Goal: Task Accomplishment & Management: Complete application form

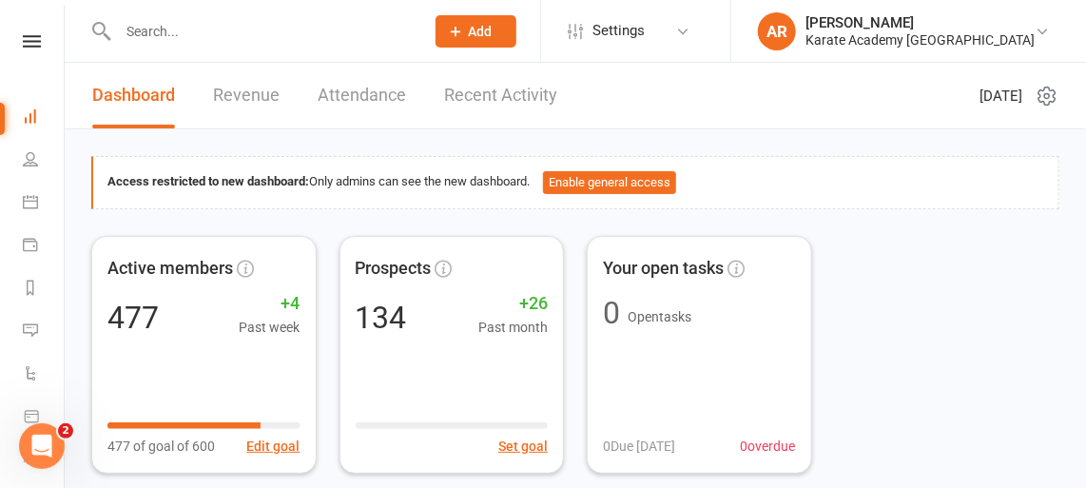
click at [911, 237] on div "Active members 477 +4 Past week 477 of goal of 600 Edit goal Prospects 134 +26 …" at bounding box center [575, 355] width 968 height 238
click at [28, 199] on icon at bounding box center [30, 201] width 15 height 15
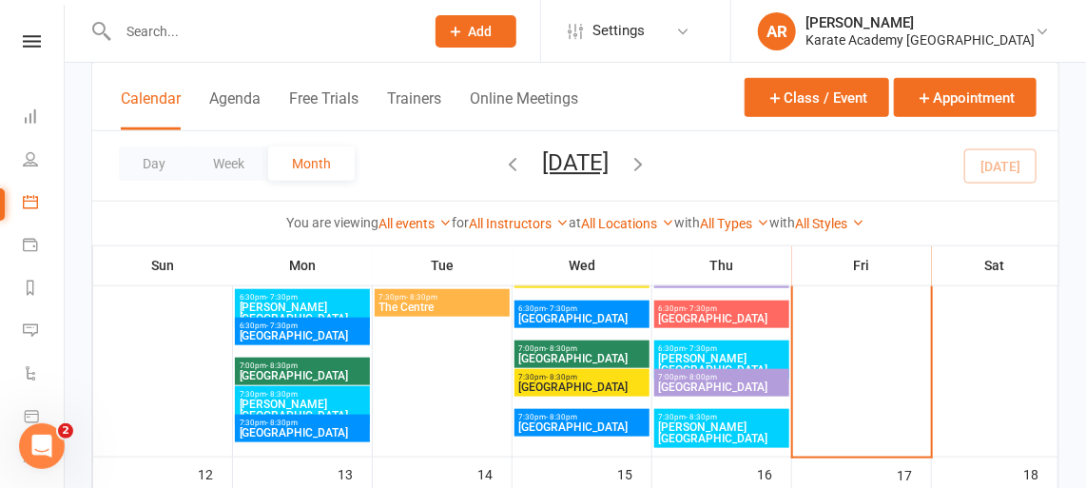
scroll to position [523, 0]
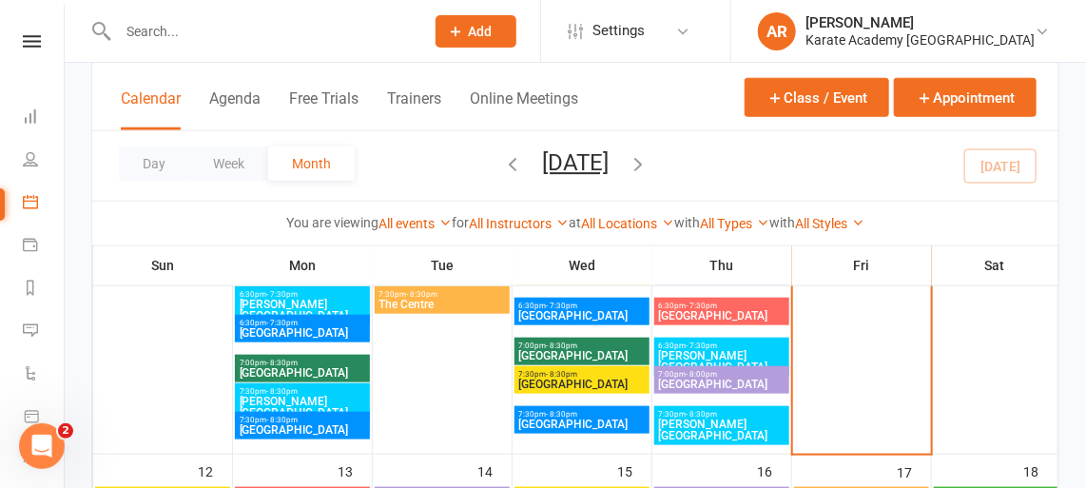
click at [700, 410] on span "- 8:30pm" at bounding box center [702, 414] width 31 height 9
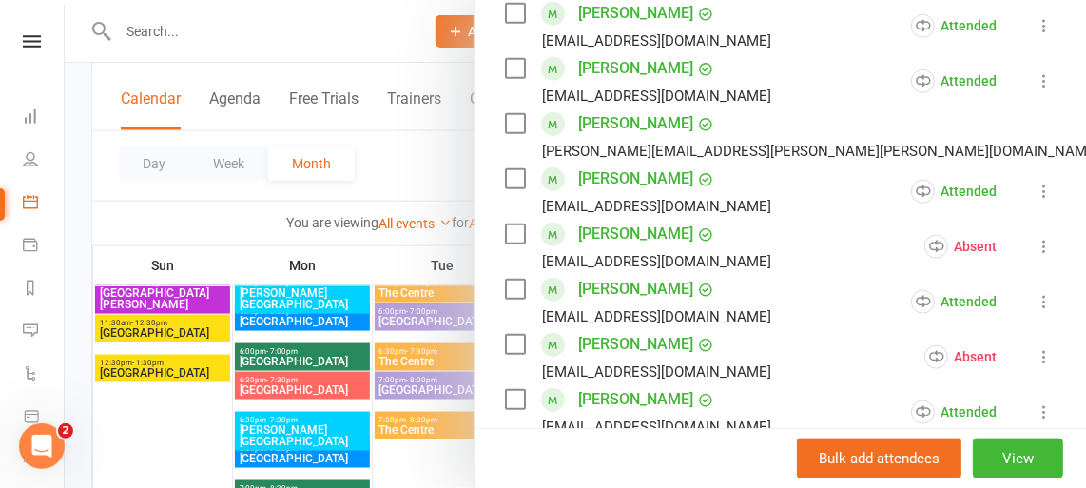
scroll to position [519, 0]
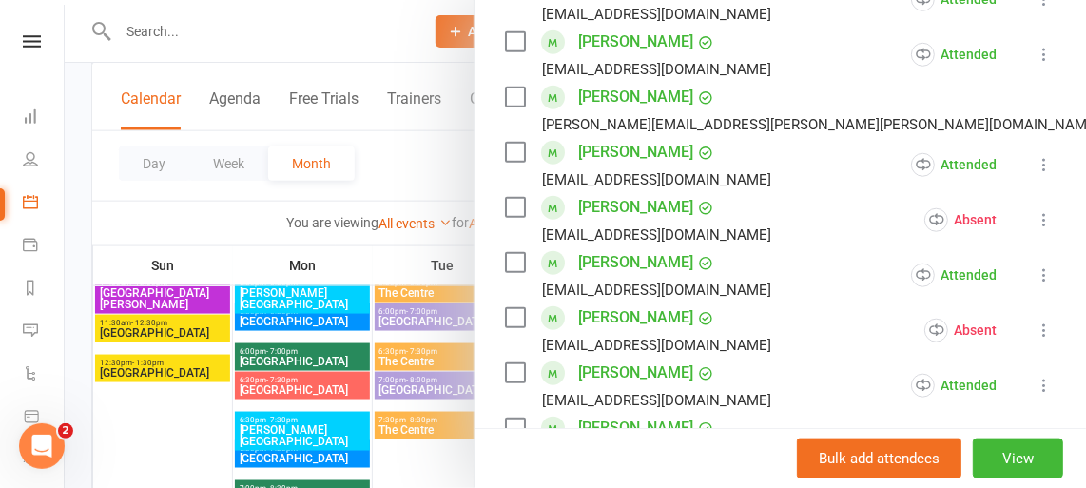
click at [578, 223] on link "[PERSON_NAME]" at bounding box center [635, 207] width 115 height 30
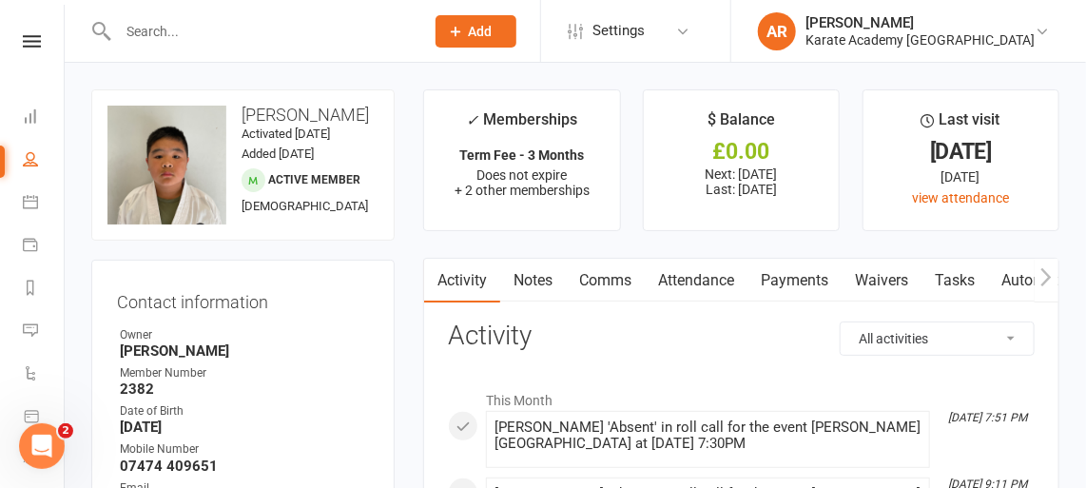
click at [465, 31] on icon at bounding box center [456, 31] width 17 height 17
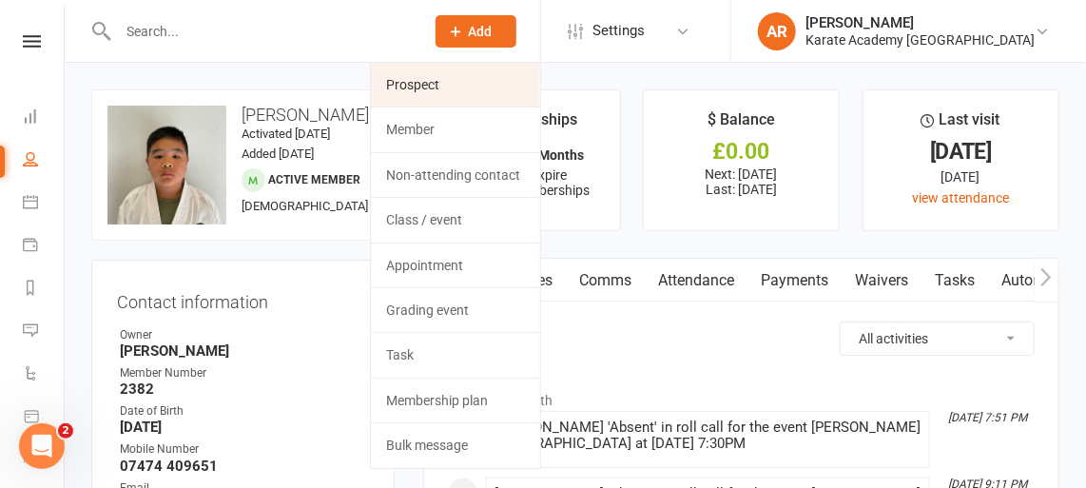
click at [482, 88] on link "Prospect" at bounding box center [455, 85] width 169 height 44
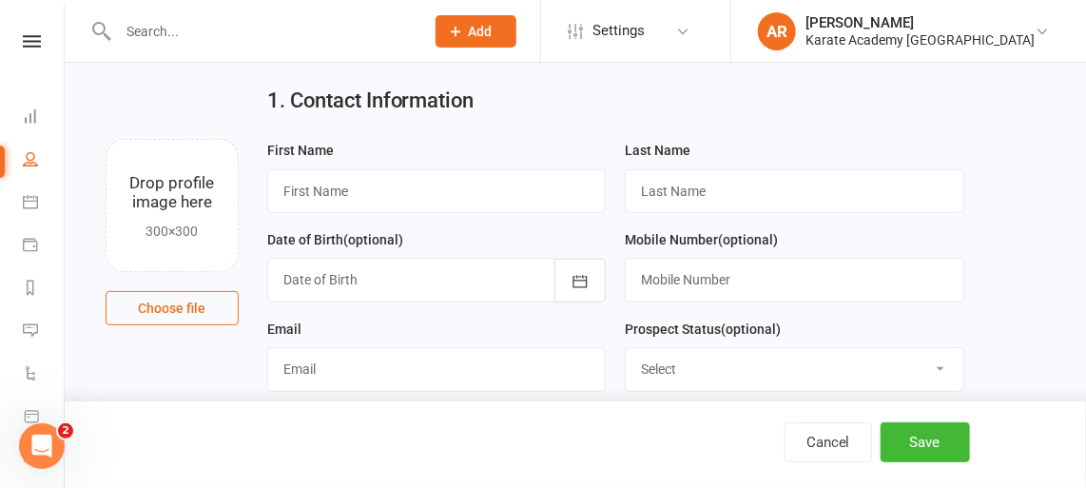
scroll to position [102, 0]
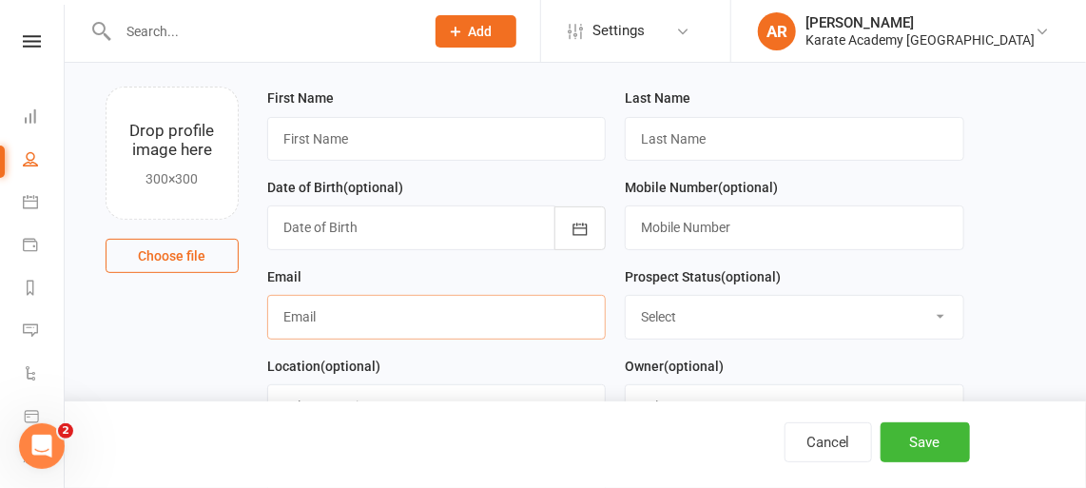
click at [487, 295] on input "text" at bounding box center [437, 317] width 340 height 44
paste input "[EMAIL_ADDRESS][DOMAIN_NAME]"
type input "[EMAIL_ADDRESS][DOMAIN_NAME]"
click at [732, 307] on select "Select Initial Contact Not Ready Not interested" at bounding box center [795, 317] width 338 height 42
select select "Initial Contact"
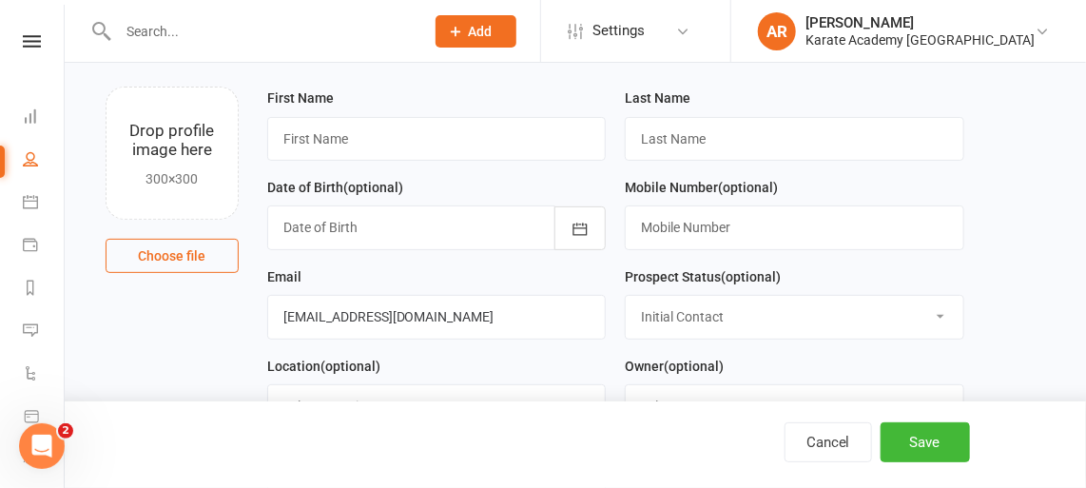
click at [626, 296] on select "Select Initial Contact Not Ready Not interested" at bounding box center [795, 317] width 338 height 42
click at [727, 233] on input "text" at bounding box center [795, 227] width 340 height 44
paste input "07825920323"
type input "07825 920323"
click at [310, 132] on input "text" at bounding box center [437, 139] width 340 height 44
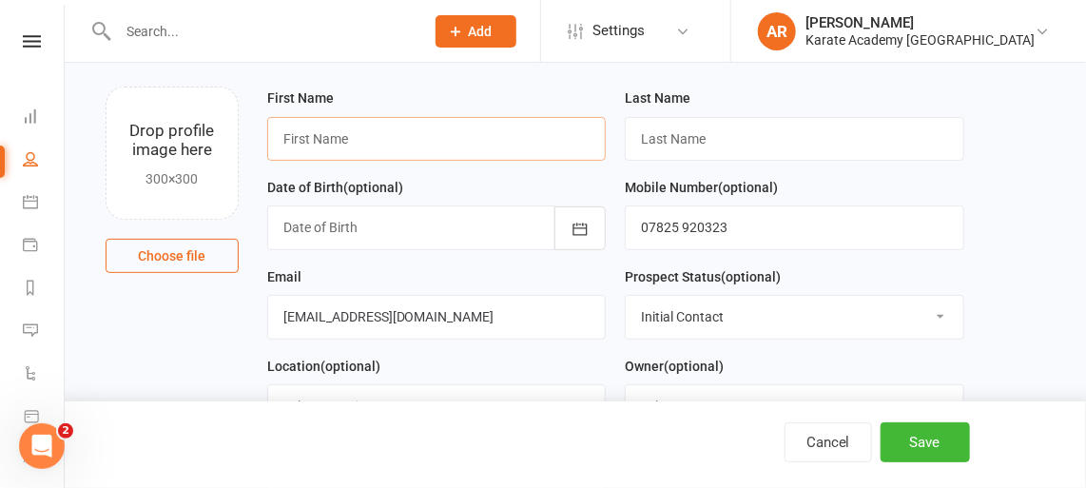
paste input "[PERSON_NAME]"
type input "Raju``"
paste input "[PERSON_NAME]"
type input "[PERSON_NAME]"
paste input "[DATE]"
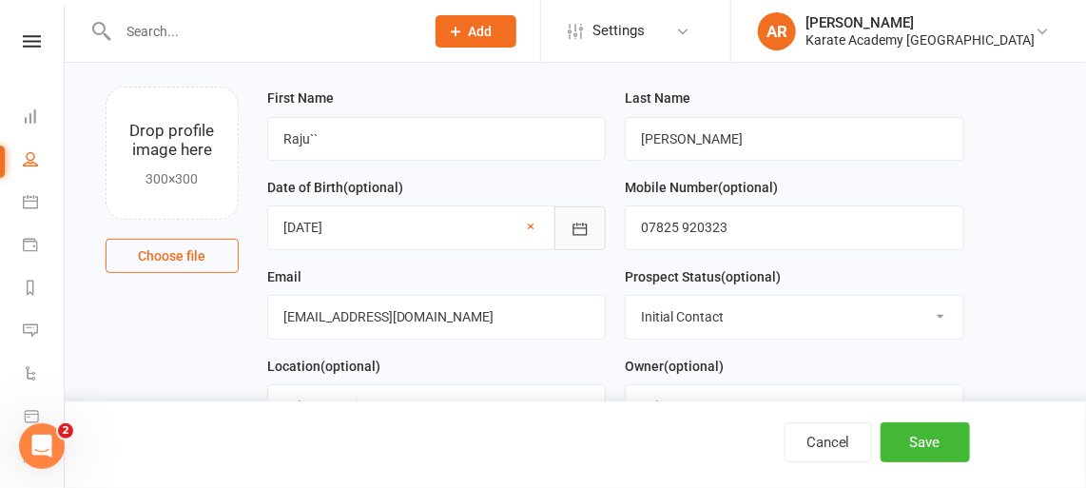
click at [570, 234] on button "button" at bounding box center [580, 228] width 51 height 44
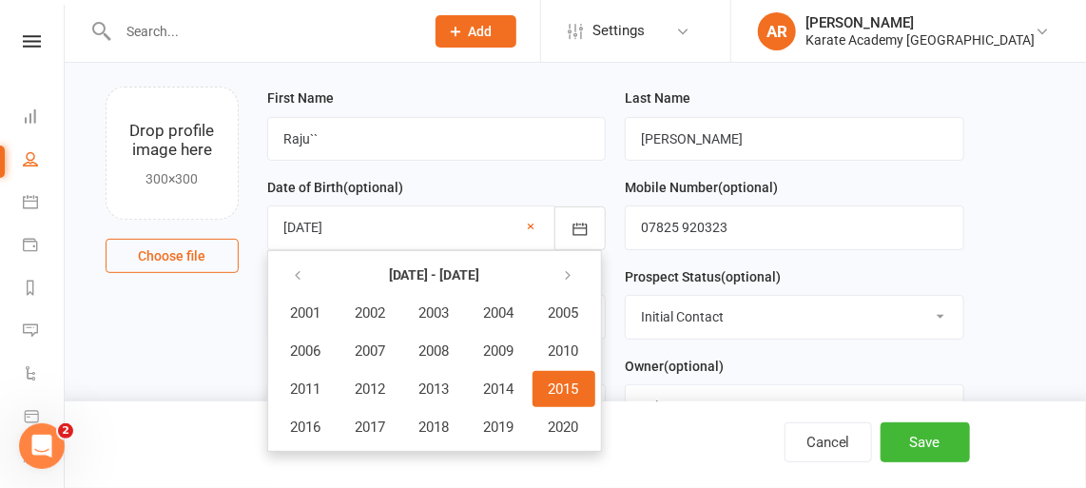
click at [548, 380] on button "2015" at bounding box center [564, 389] width 63 height 36
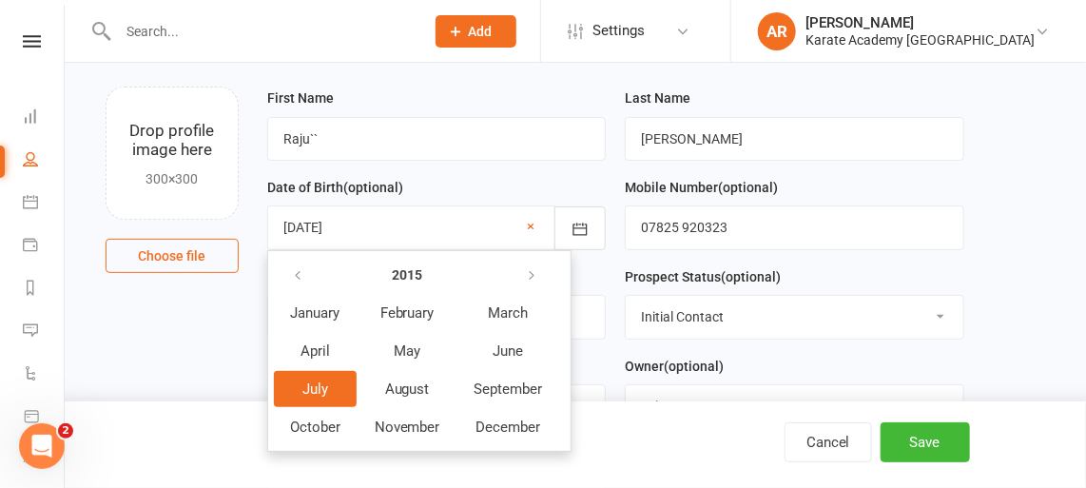
click at [288, 383] on button "July" at bounding box center [315, 389] width 83 height 36
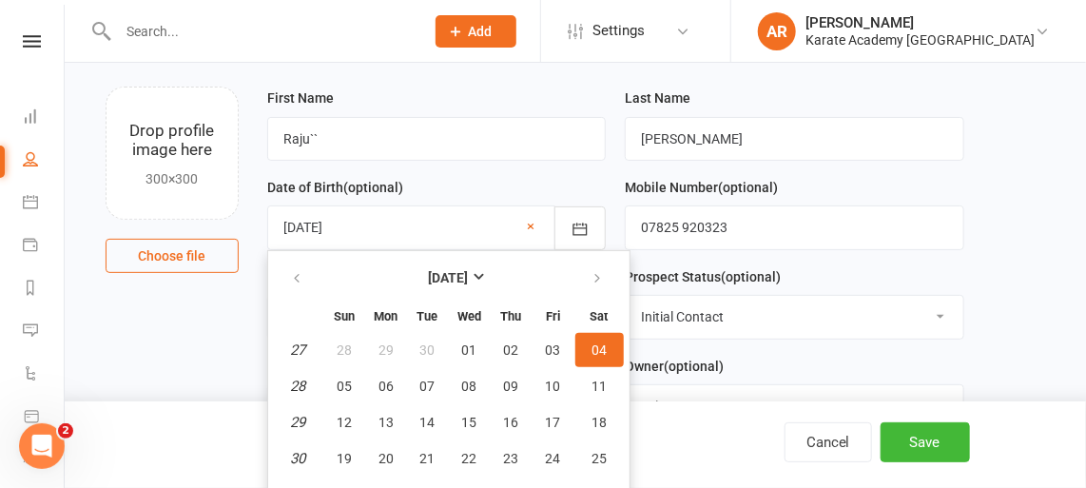
click at [595, 346] on span "04" at bounding box center [599, 349] width 15 height 15
type input "[DATE]"
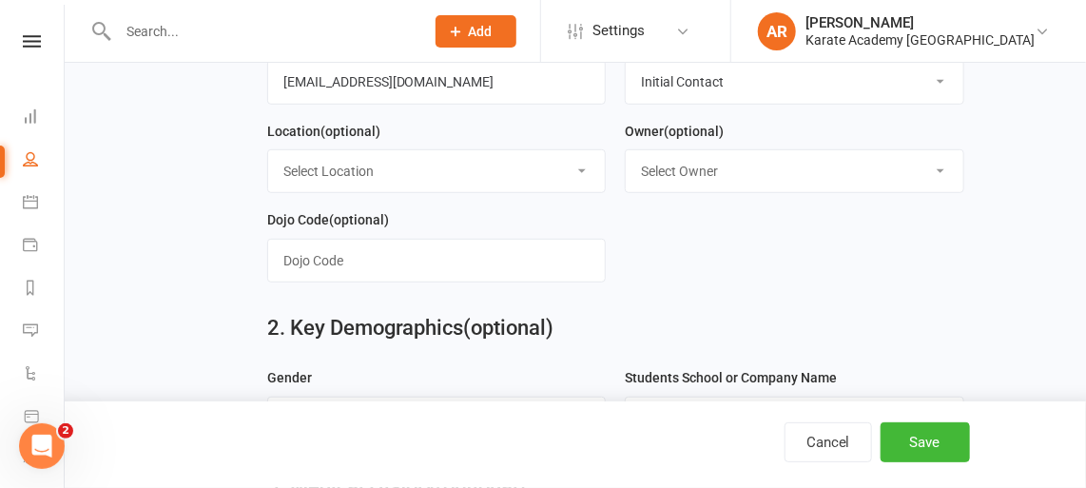
scroll to position [339, 0]
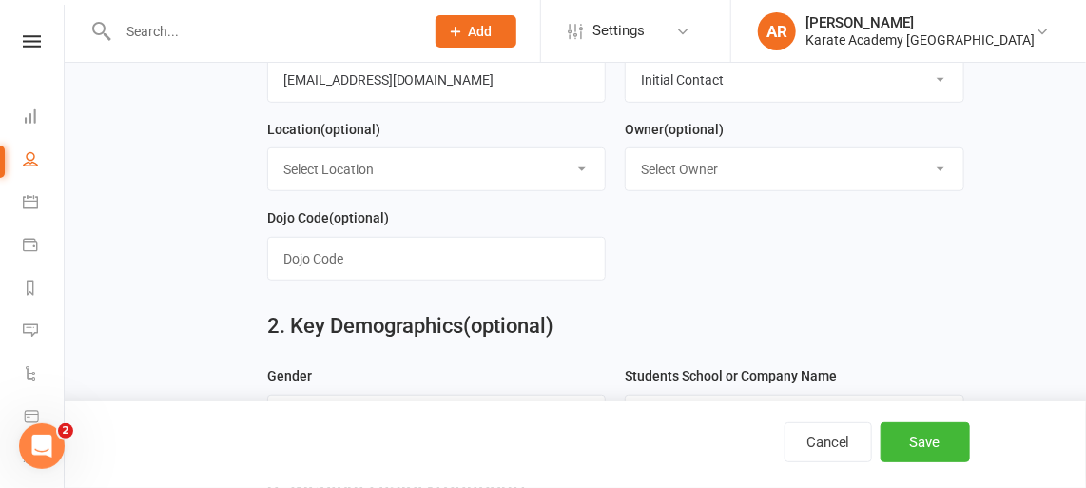
click at [840, 157] on select "Select Owner [PERSON_NAME] [PERSON_NAME] [PERSON_NAME] [PERSON_NAME] [PERSON_NA…" at bounding box center [795, 169] width 338 height 42
select select "0"
click at [626, 148] on select "Select Owner [PERSON_NAME] [PERSON_NAME] [PERSON_NAME] [PERSON_NAME] [PERSON_NA…" at bounding box center [795, 169] width 338 height 42
click at [501, 164] on select "Select Location [GEOGRAPHIC_DATA], [GEOGRAPHIC_DATA] [GEOGRAPHIC_DATA][PERSON_N…" at bounding box center [437, 169] width 338 height 42
select select "7"
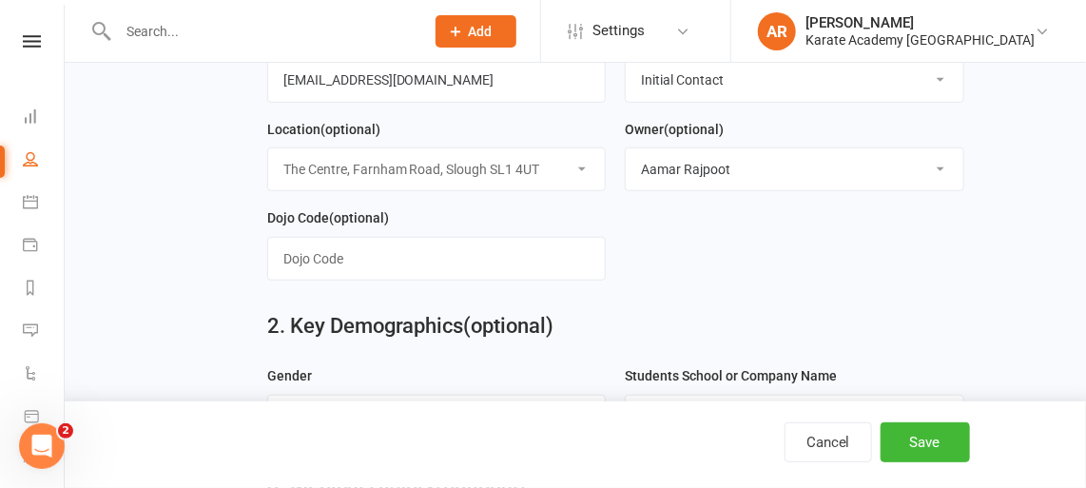
click at [268, 148] on select "Select Location [GEOGRAPHIC_DATA], [GEOGRAPHIC_DATA] [GEOGRAPHIC_DATA][PERSON_N…" at bounding box center [437, 169] width 338 height 42
click at [364, 252] on input "text" at bounding box center [437, 259] width 340 height 44
type input "S"
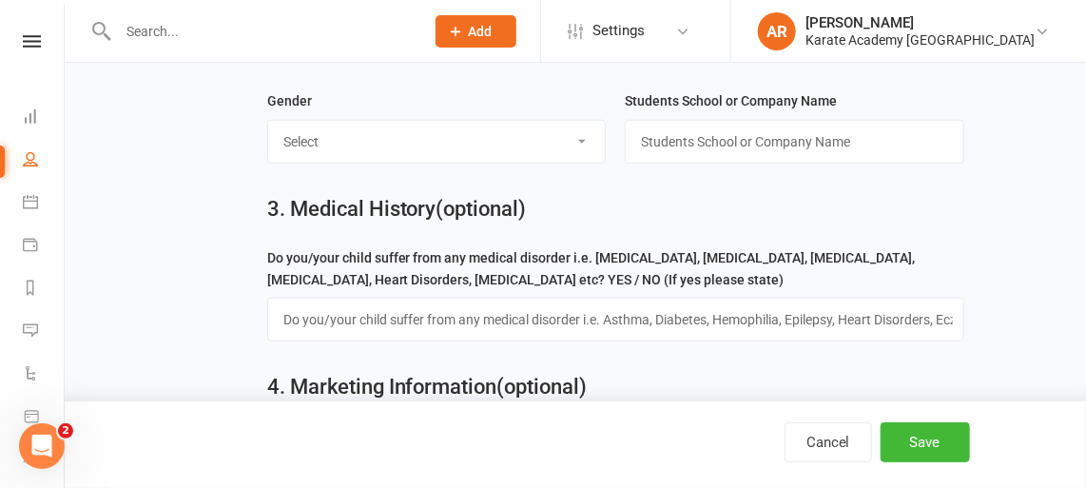
scroll to position [615, 0]
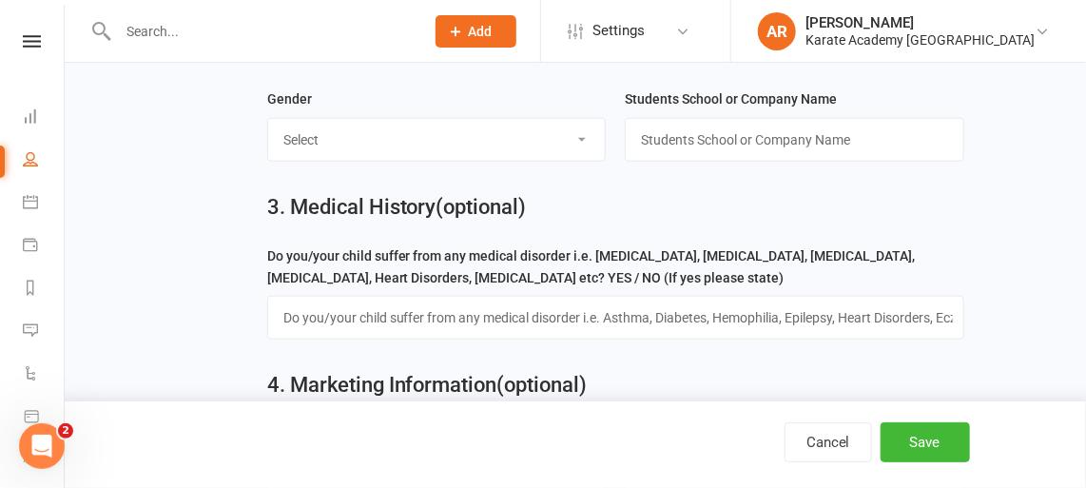
click at [476, 130] on select "Select [DEMOGRAPHIC_DATA] [DEMOGRAPHIC_DATA]" at bounding box center [437, 140] width 338 height 42
select select "[DEMOGRAPHIC_DATA]"
click at [268, 119] on select "Select [DEMOGRAPHIC_DATA] [DEMOGRAPHIC_DATA]" at bounding box center [437, 140] width 338 height 42
click at [688, 134] on input "text" at bounding box center [795, 140] width 340 height 44
type input "[GEOGRAPHIC_DATA]"
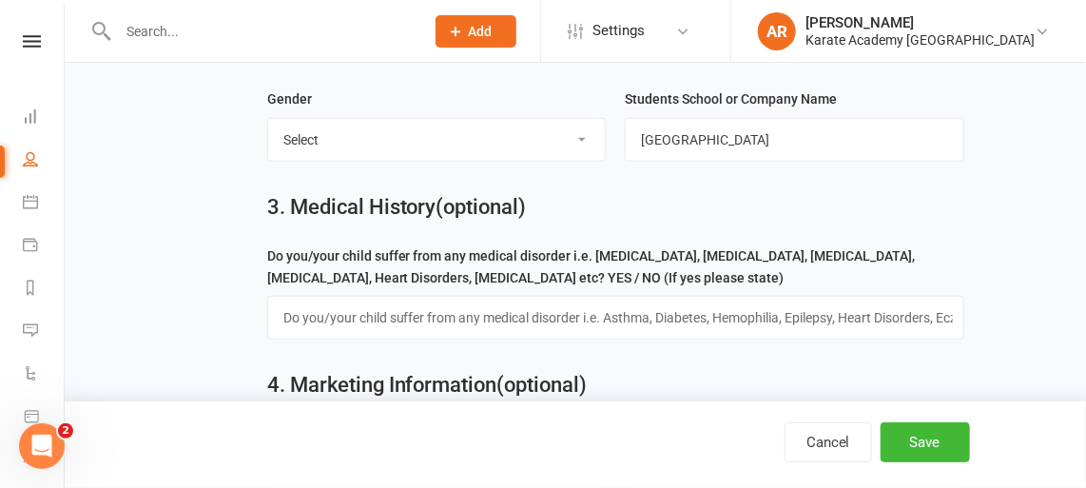
scroll to position [620, 0]
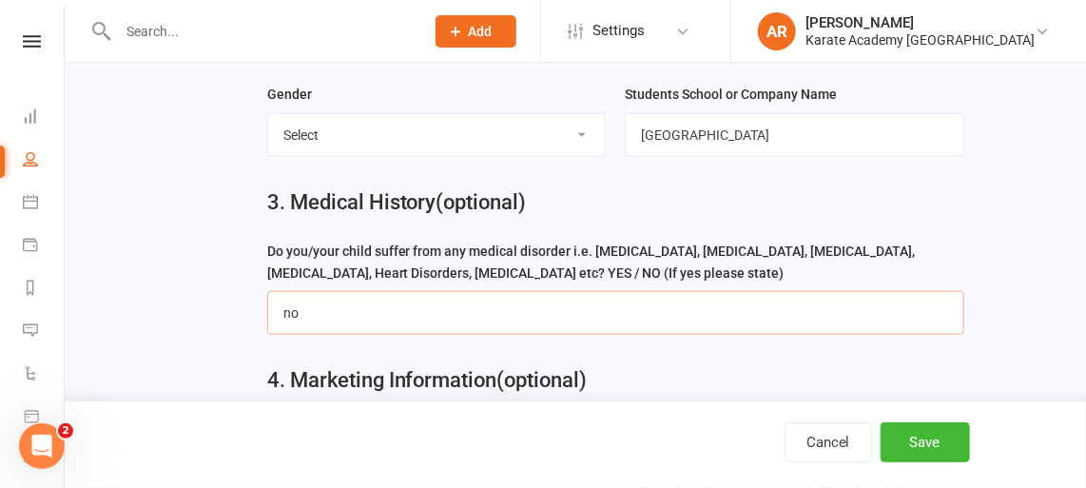
type input "No"
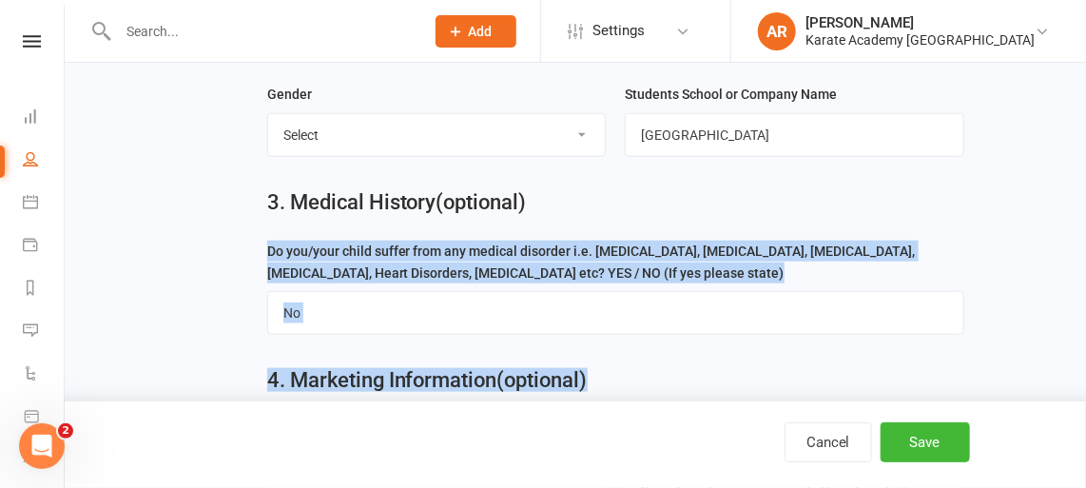
drag, startPoint x: 1083, startPoint y: 236, endPoint x: 1083, endPoint y: 327, distance: 91.3
click at [1083, 327] on div "1. Contact Information Drop profile image here 300×300 Choose file First Name […" at bounding box center [576, 35] width 1022 height 1185
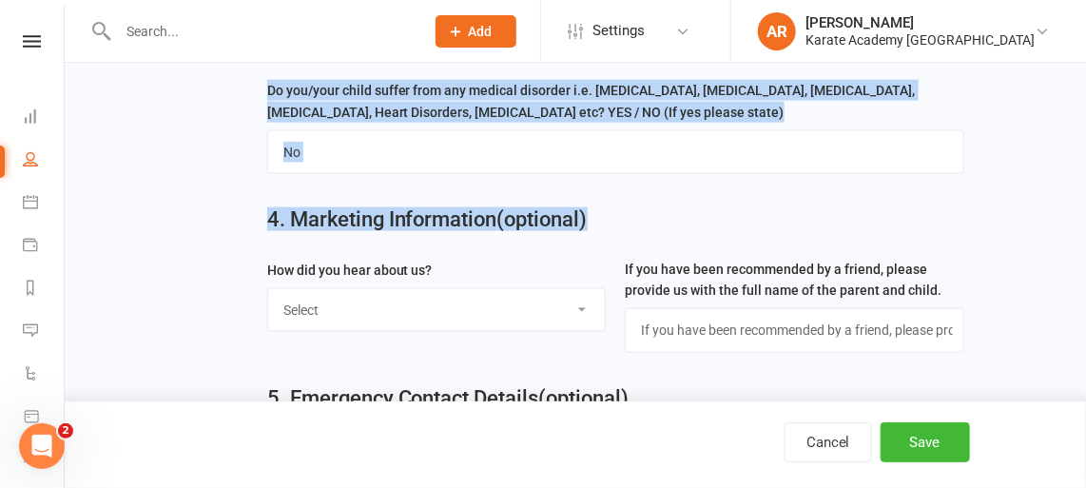
scroll to position [785, 0]
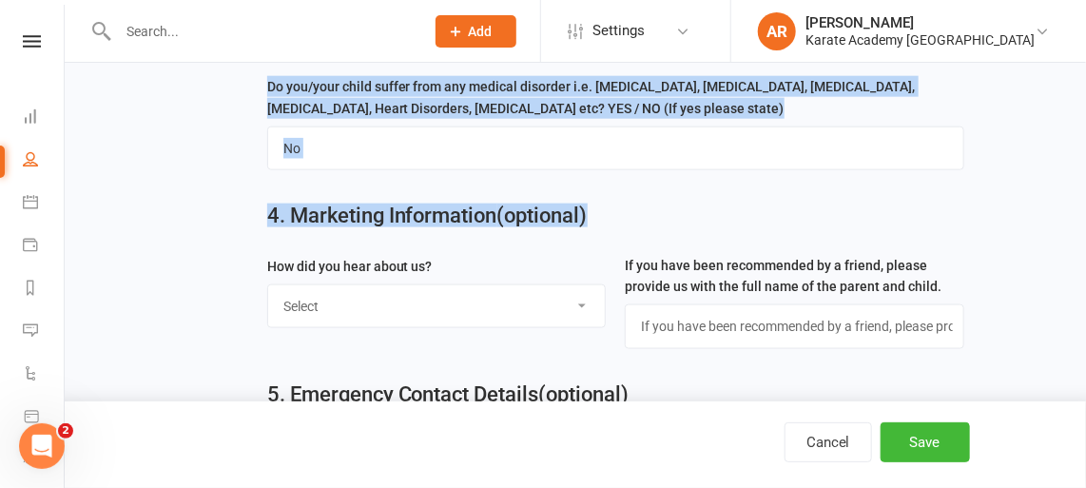
click at [522, 318] on select "Select Online Search (Google) Social Media Walk In Leaflet Banner Poster Friend…" at bounding box center [437, 306] width 338 height 42
select select "Online Search (Google)"
click at [268, 285] on select "Select Online Search (Google) Social Media Walk In Leaflet Banner Poster Friend…" at bounding box center [437, 306] width 338 height 42
click at [918, 447] on button "Save" at bounding box center [925, 442] width 89 height 40
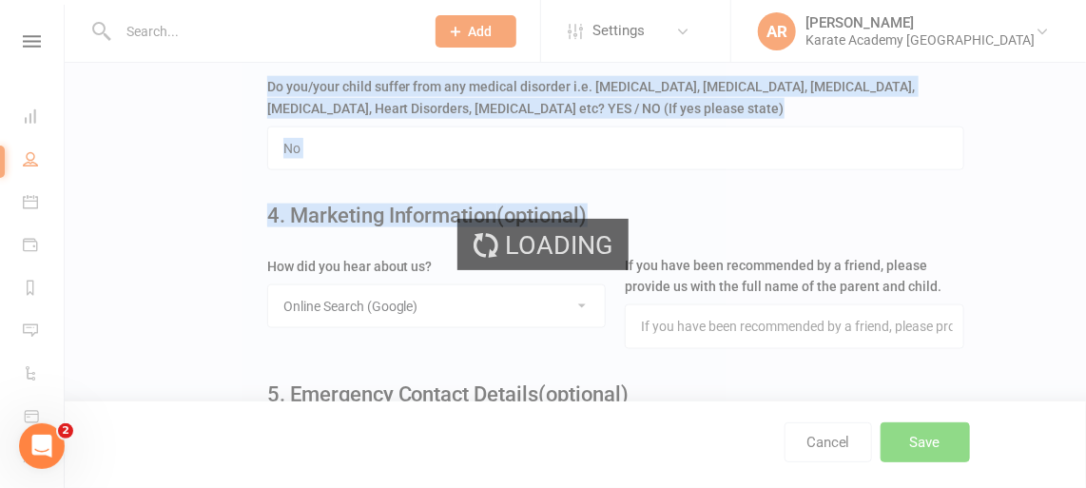
scroll to position [0, 0]
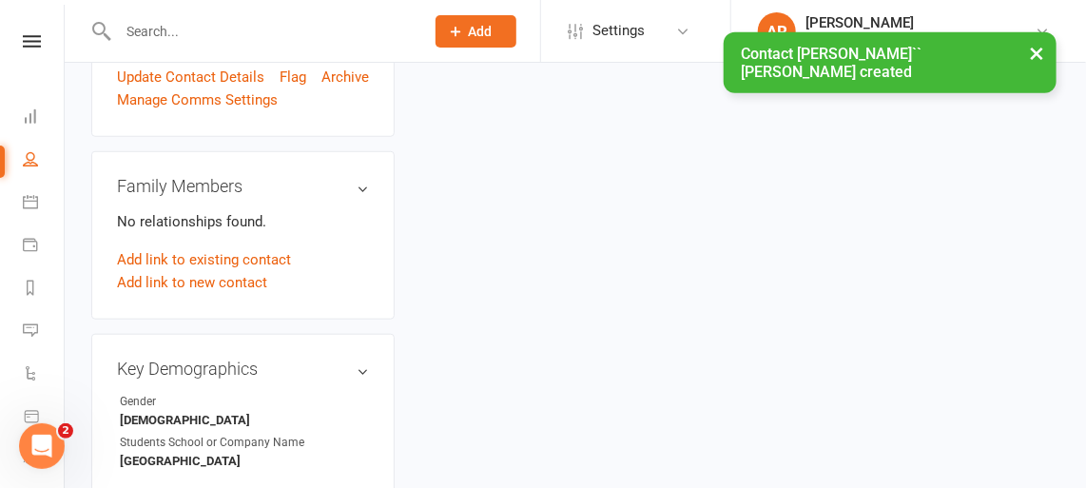
scroll to position [503, 0]
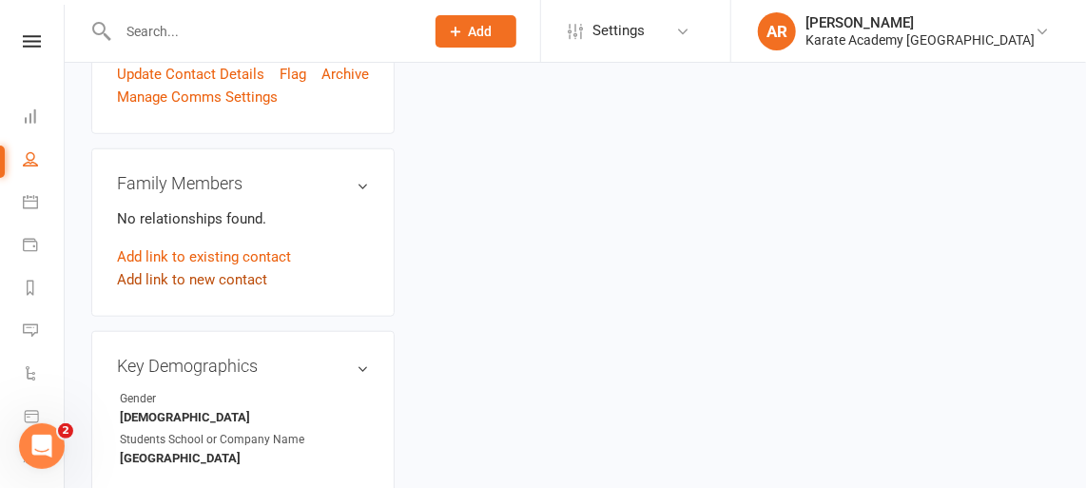
click at [213, 291] on link "Add link to new contact" at bounding box center [192, 279] width 150 height 23
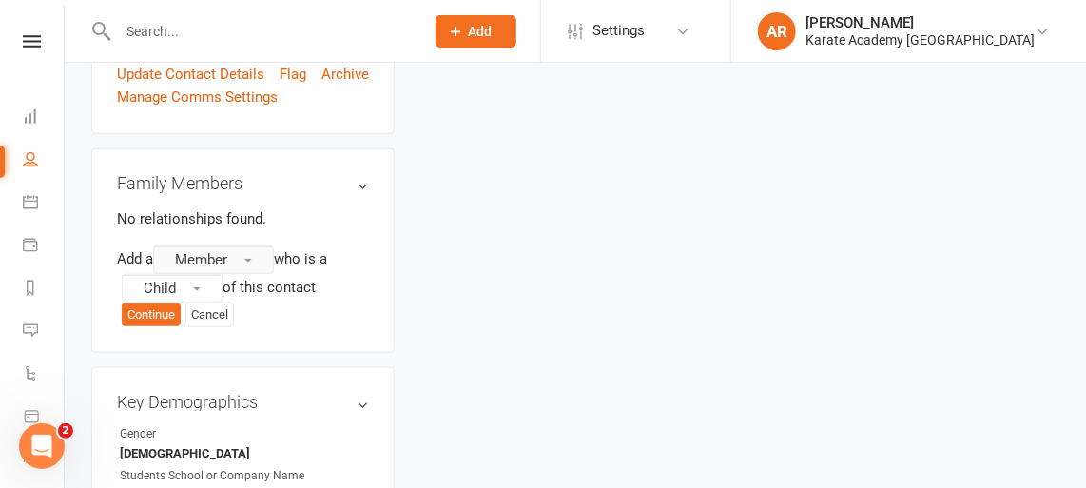
click at [205, 268] on span "Member" at bounding box center [201, 259] width 52 height 17
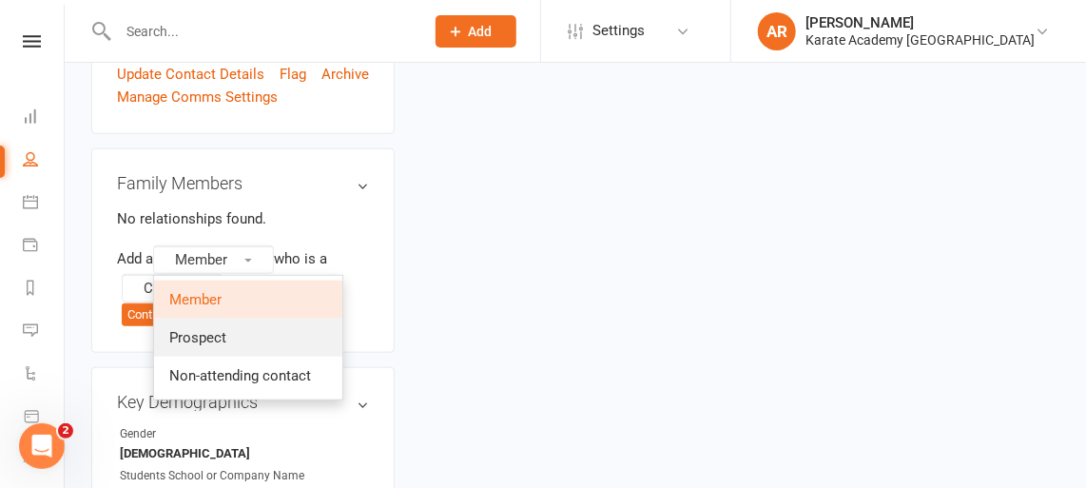
click at [265, 341] on link "Prospect" at bounding box center [248, 338] width 188 height 38
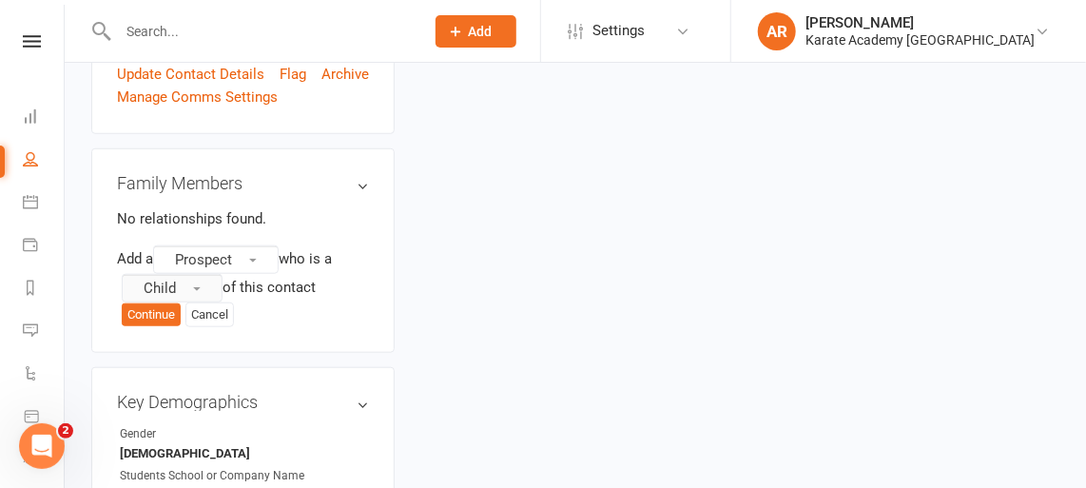
click at [189, 302] on button "Child" at bounding box center [172, 288] width 101 height 29
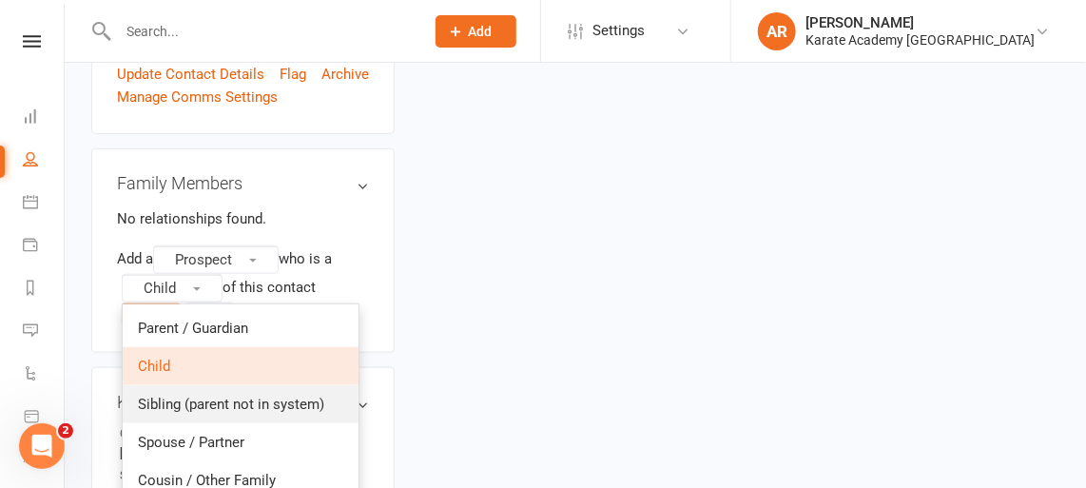
click at [205, 413] on span "Sibling (parent not in system)" at bounding box center [231, 404] width 186 height 17
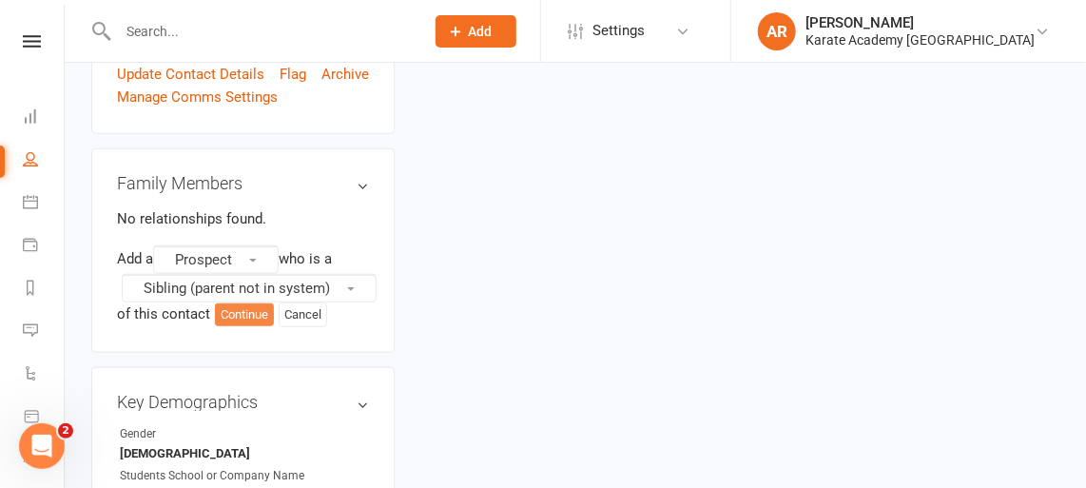
click at [262, 325] on button "Continue" at bounding box center [244, 314] width 59 height 23
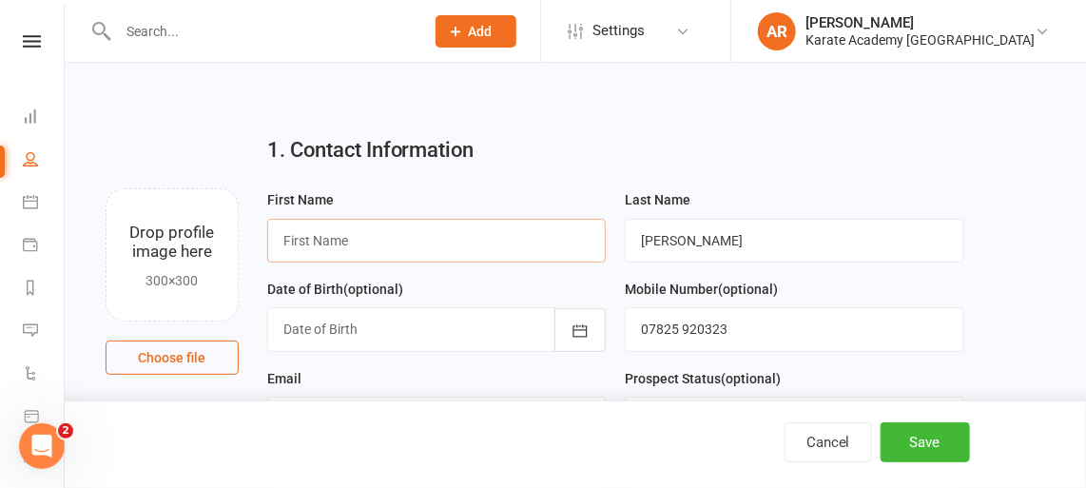
click at [448, 254] on input "text" at bounding box center [437, 241] width 340 height 44
click at [446, 240] on input "text" at bounding box center [437, 241] width 340 height 44
paste input "[PERSON_NAME]"
type input "[PERSON_NAME]"
click at [742, 234] on input "[PERSON_NAME]" at bounding box center [795, 241] width 340 height 44
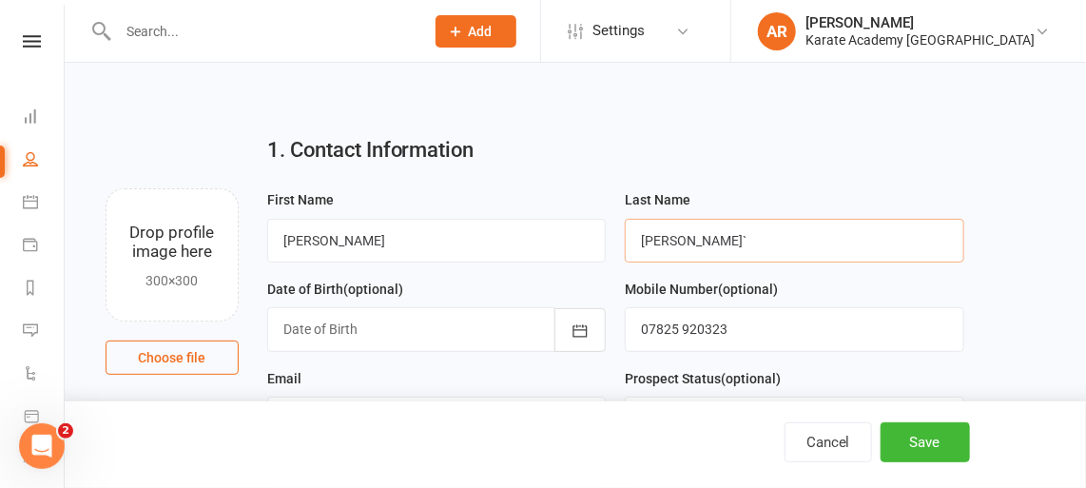
type input "[PERSON_NAME]`"
paste input "[DATE]"
click at [586, 335] on icon "button" at bounding box center [581, 330] width 14 height 12
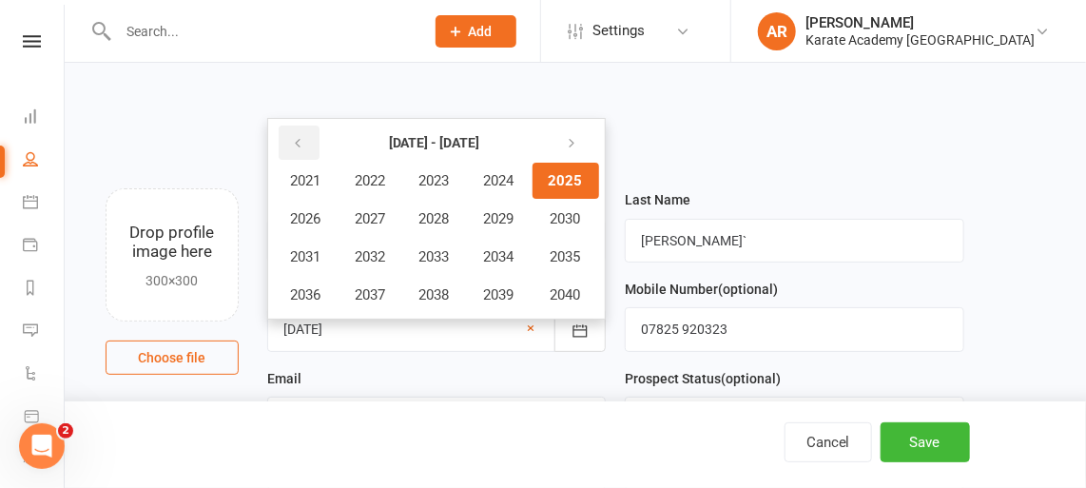
click at [291, 146] on icon "button" at bounding box center [297, 143] width 13 height 15
click at [435, 288] on span "2018" at bounding box center [435, 294] width 30 height 17
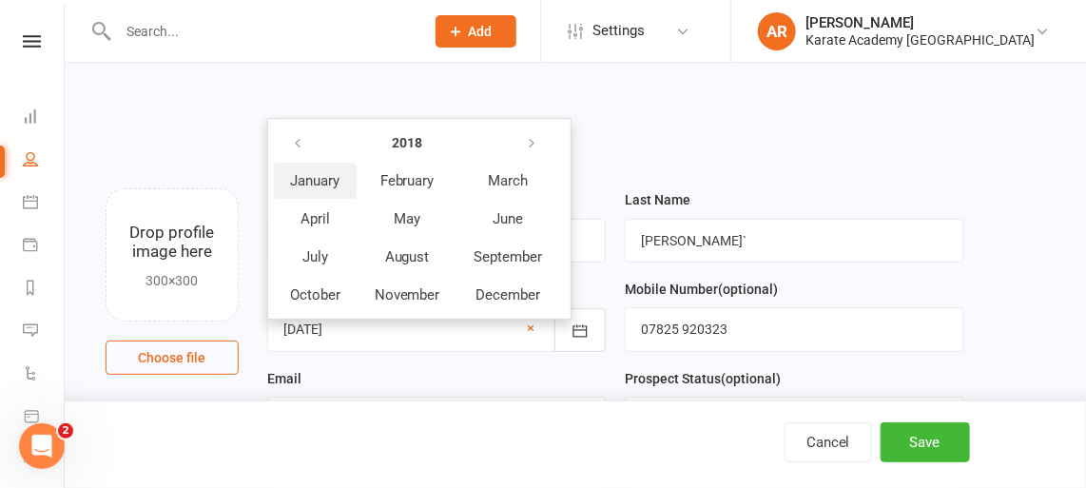
click at [324, 169] on button "January" at bounding box center [315, 181] width 83 height 36
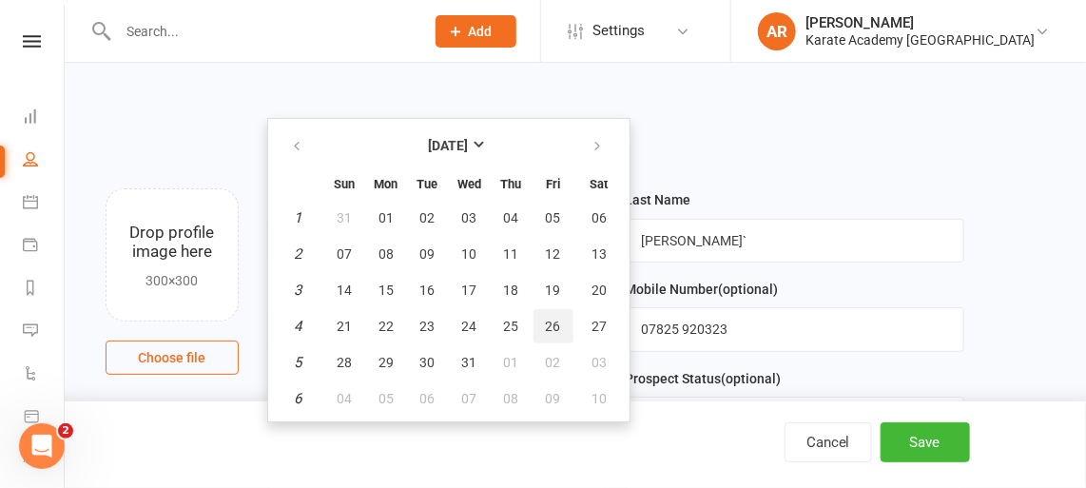
click at [566, 330] on button "26" at bounding box center [554, 326] width 40 height 34
type input "[DATE]"
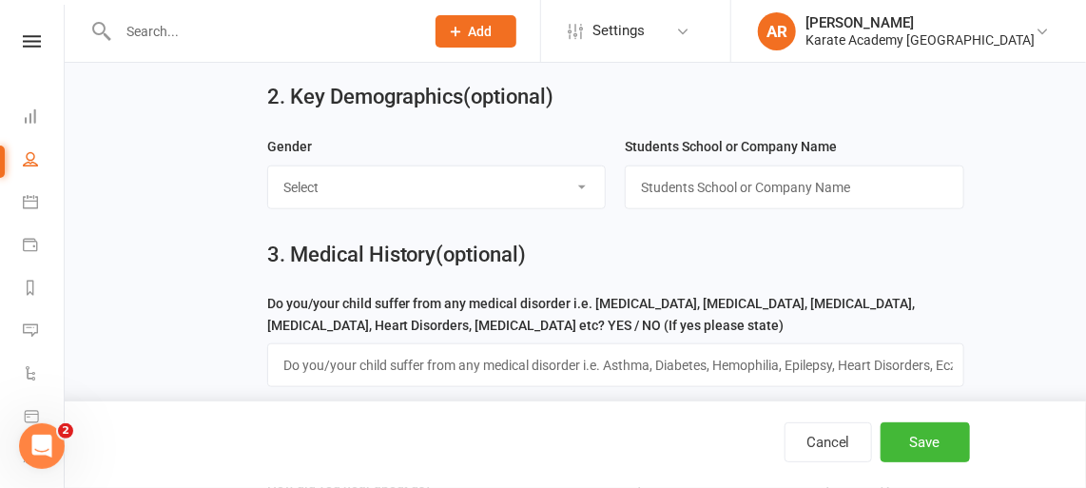
scroll to position [570, 0]
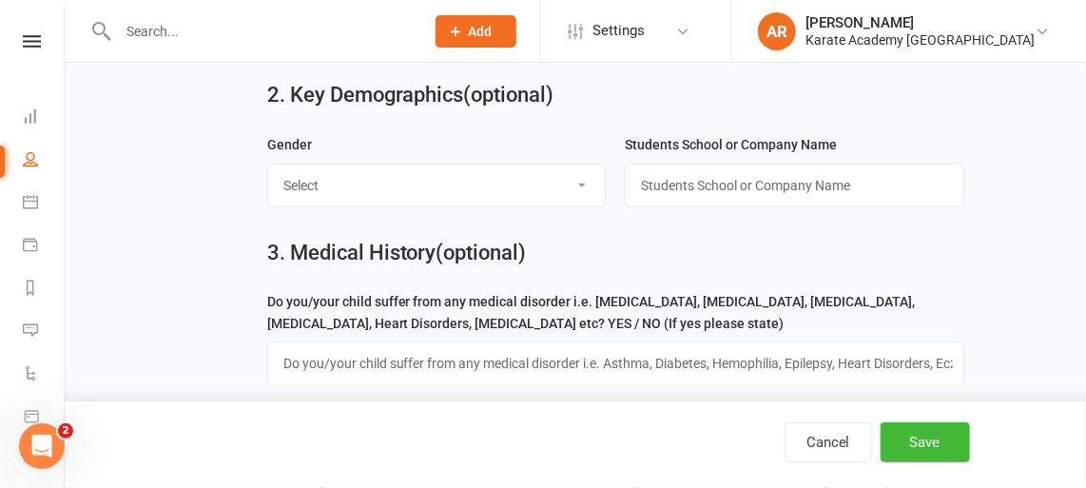
click at [436, 166] on select "Select [DEMOGRAPHIC_DATA] [DEMOGRAPHIC_DATA]" at bounding box center [437, 186] width 338 height 42
click at [504, 205] on div "Gender Select [DEMOGRAPHIC_DATA] [DEMOGRAPHIC_DATA]" at bounding box center [437, 177] width 359 height 89
click at [507, 192] on select "Select [DEMOGRAPHIC_DATA] [DEMOGRAPHIC_DATA]" at bounding box center [437, 186] width 338 height 42
select select "[DEMOGRAPHIC_DATA]"
click at [268, 165] on select "Select [DEMOGRAPHIC_DATA] [DEMOGRAPHIC_DATA]" at bounding box center [437, 186] width 338 height 42
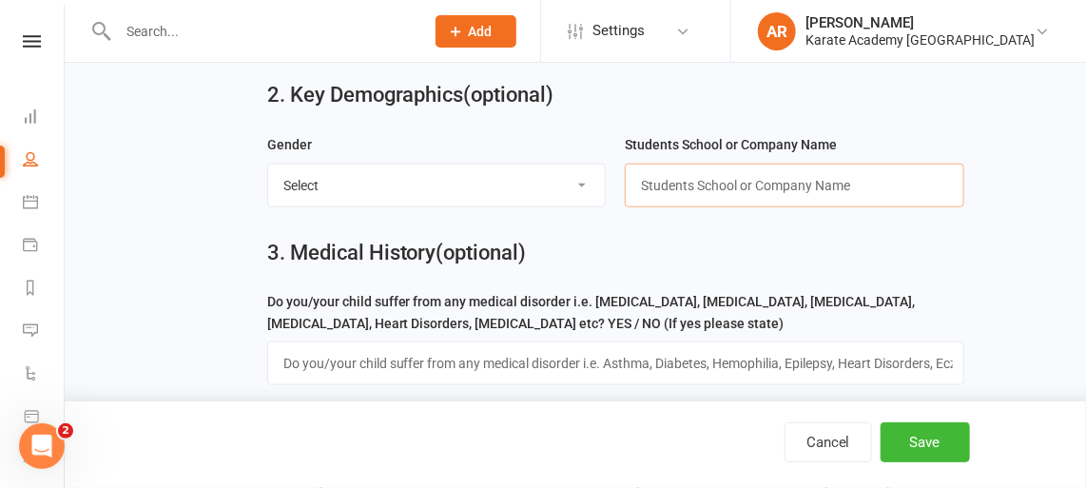
click at [735, 175] on input "text" at bounding box center [795, 186] width 340 height 44
type input "J"
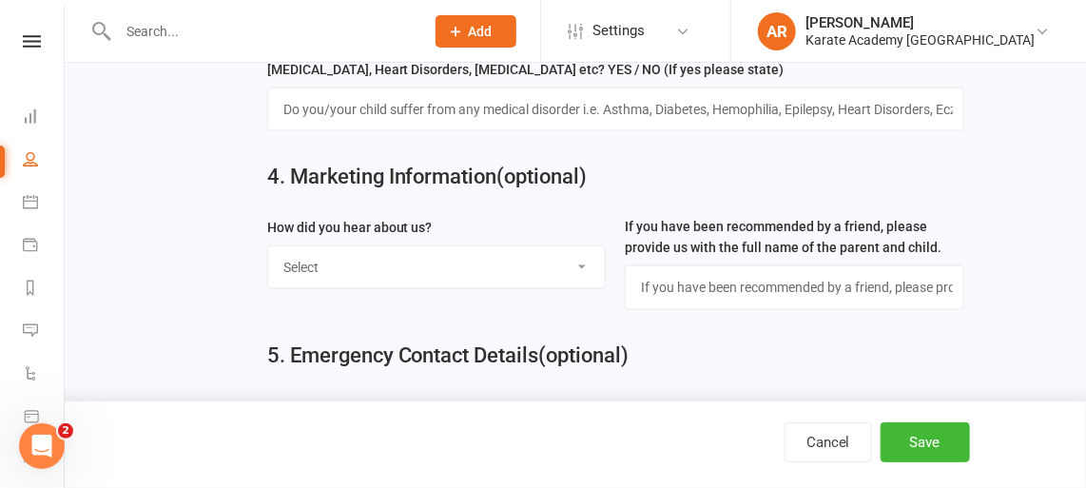
scroll to position [829, 0]
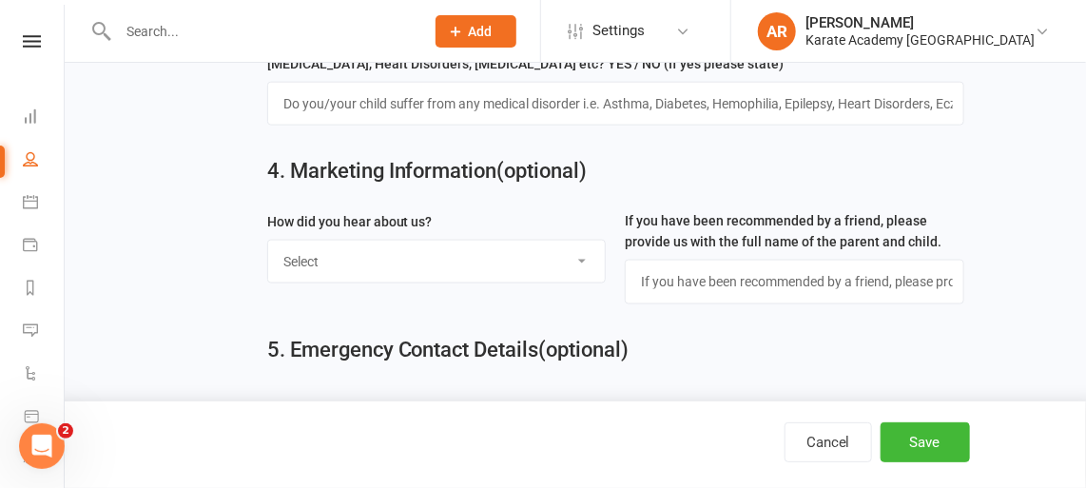
type input "[GEOGRAPHIC_DATA]"
click at [543, 251] on select "Select Online Search (Google) Social Media Walk In Leaflet Banner Poster Friend…" at bounding box center [437, 262] width 338 height 42
select select "Online Search (Google)"
click at [268, 241] on select "Select Online Search (Google) Social Media Walk In Leaflet Banner Poster Friend…" at bounding box center [437, 262] width 338 height 42
click at [941, 458] on button "Save" at bounding box center [925, 442] width 89 height 40
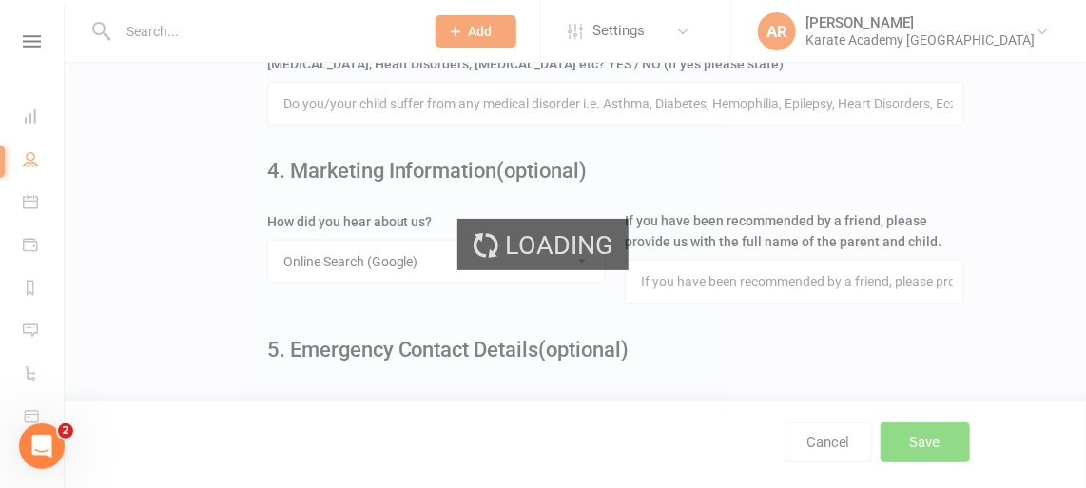
scroll to position [0, 0]
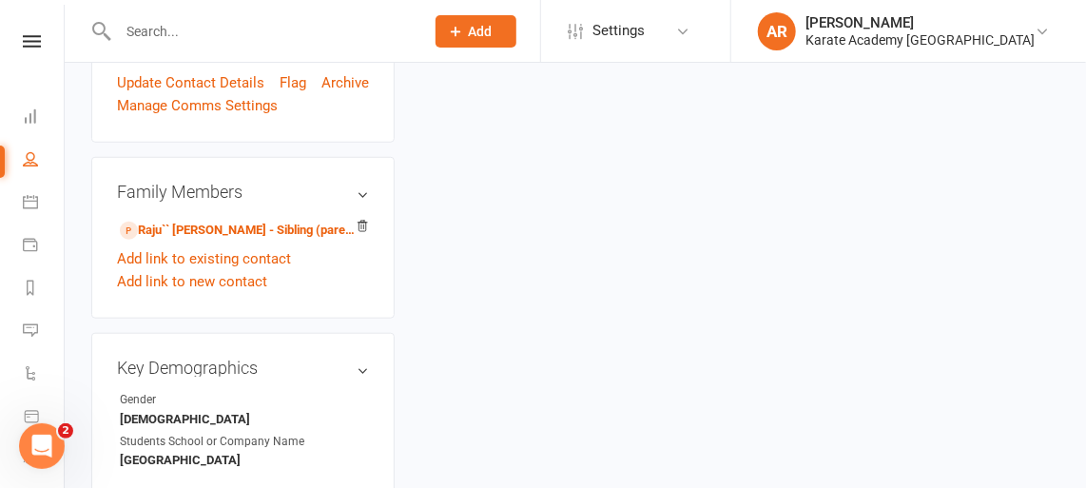
scroll to position [497, 0]
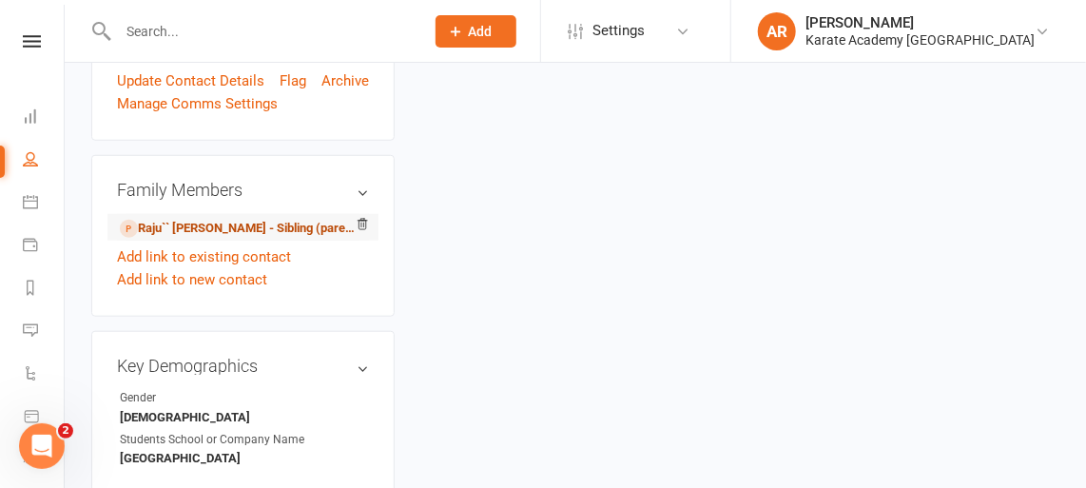
click at [212, 239] on link "Raju`` [PERSON_NAME] - Sibling (parent not in system)" at bounding box center [240, 229] width 240 height 20
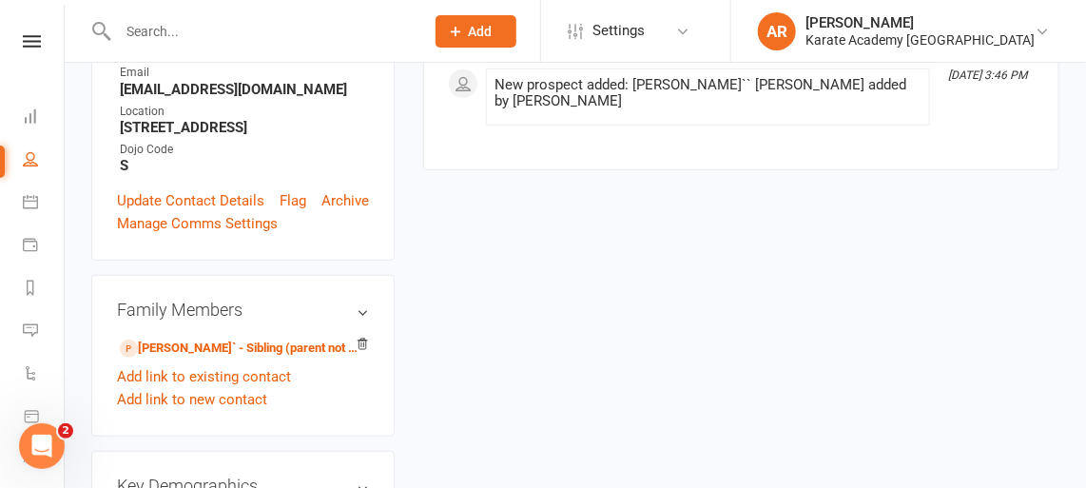
scroll to position [384, 0]
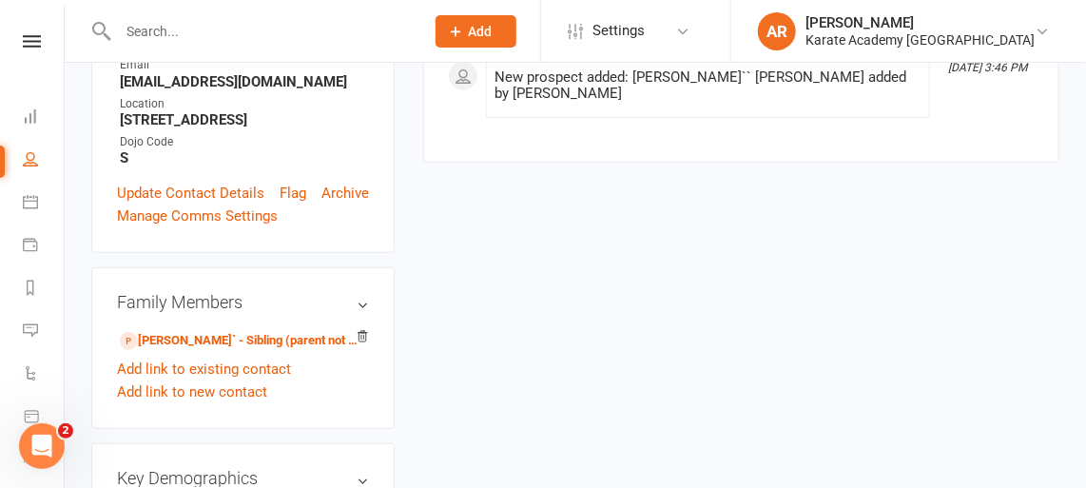
click at [215, 196] on div "Contact information Owner [PERSON_NAME] Date of Birth [DEMOGRAPHIC_DATA] Mobile…" at bounding box center [242, 64] width 303 height 378
click at [213, 205] on link "Update Contact Details" at bounding box center [190, 193] width 147 height 23
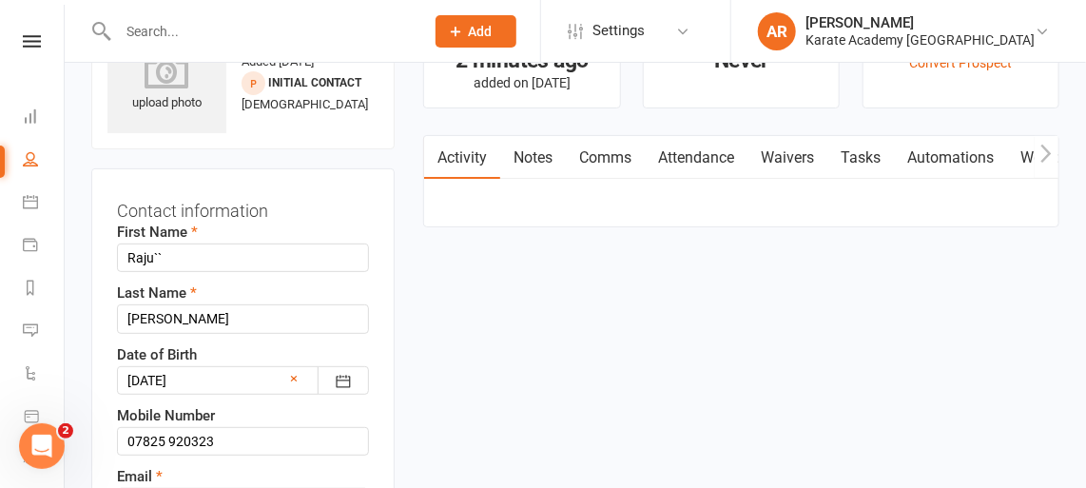
scroll to position [88, 0]
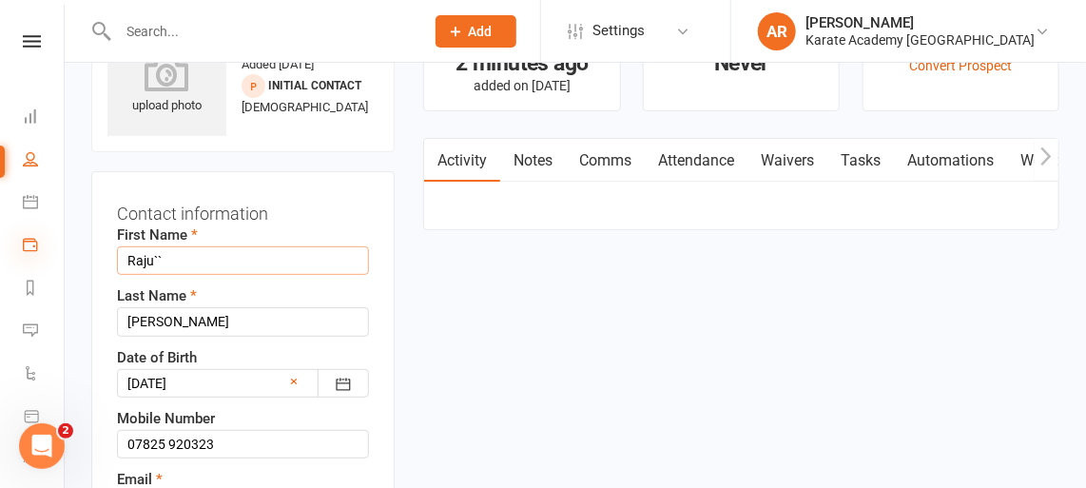
drag, startPoint x: 197, startPoint y: 270, endPoint x: 34, endPoint y: 250, distance: 163.9
paste input ": [PERSON_NAME]"
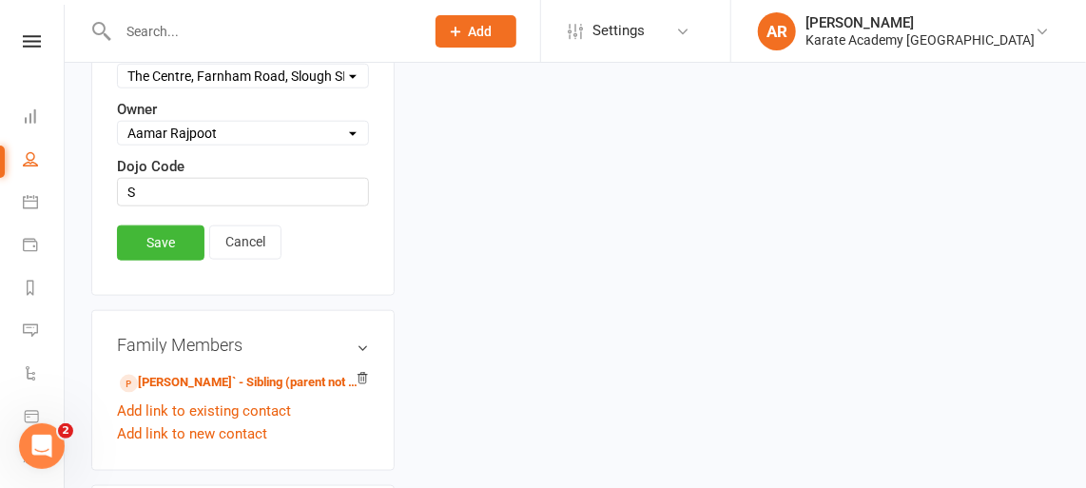
scroll to position [718, 0]
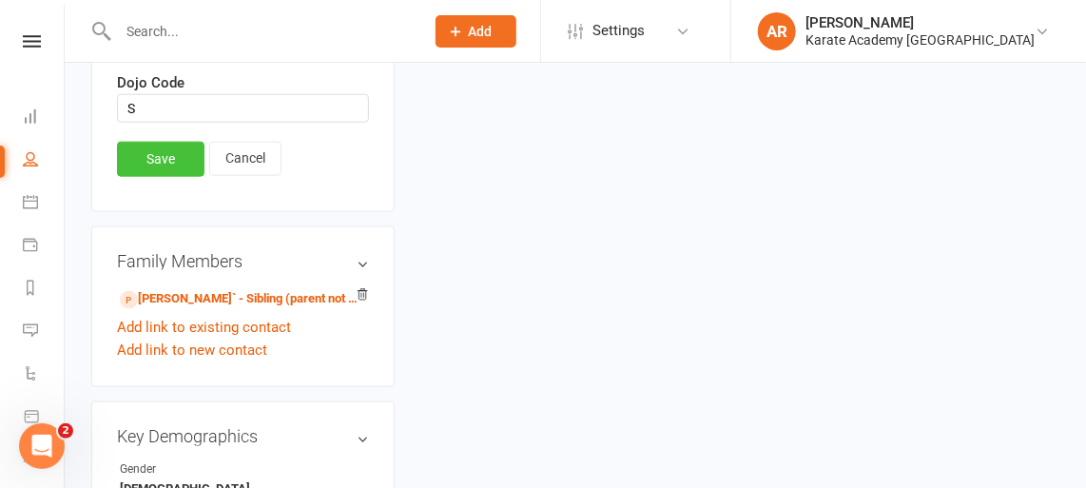
type input "[PERSON_NAME]"
click at [157, 150] on link "Save" at bounding box center [161, 159] width 88 height 34
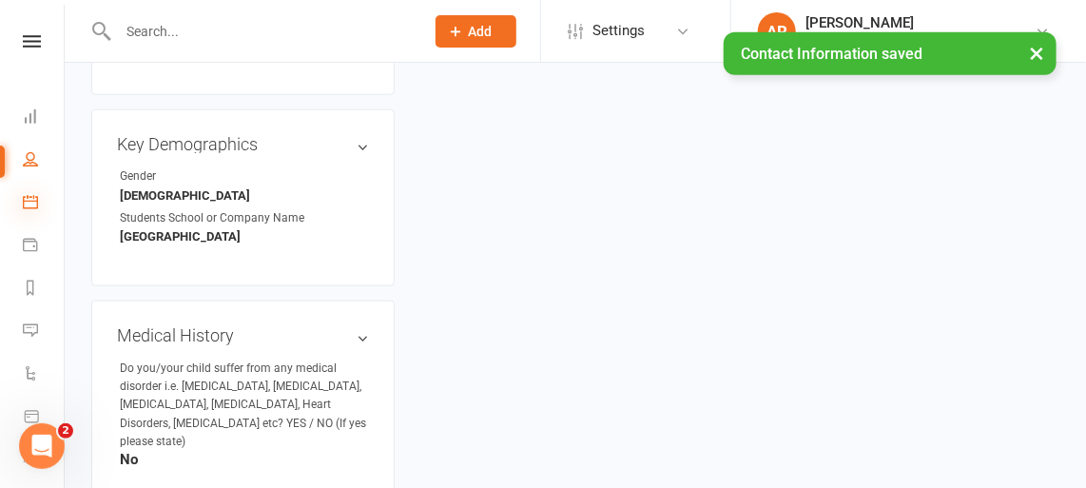
click at [34, 205] on icon at bounding box center [30, 201] width 15 height 15
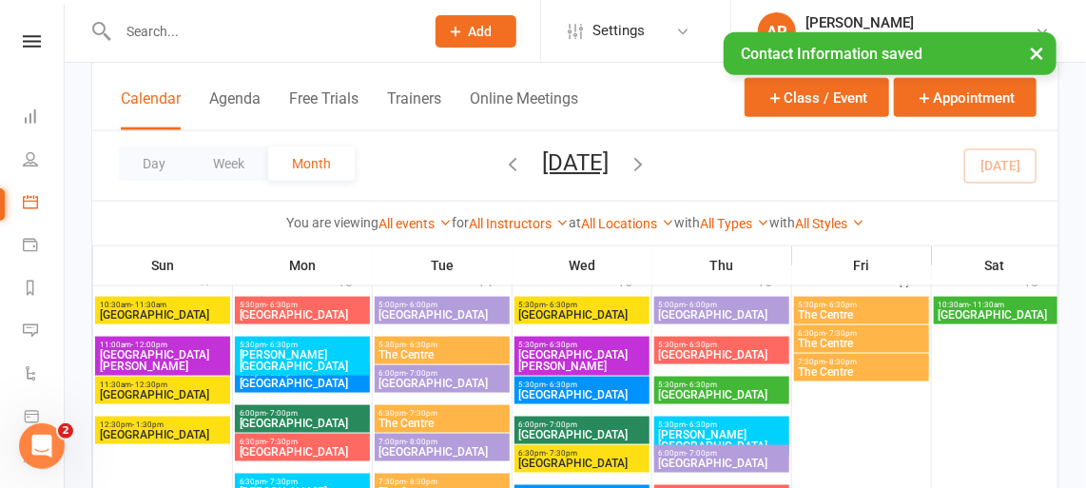
scroll to position [723, 0]
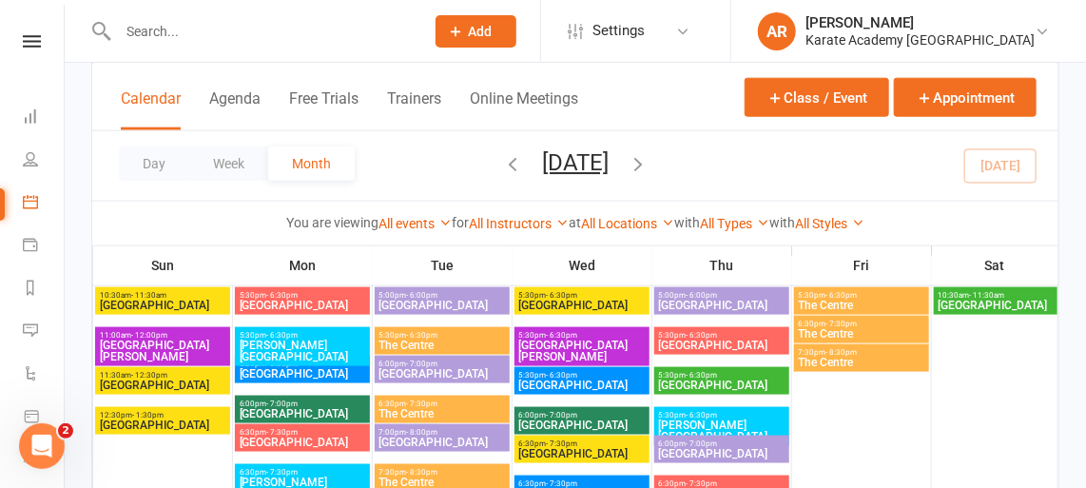
click at [816, 303] on span "The Centre" at bounding box center [861, 305] width 127 height 11
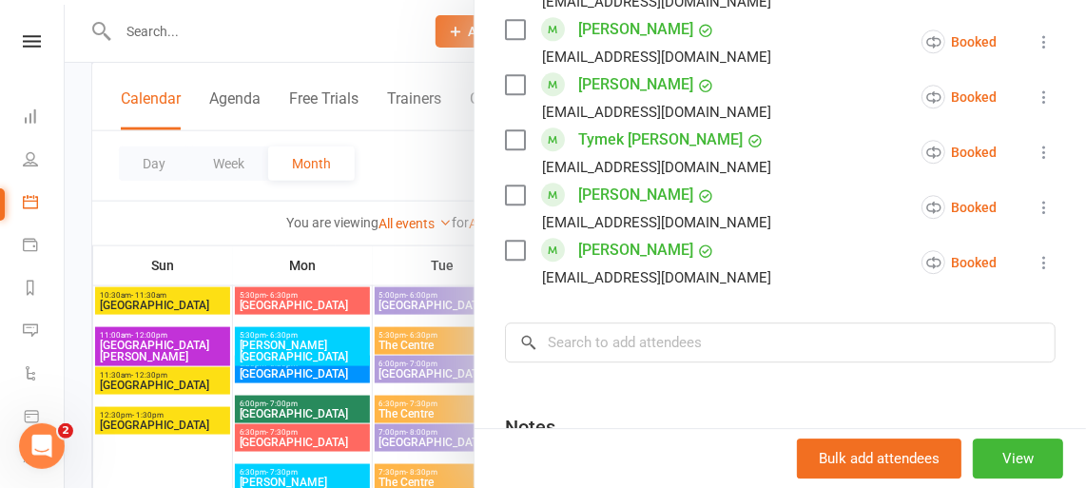
scroll to position [1765, 0]
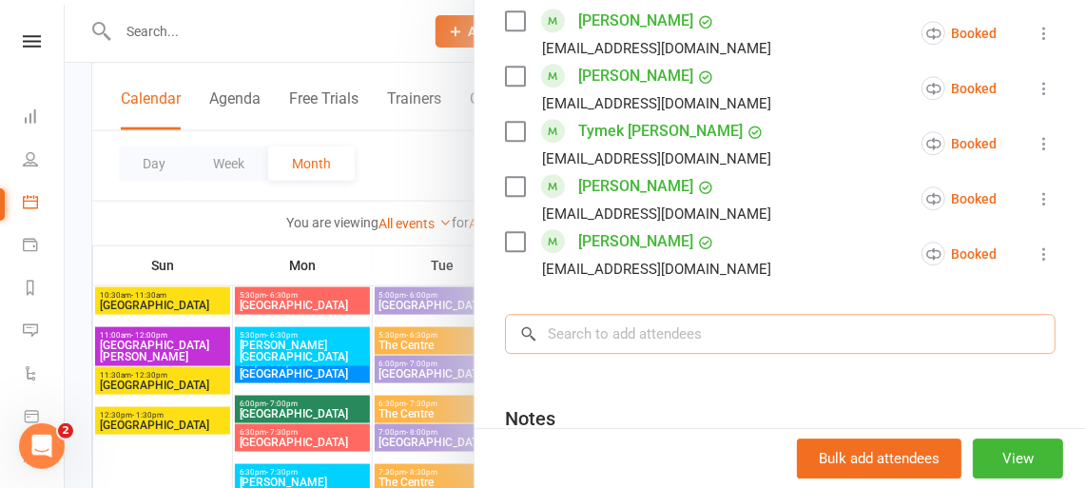
click at [700, 314] on input "search" at bounding box center [780, 334] width 551 height 40
paste input ": [PERSON_NAME]"
click at [700, 314] on input ": [PERSON_NAME]" at bounding box center [780, 334] width 551 height 40
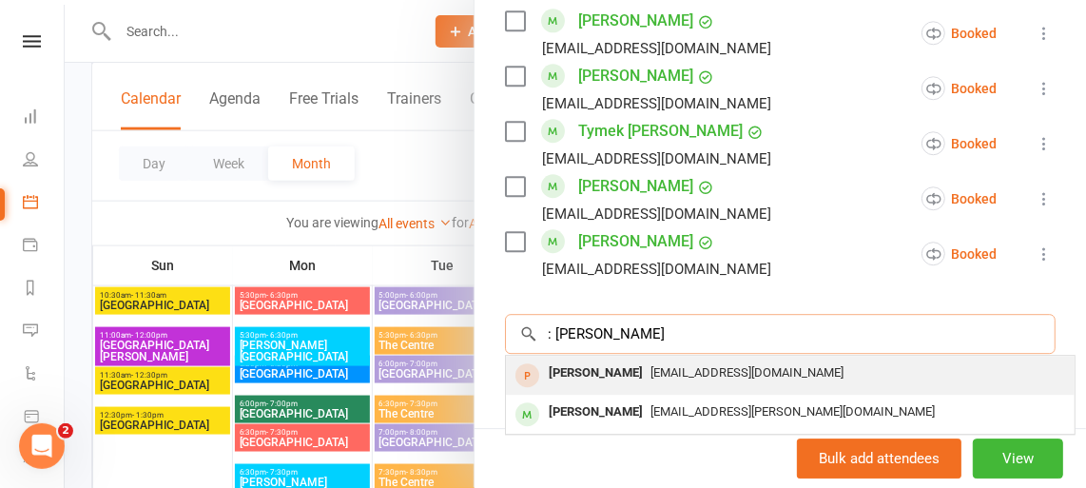
type input ": [PERSON_NAME]"
click at [679, 365] on span "[EMAIL_ADDRESS][DOMAIN_NAME]" at bounding box center [747, 372] width 193 height 14
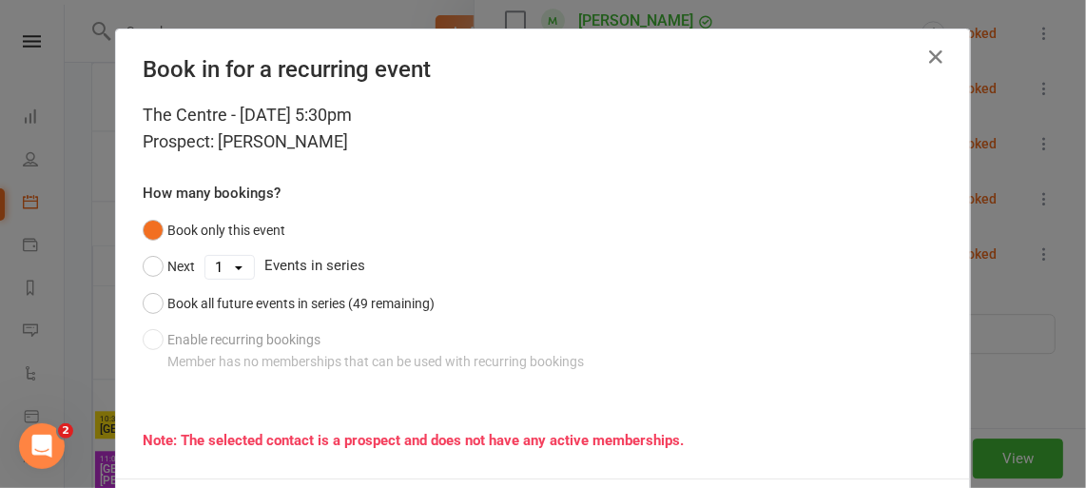
scroll to position [88, 0]
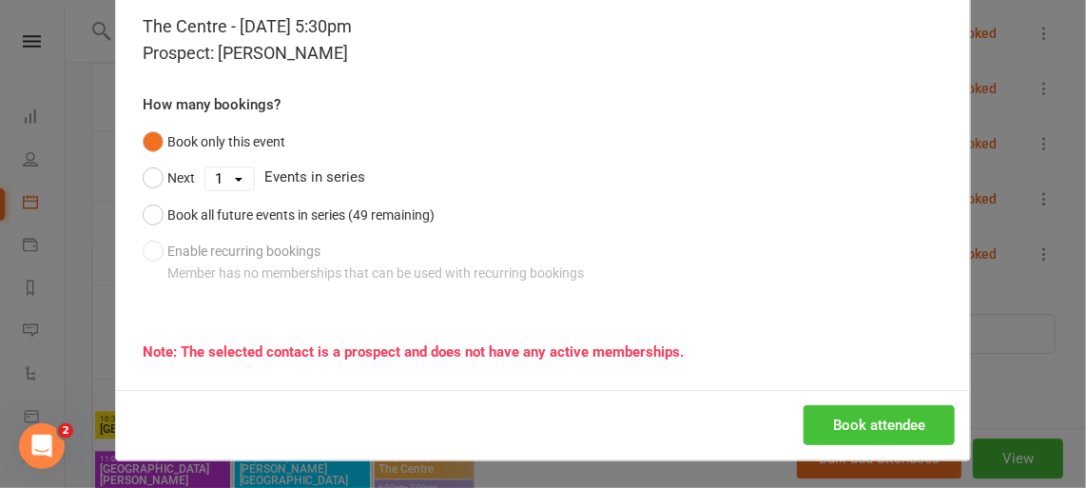
click at [873, 412] on button "Book attendee" at bounding box center [879, 425] width 151 height 40
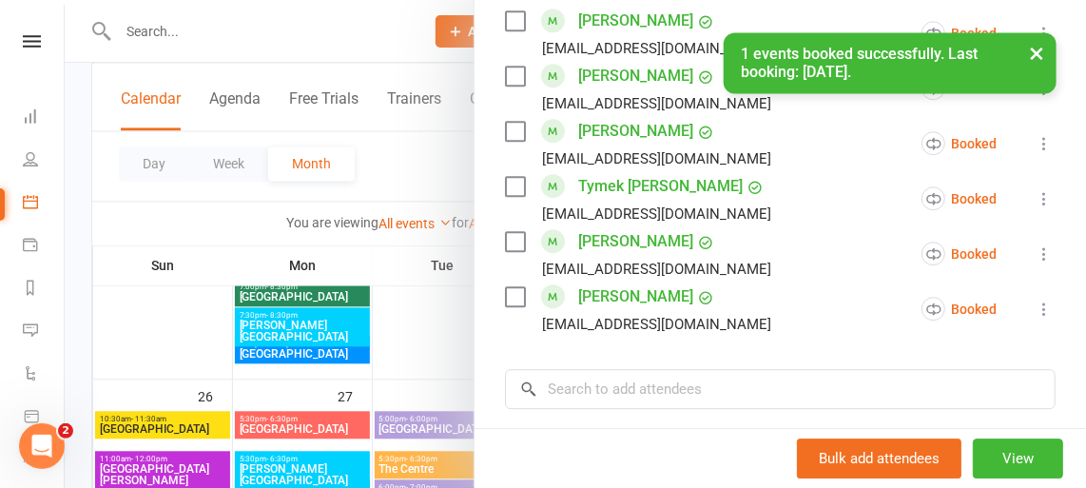
scroll to position [1820, 0]
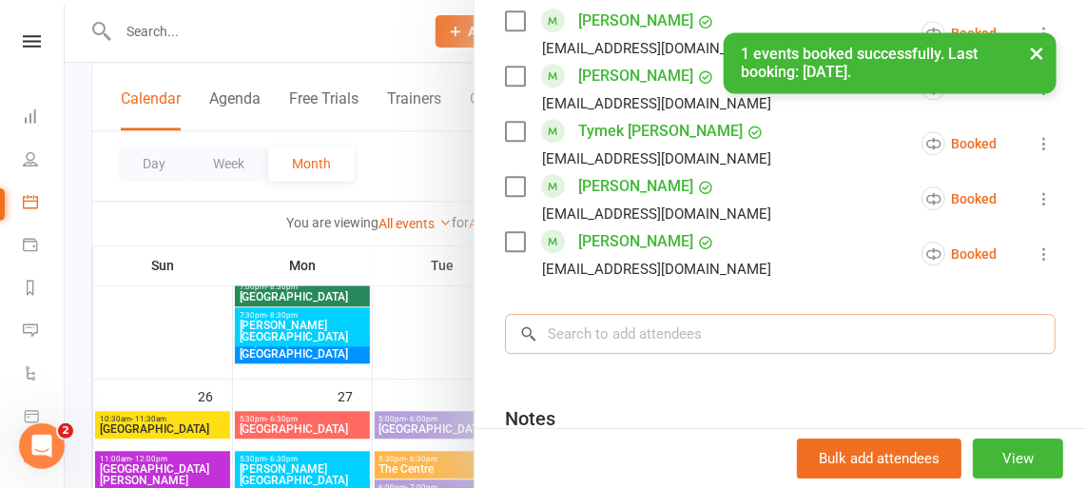
click at [672, 314] on input "search" at bounding box center [780, 334] width 551 height 40
paste input ": [PERSON_NAME]"
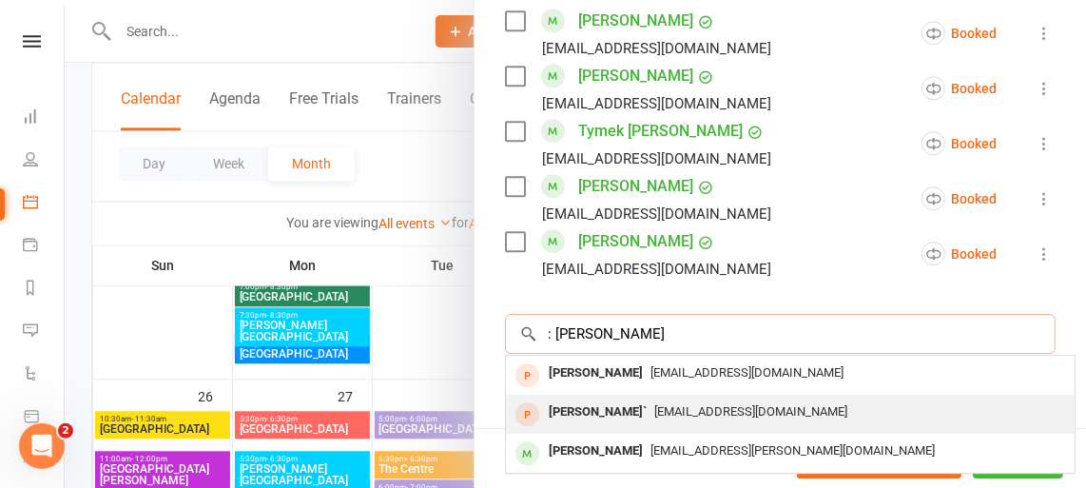
type input ": [PERSON_NAME]"
click at [626, 399] on div "[PERSON_NAME]`" at bounding box center [597, 413] width 113 height 28
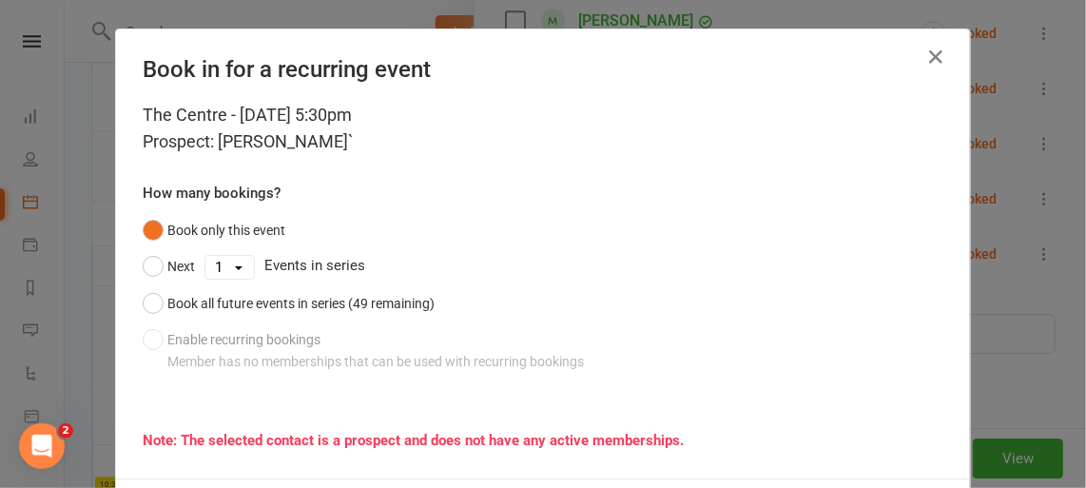
scroll to position [88, 0]
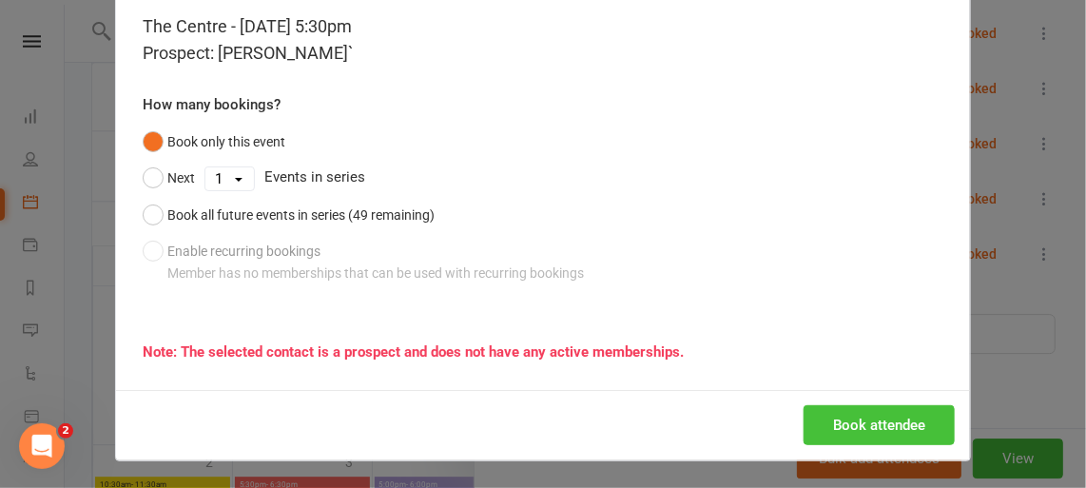
click at [872, 423] on button "Book attendee" at bounding box center [879, 425] width 151 height 40
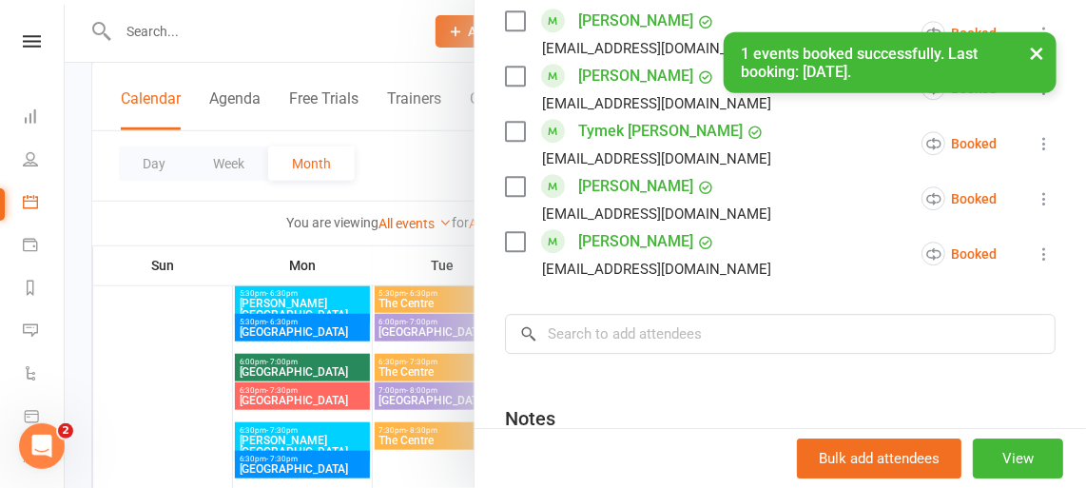
scroll to position [371, 0]
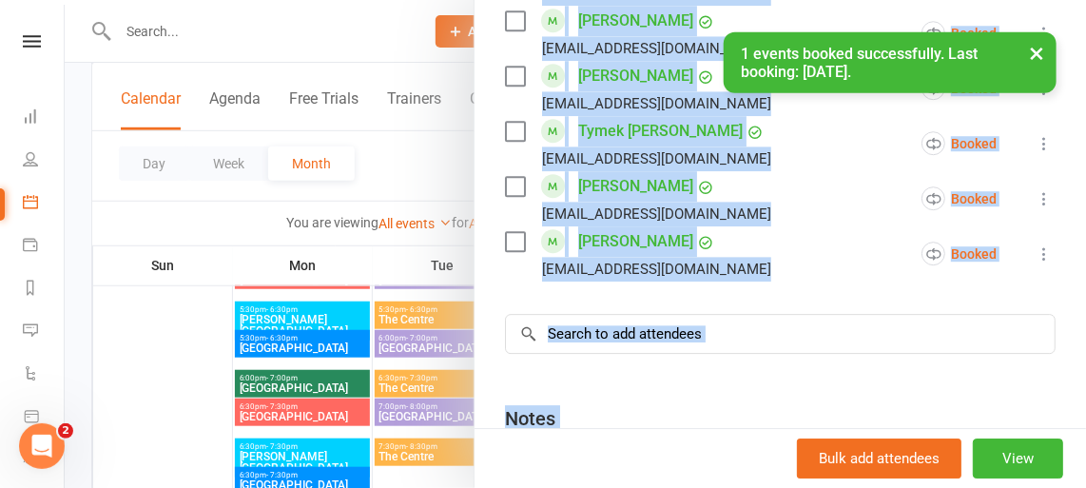
drag, startPoint x: 1055, startPoint y: 370, endPoint x: 1083, endPoint y: 307, distance: 68.6
click at [1083, 307] on div "The Centre Class kiosk mode Roll call 5:30 PM - 6:30 PM, [DATE] with [PERSON_NA…" at bounding box center [576, 244] width 1022 height 488
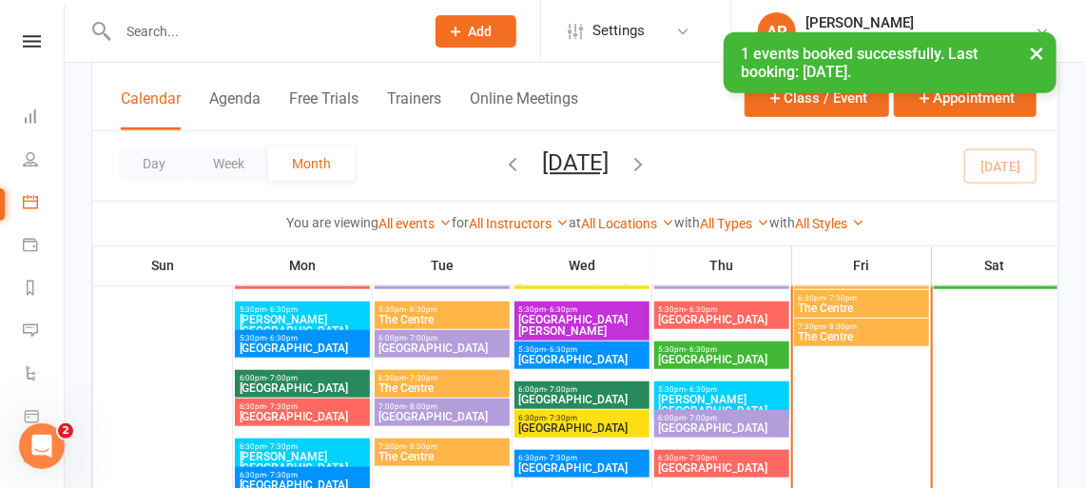
click at [341, 32] on div "× 1 events booked successfully. Last booking: [DATE]." at bounding box center [531, 32] width 1062 height 0
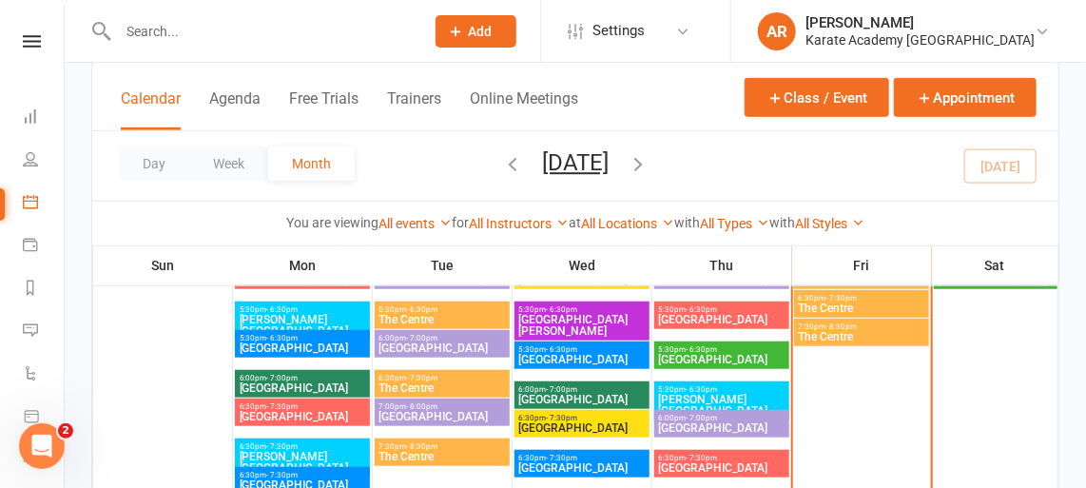
click at [341, 19] on input "text" at bounding box center [261, 31] width 299 height 27
paste input ": [PERSON_NAME]"
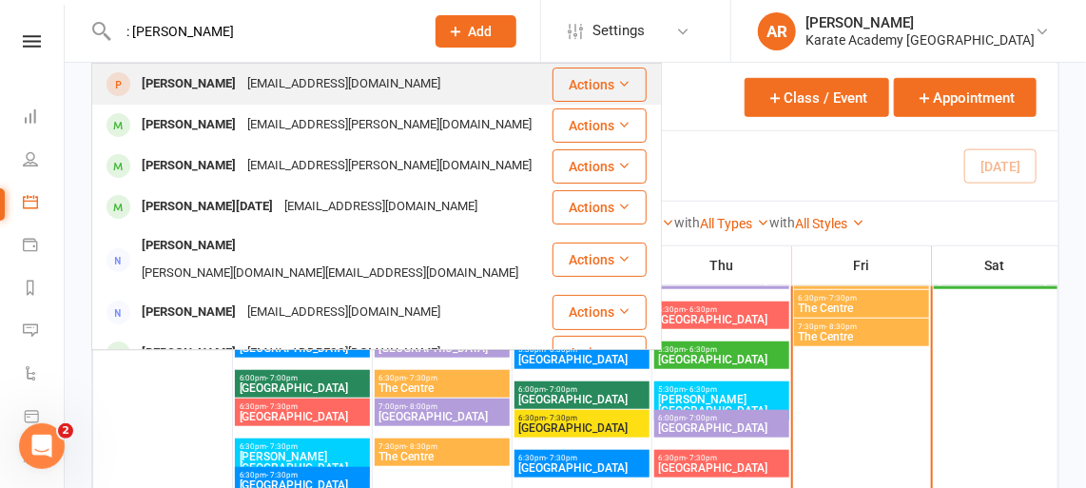
type input ": [PERSON_NAME]"
click at [189, 84] on div "[PERSON_NAME]" at bounding box center [189, 84] width 106 height 28
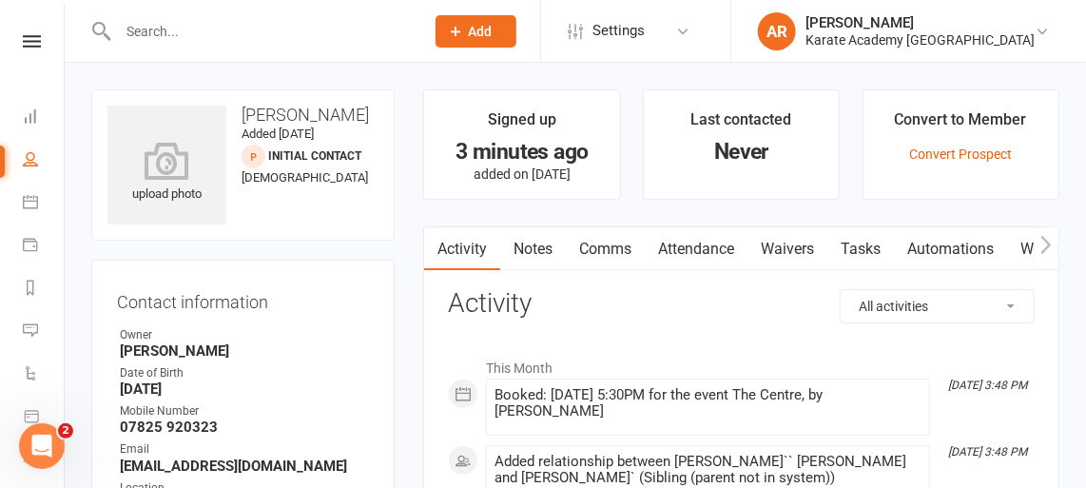
click at [936, 230] on link "Automations" at bounding box center [950, 249] width 113 height 44
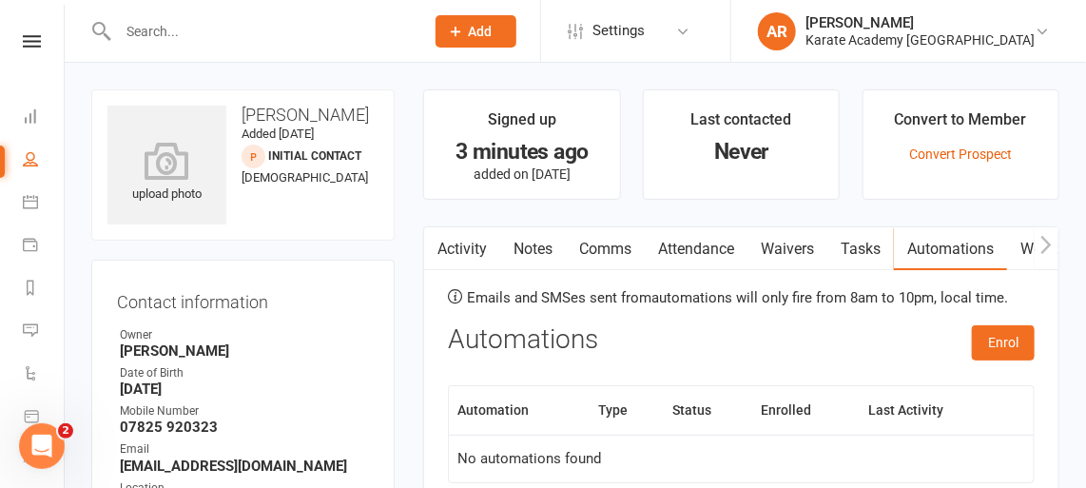
click at [1028, 319] on div "Emails and SMSes sent from automations will only fire from 8am to 10pm, local t…" at bounding box center [741, 399] width 587 height 221
click at [1004, 341] on button "Enrol" at bounding box center [1003, 342] width 63 height 34
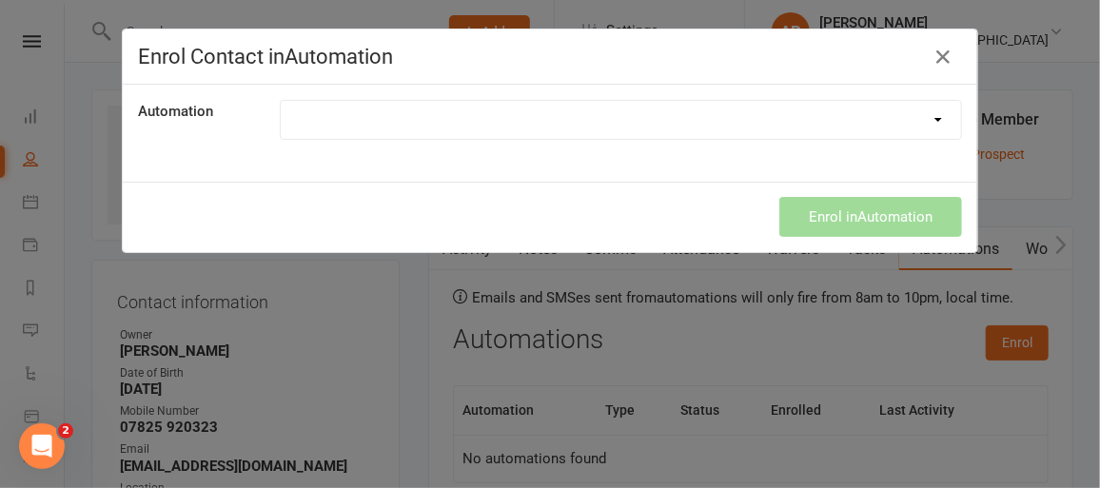
click at [582, 117] on select at bounding box center [621, 120] width 680 height 38
select select "1894"
click at [281, 101] on select "1. Free Trial Lesson Confirmation 2. Free Trial Lesson Reminder 1 Day Follow up…" at bounding box center [621, 120] width 680 height 38
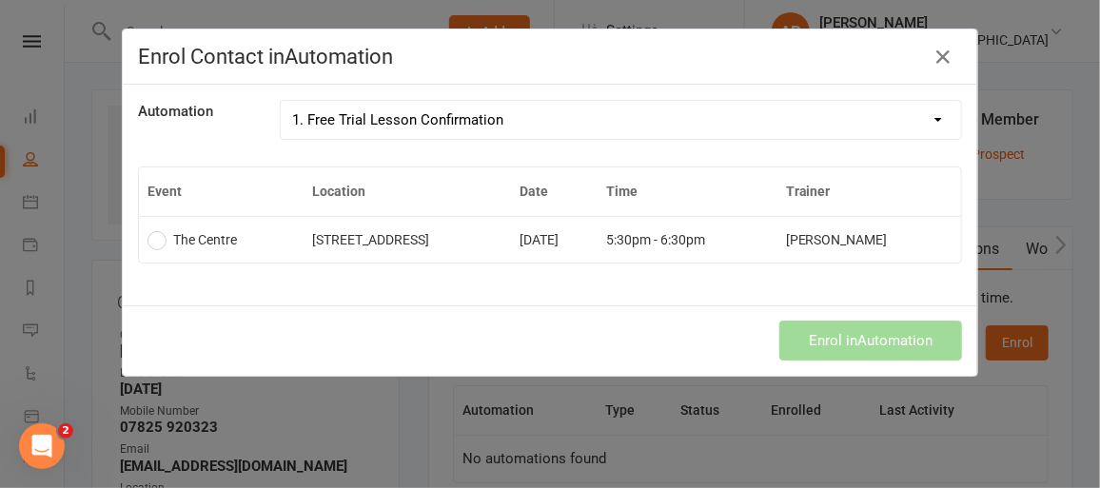
click at [511, 205] on th "Location" at bounding box center [406, 191] width 207 height 49
click at [511, 248] on td "[STREET_ADDRESS]" at bounding box center [406, 239] width 207 height 47
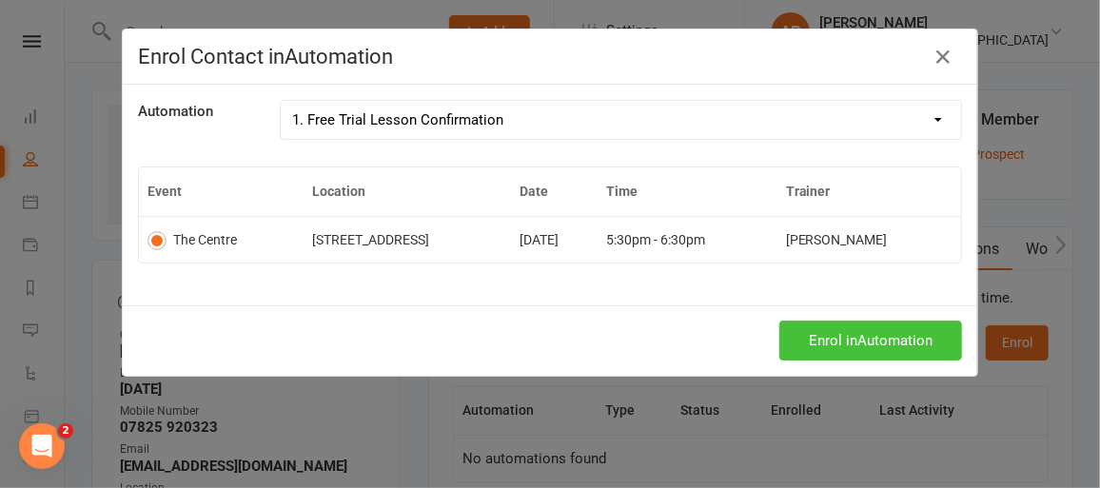
click at [849, 323] on button "Enrol in Automation" at bounding box center [870, 341] width 183 height 40
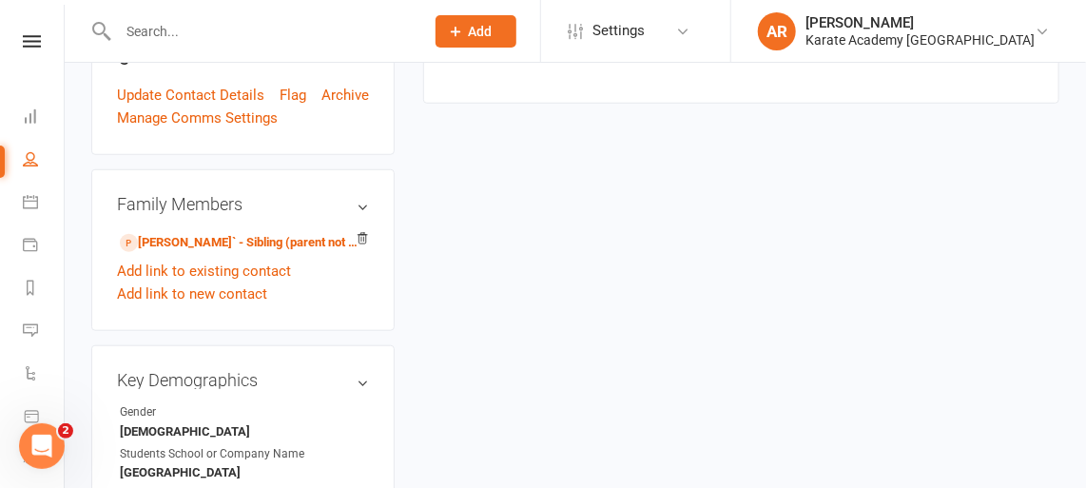
scroll to position [485, 0]
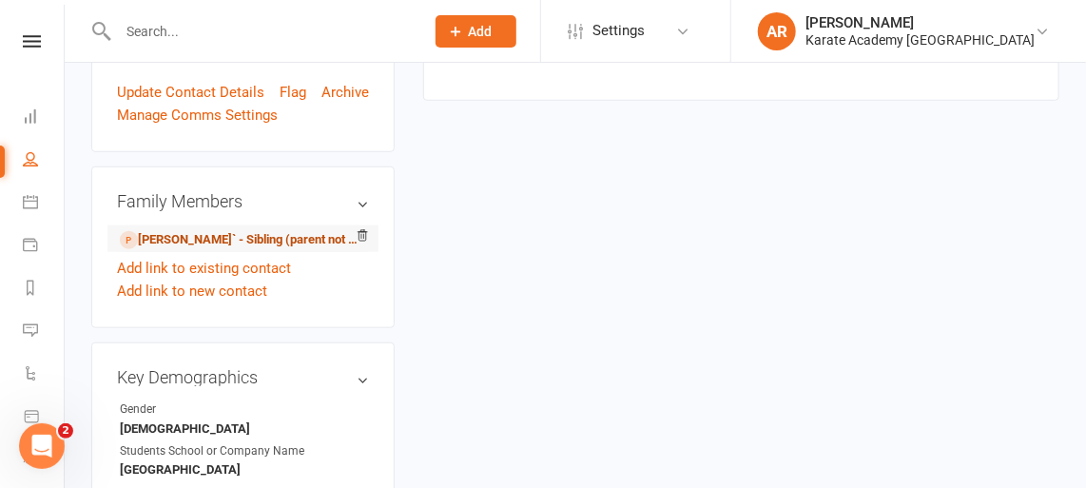
click at [257, 250] on link "[PERSON_NAME]` - Sibling (parent not in system)" at bounding box center [240, 240] width 240 height 20
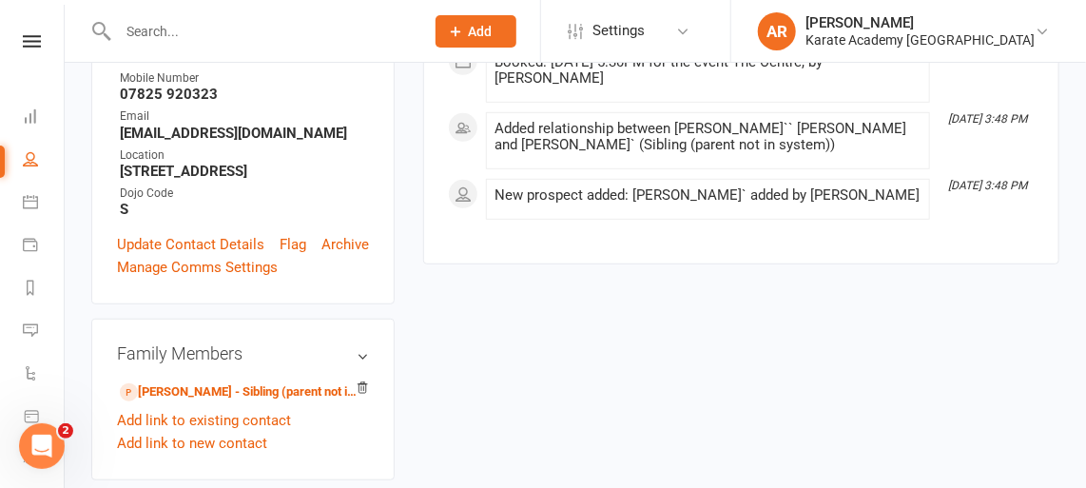
scroll to position [327, 0]
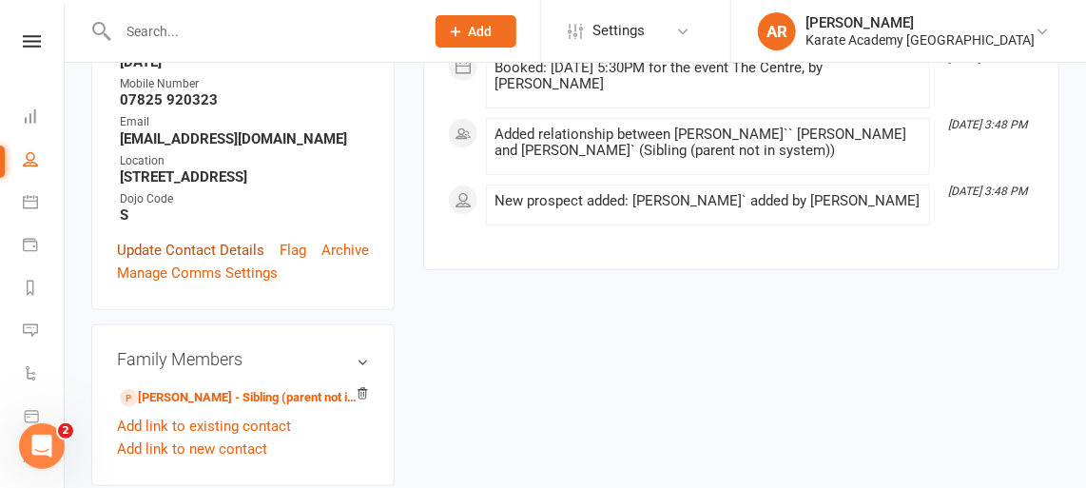
click at [197, 262] on link "Update Contact Details" at bounding box center [190, 250] width 147 height 23
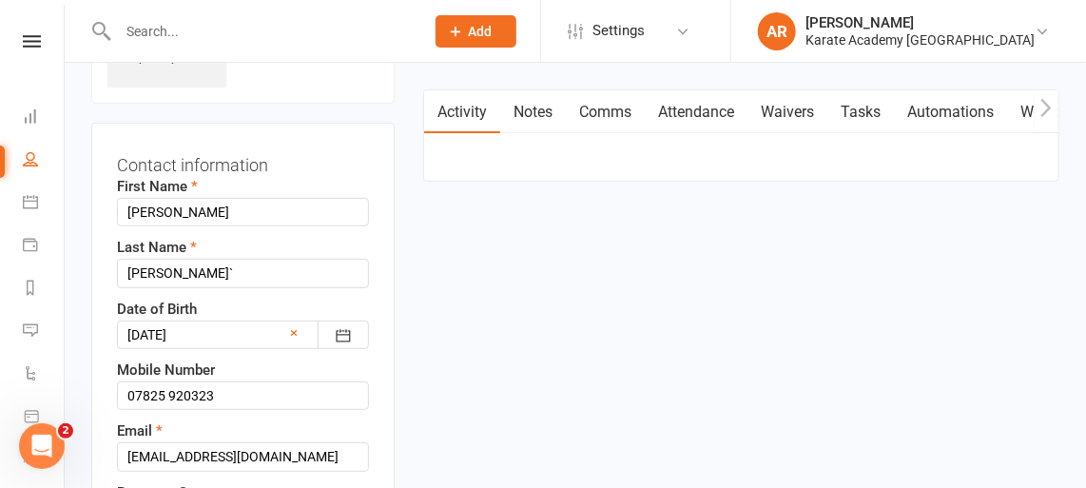
scroll to position [88, 0]
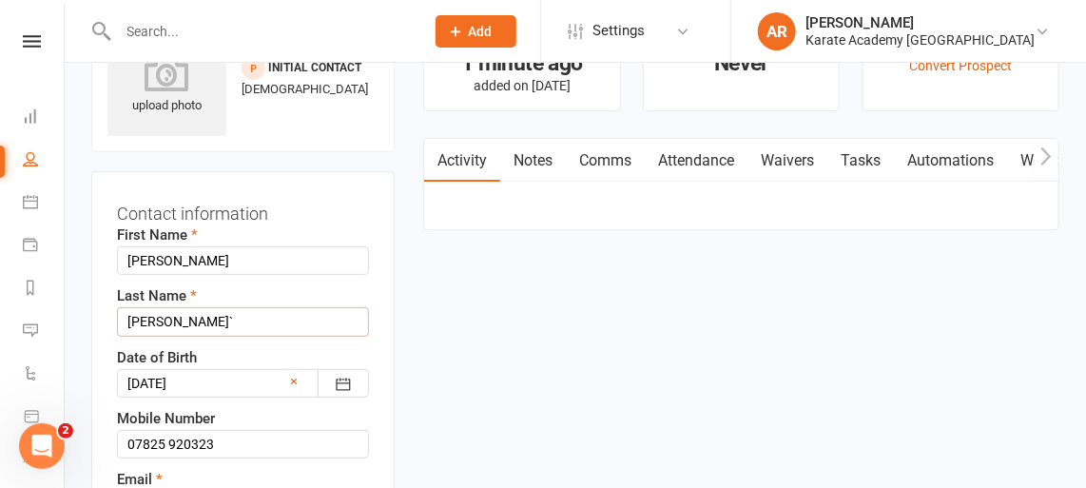
click at [264, 317] on input "[PERSON_NAME]`" at bounding box center [243, 321] width 252 height 29
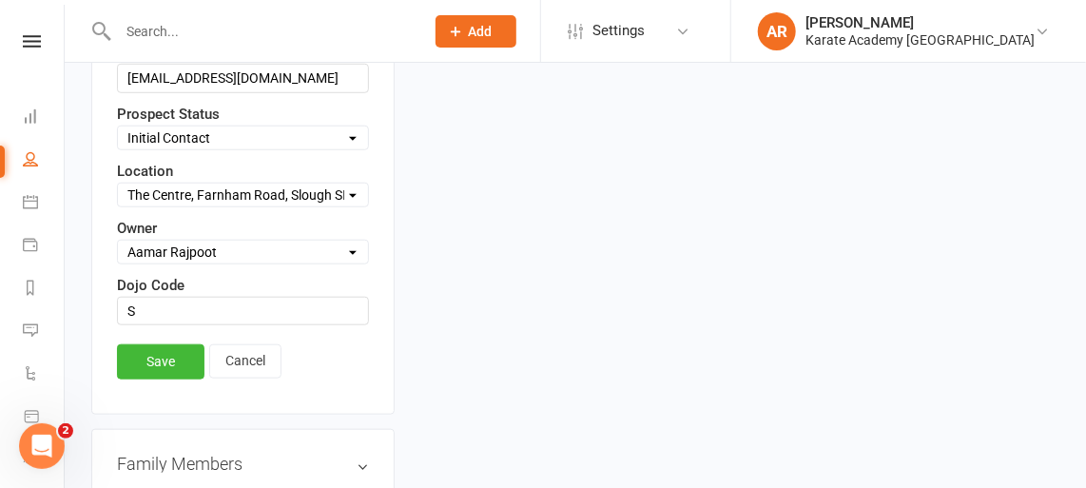
type input "[PERSON_NAME]"
click at [179, 373] on div "Save Cancel" at bounding box center [243, 366] width 252 height 44
click at [179, 360] on link "Save" at bounding box center [161, 361] width 88 height 34
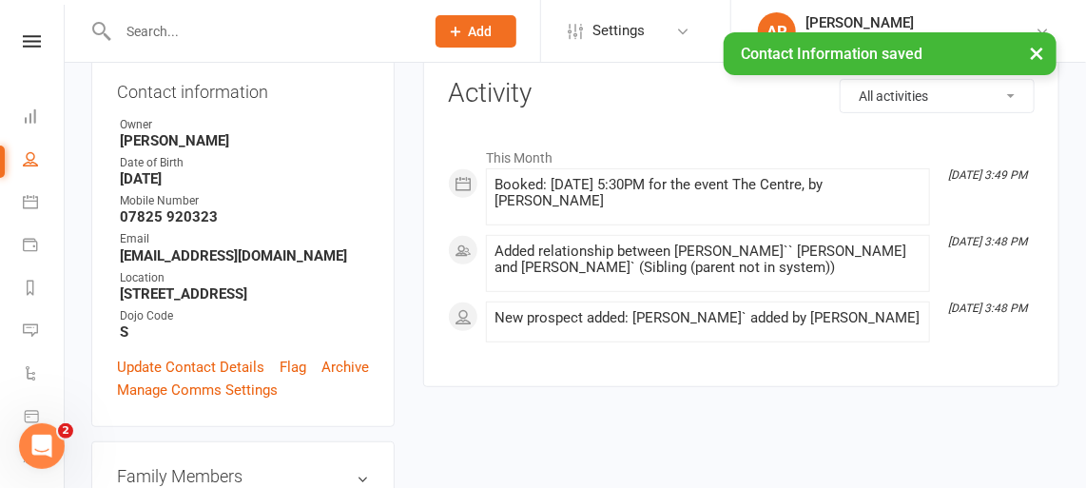
scroll to position [131, 0]
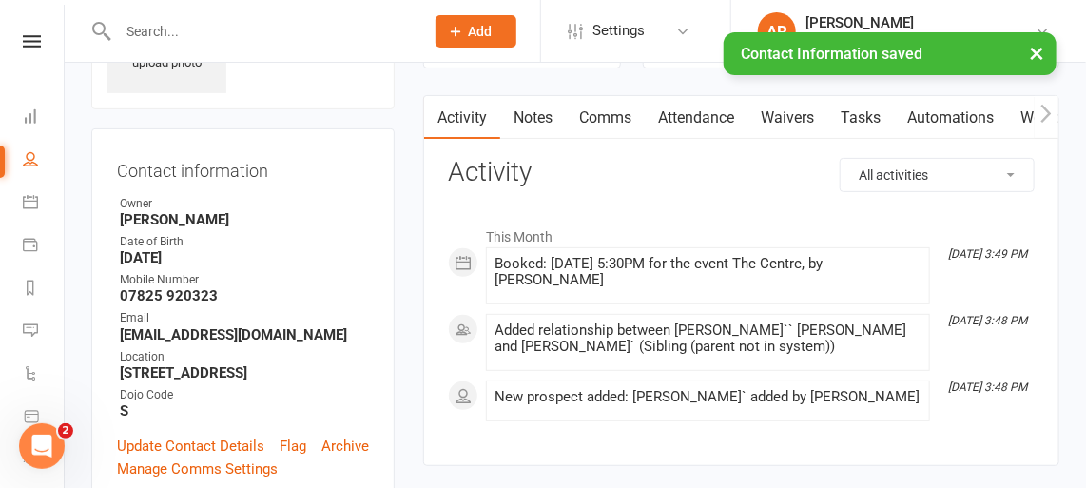
click at [945, 120] on link "Automations" at bounding box center [950, 118] width 113 height 44
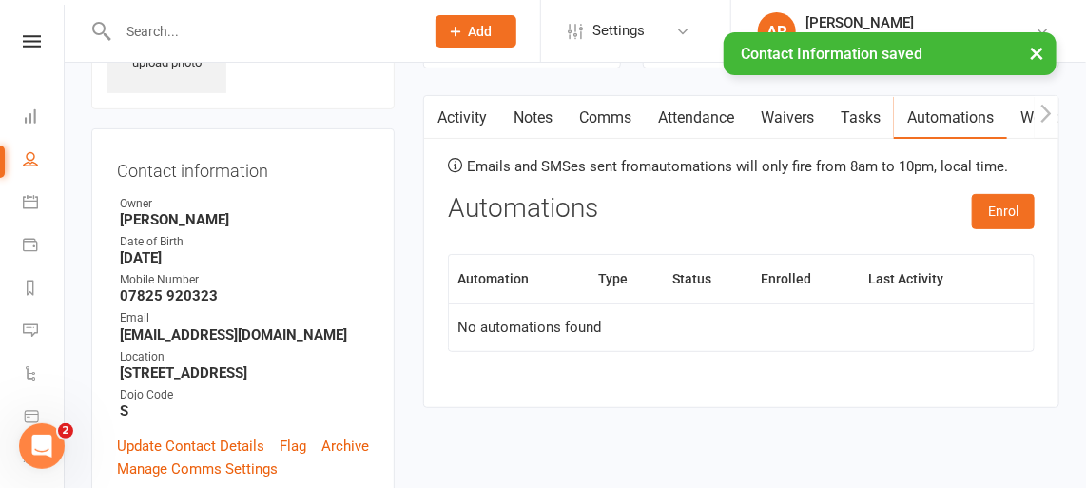
click at [1002, 188] on div "Emails and SMSes sent from automations will only fire from 8am to 10pm, local t…" at bounding box center [741, 268] width 587 height 221
click at [994, 205] on button "Enrol" at bounding box center [1003, 211] width 63 height 34
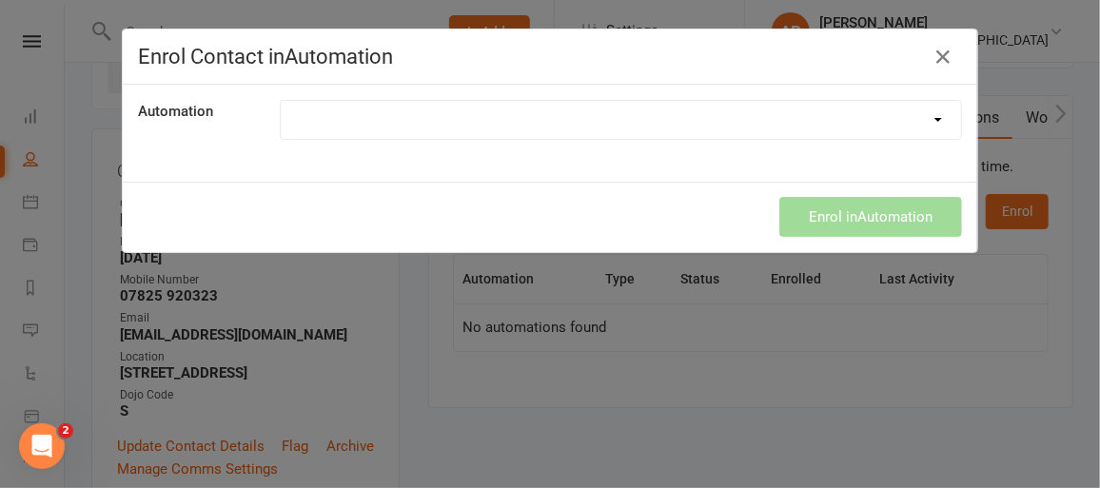
click at [476, 131] on select "1. Free Trial Lesson Confirmation 2. Free Trial Lesson Reminder 1 Day Follow up…" at bounding box center [621, 120] width 680 height 38
select select "1894"
click at [281, 101] on select "1. Free Trial Lesson Confirmation 2. Free Trial Lesson Reminder 1 Day Follow up…" at bounding box center [621, 120] width 680 height 38
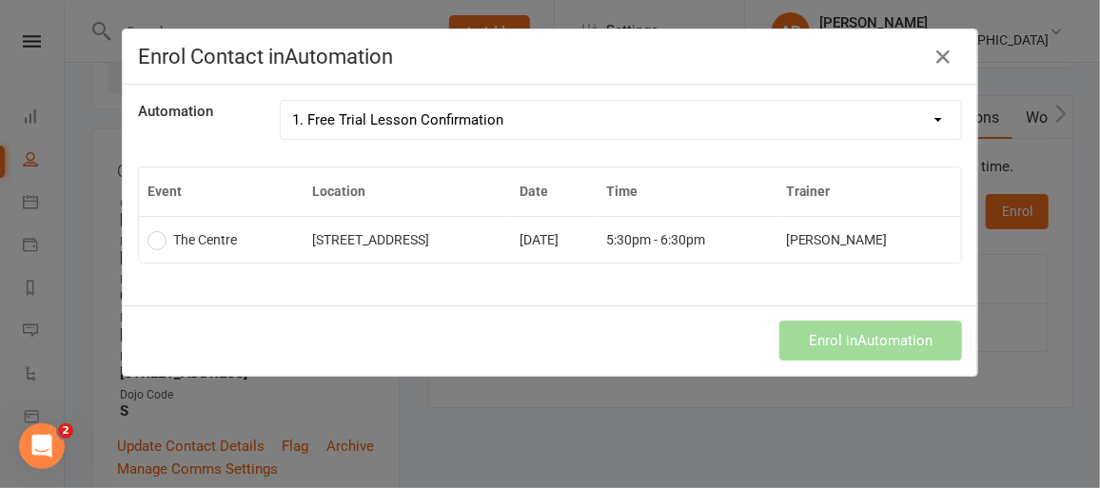
click at [597, 252] on td "[DATE]" at bounding box center [554, 239] width 87 height 47
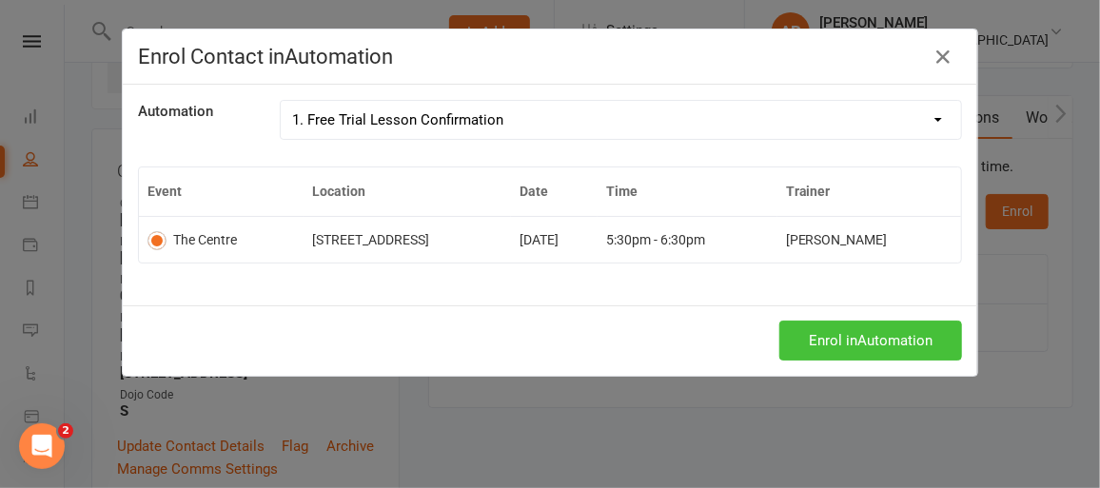
click at [828, 335] on button "Enrol in Automation" at bounding box center [870, 341] width 183 height 40
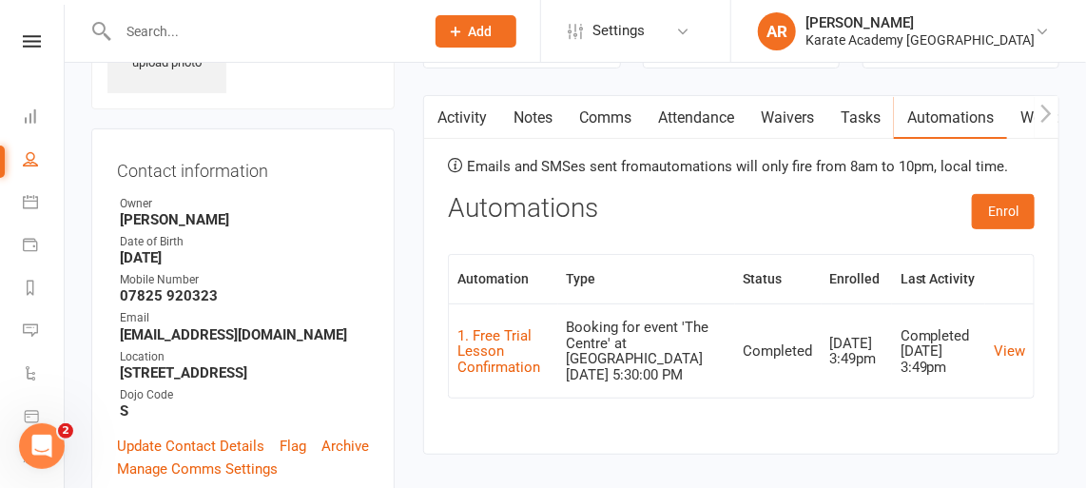
click at [517, 36] on button "Add" at bounding box center [476, 31] width 81 height 32
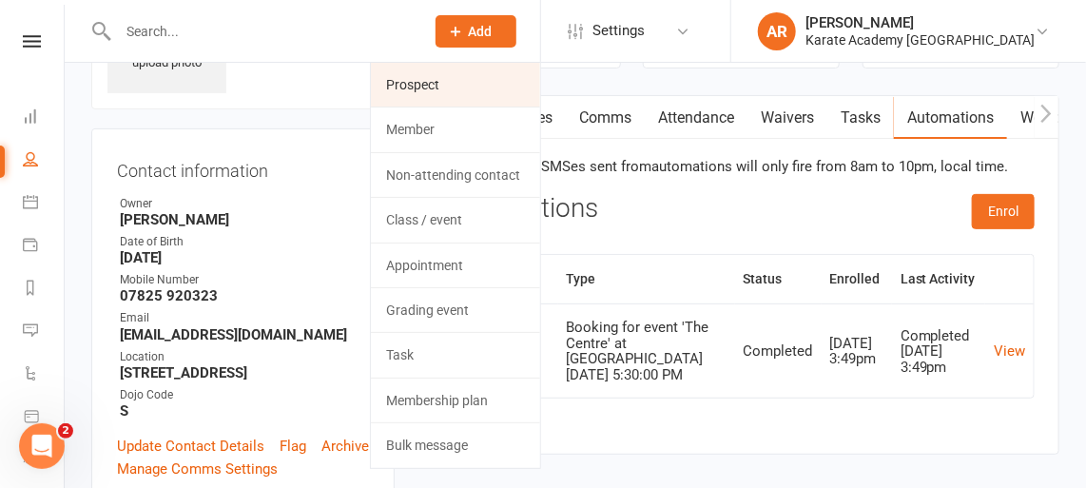
click at [499, 81] on link "Prospect" at bounding box center [455, 85] width 169 height 44
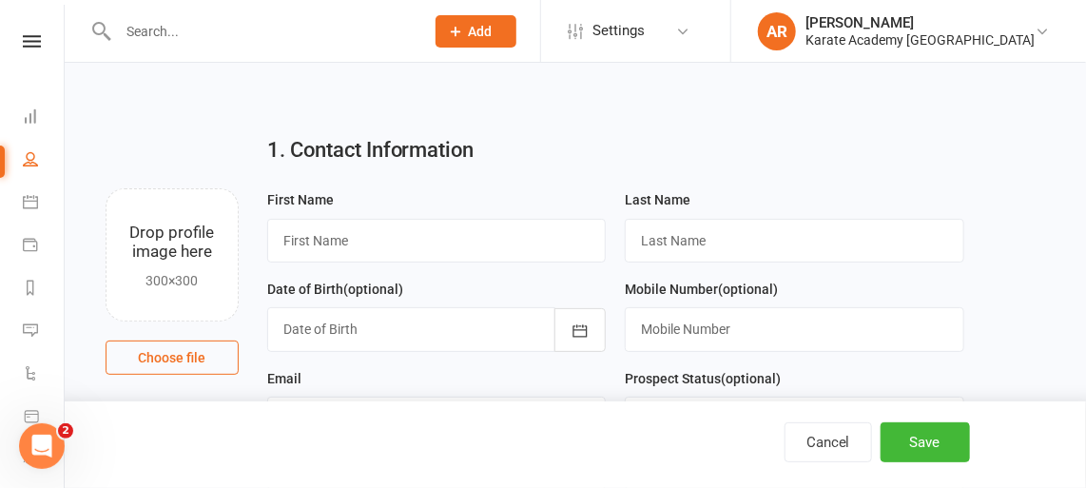
scroll to position [146, 0]
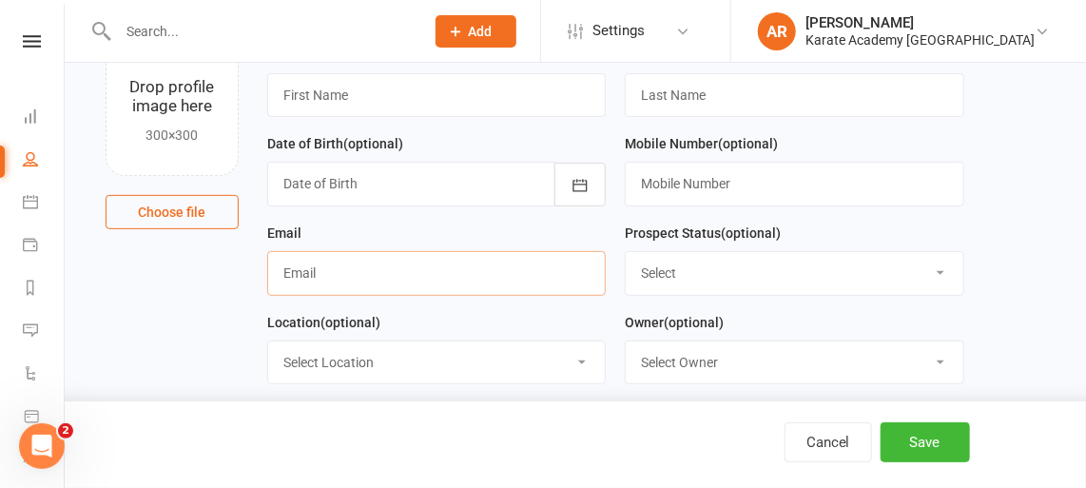
drag, startPoint x: 311, startPoint y: 281, endPoint x: 304, endPoint y: 269, distance: 13.2
click at [311, 281] on input "text" at bounding box center [437, 273] width 340 height 44
paste input "[EMAIL_ADDRESS][DOMAIN_NAME]"
drag, startPoint x: 285, startPoint y: 271, endPoint x: 237, endPoint y: 272, distance: 48.5
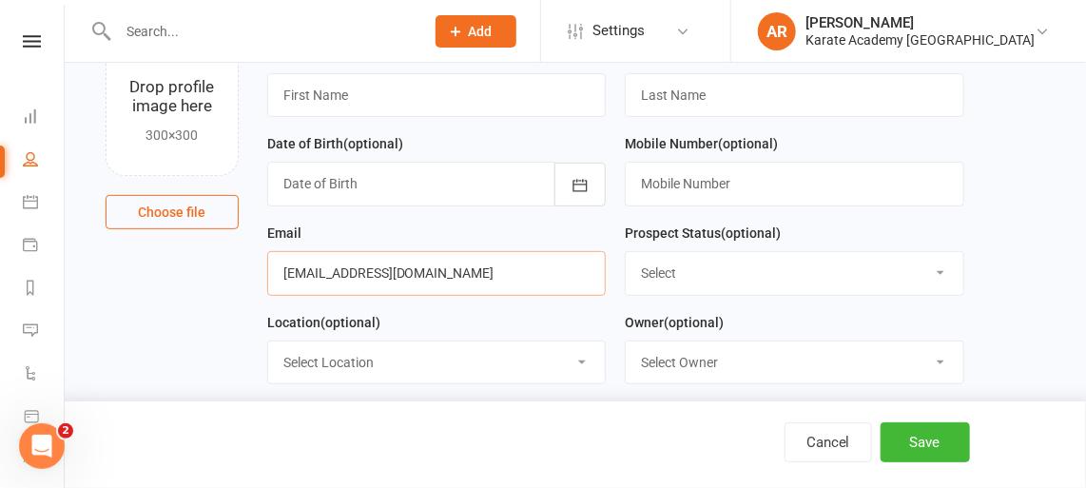
type input "[EMAIL_ADDRESS][DOMAIN_NAME]"
click at [409, 90] on input "text" at bounding box center [437, 95] width 340 height 44
type input "[PERSON_NAME]"
type input "Savant"
paste input "7459761188"
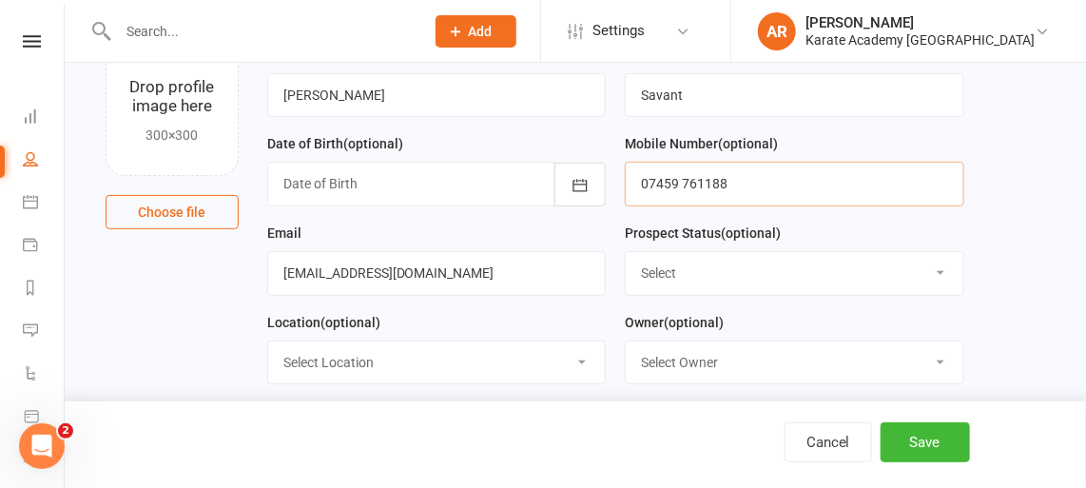
type input "07459 761188"
click at [487, 171] on div at bounding box center [437, 184] width 340 height 44
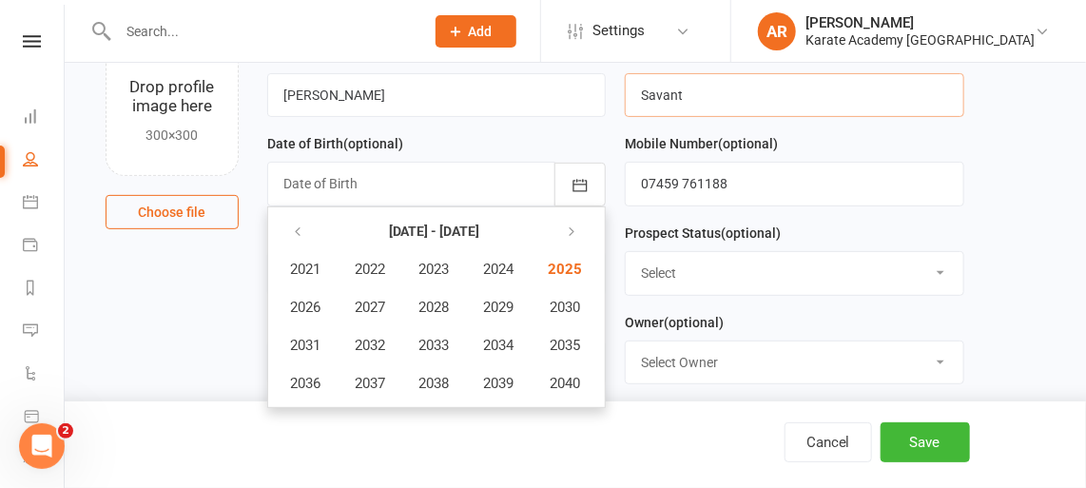
click at [754, 96] on input "Savant" at bounding box center [795, 95] width 340 height 44
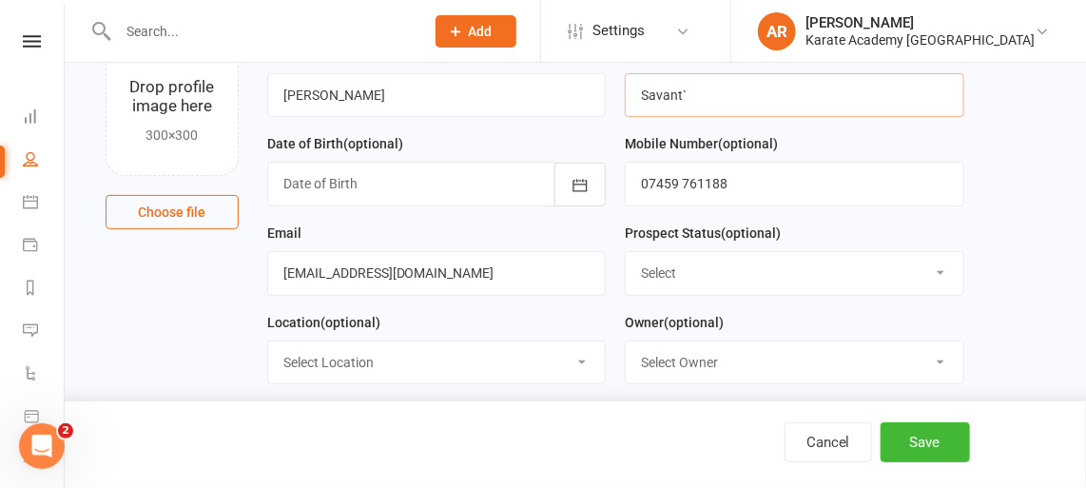
type input "Savant`"
paste input "[DATE]"
click at [566, 194] on button "button" at bounding box center [580, 185] width 51 height 44
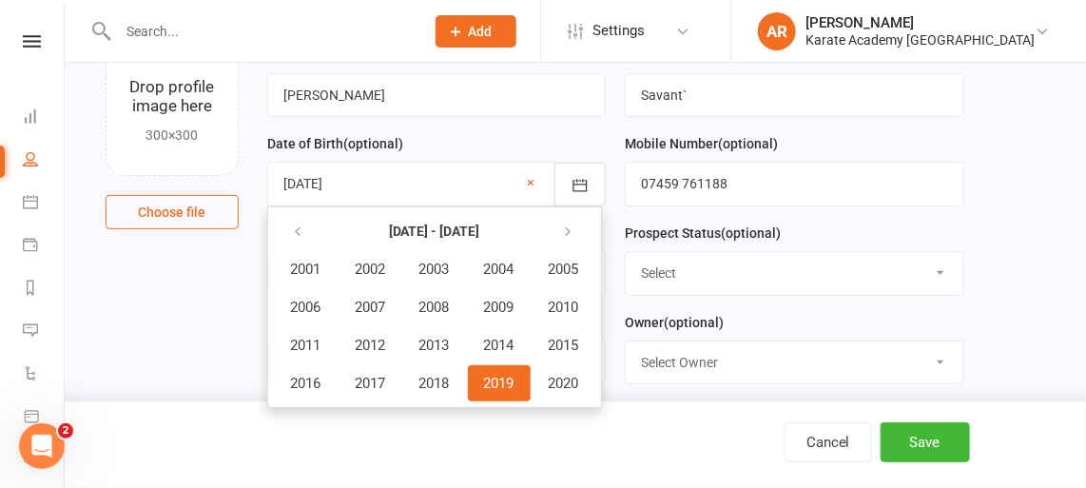
click at [507, 380] on span "2019" at bounding box center [499, 383] width 30 height 17
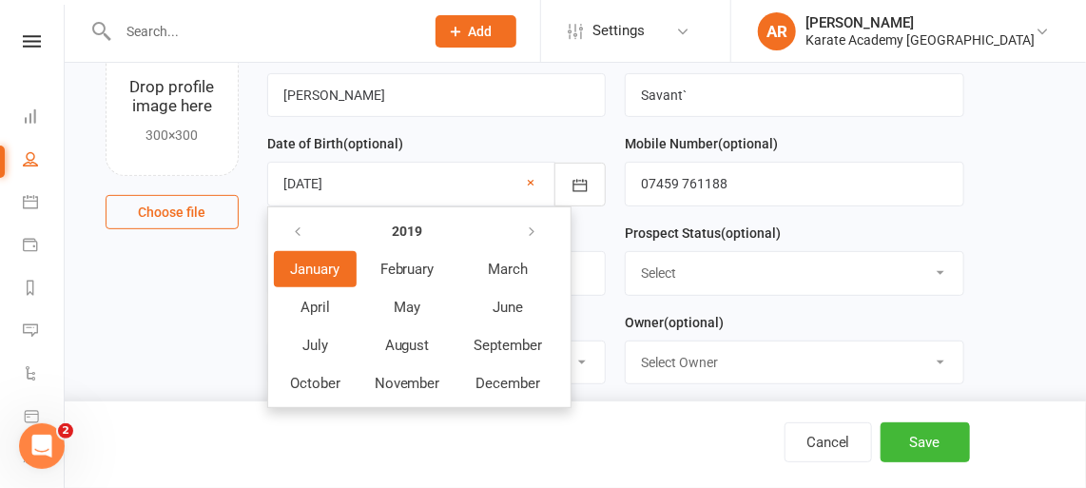
click at [347, 263] on button "January" at bounding box center [315, 269] width 83 height 36
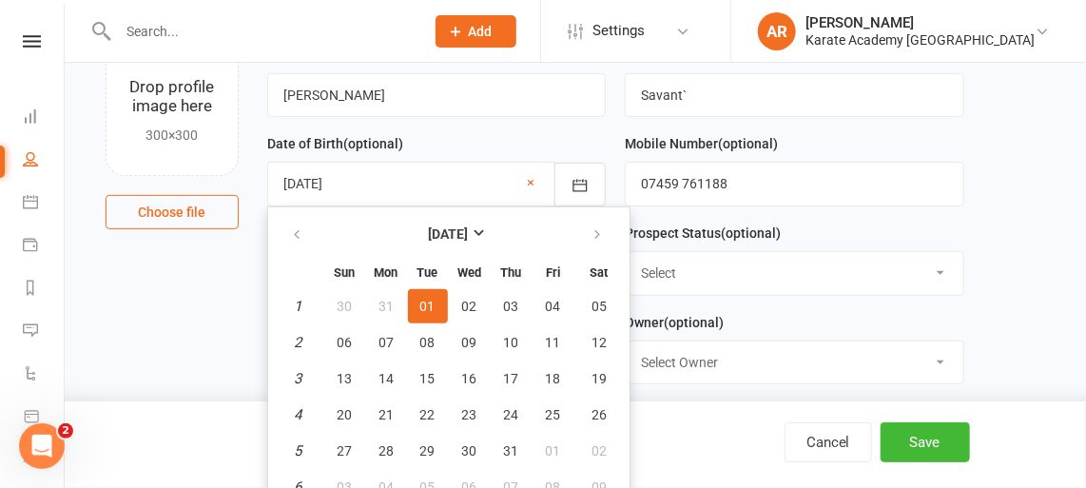
click at [425, 302] on span "01" at bounding box center [427, 306] width 15 height 15
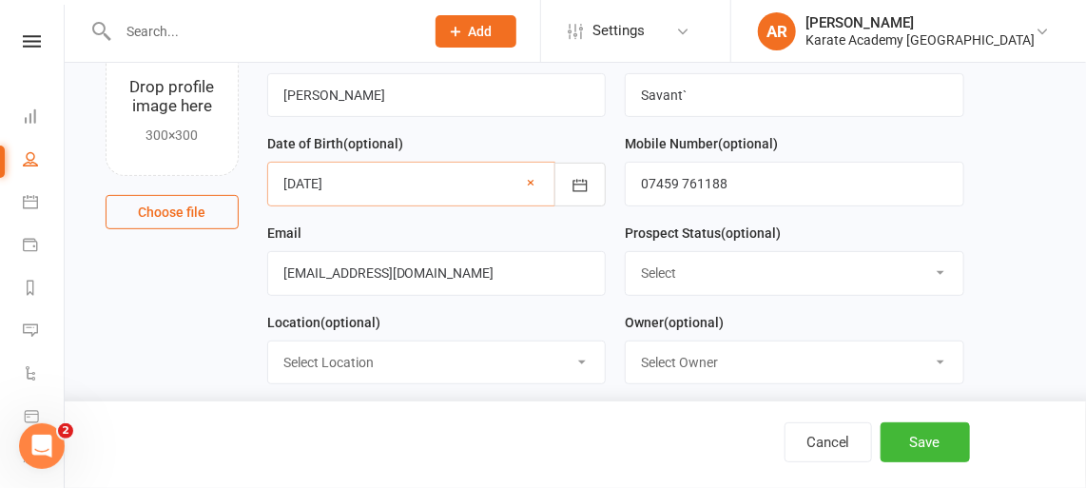
type input "[DATE]"
click at [712, 270] on select "Select Initial Contact Not Ready Not interested" at bounding box center [795, 273] width 338 height 42
select select "Initial Contact"
click at [626, 252] on select "Select Initial Contact Not Ready Not interested" at bounding box center [795, 273] width 338 height 42
click at [511, 368] on select "Select Location [GEOGRAPHIC_DATA], [GEOGRAPHIC_DATA] [GEOGRAPHIC_DATA][PERSON_N…" at bounding box center [437, 362] width 338 height 42
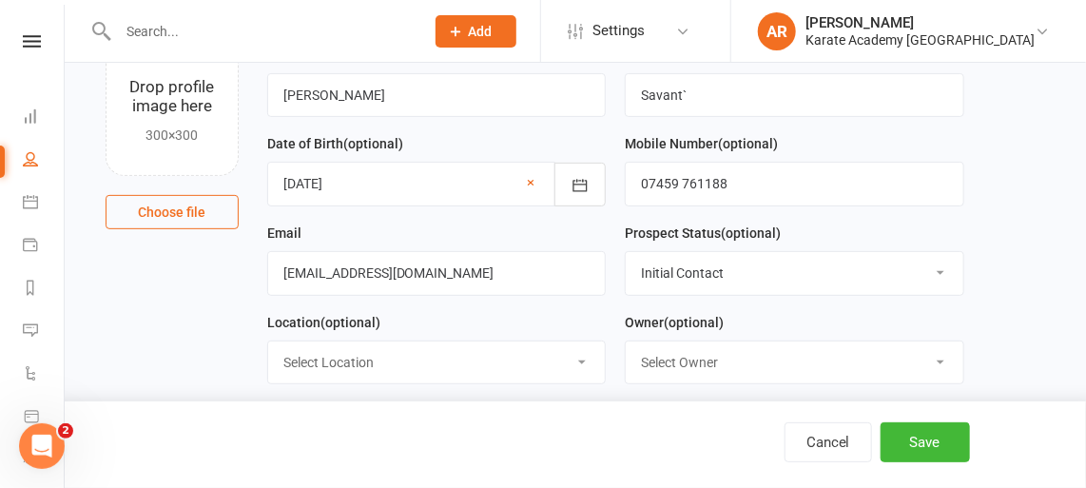
select select "7"
click at [268, 341] on select "Select Location [GEOGRAPHIC_DATA], [GEOGRAPHIC_DATA] [GEOGRAPHIC_DATA][PERSON_N…" at bounding box center [437, 362] width 338 height 42
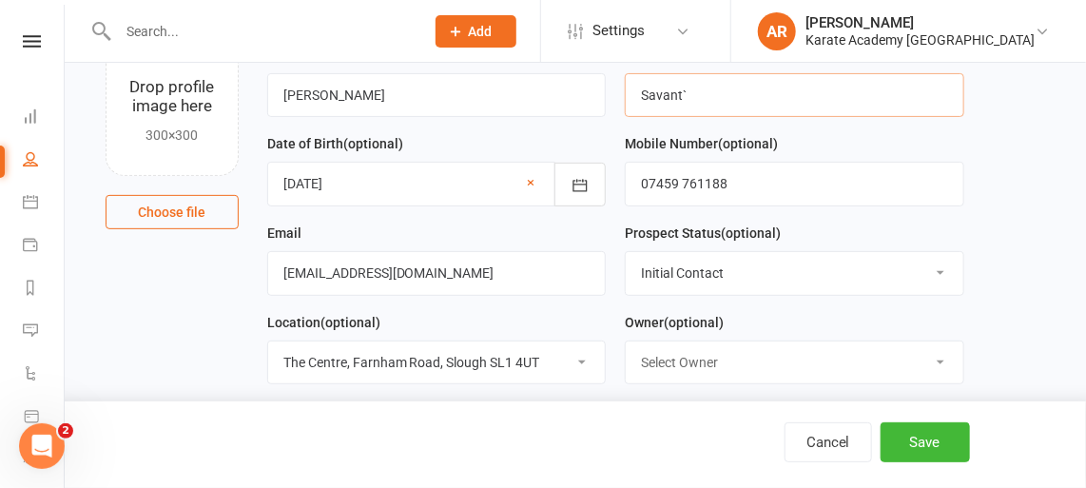
click at [734, 91] on input "Savant`" at bounding box center [795, 95] width 340 height 44
type input "Savant"
click at [485, 362] on select "Select Location [GEOGRAPHIC_DATA], [GEOGRAPHIC_DATA] [GEOGRAPHIC_DATA][PERSON_N…" at bounding box center [437, 362] width 338 height 42
select select "5"
click at [268, 341] on select "Select Location [GEOGRAPHIC_DATA], [GEOGRAPHIC_DATA] [GEOGRAPHIC_DATA][PERSON_N…" at bounding box center [437, 362] width 338 height 42
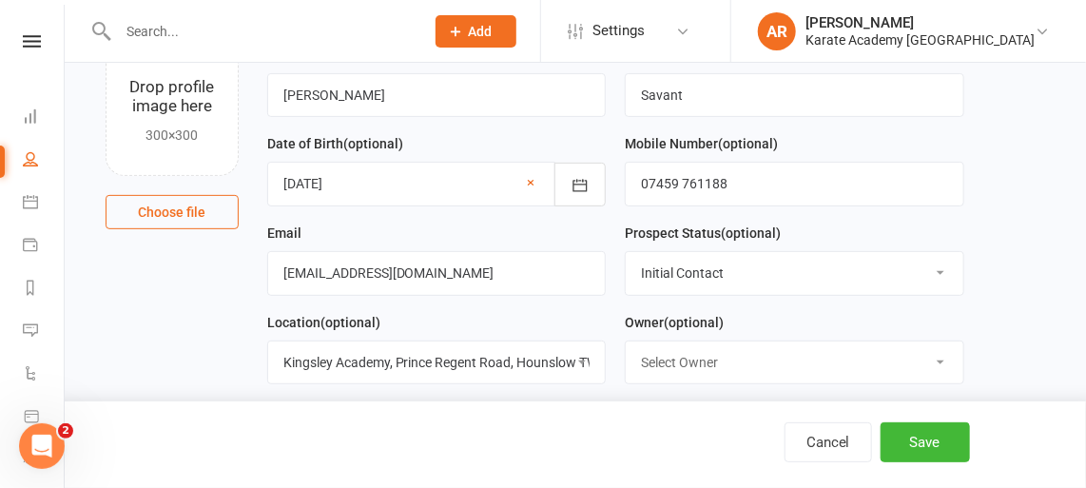
click at [725, 343] on select "Select Owner [PERSON_NAME] [PERSON_NAME] [PERSON_NAME] [PERSON_NAME] [PERSON_NA…" at bounding box center [795, 362] width 338 height 42
select select "0"
click at [626, 341] on select "Select Owner [PERSON_NAME] [PERSON_NAME] [PERSON_NAME] [PERSON_NAME] [PERSON_NA…" at bounding box center [795, 362] width 338 height 42
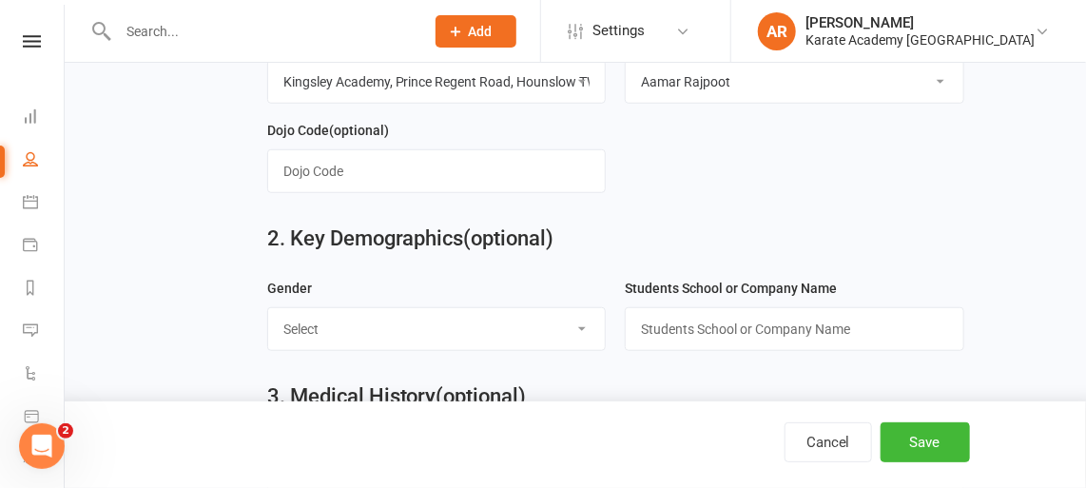
scroll to position [453, 0]
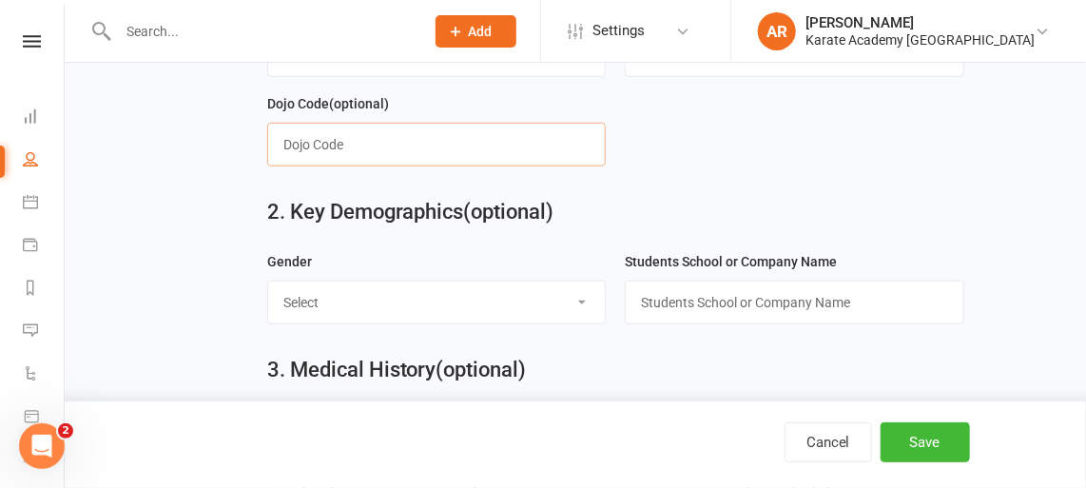
click at [387, 152] on input "text" at bounding box center [437, 145] width 340 height 44
type input "K"
click at [370, 305] on select "Select [DEMOGRAPHIC_DATA] [DEMOGRAPHIC_DATA]" at bounding box center [437, 303] width 338 height 42
click at [268, 282] on select "Select [DEMOGRAPHIC_DATA] [DEMOGRAPHIC_DATA]" at bounding box center [437, 303] width 338 height 42
click at [351, 272] on div "Gender Select [DEMOGRAPHIC_DATA] [DEMOGRAPHIC_DATA]" at bounding box center [437, 287] width 340 height 74
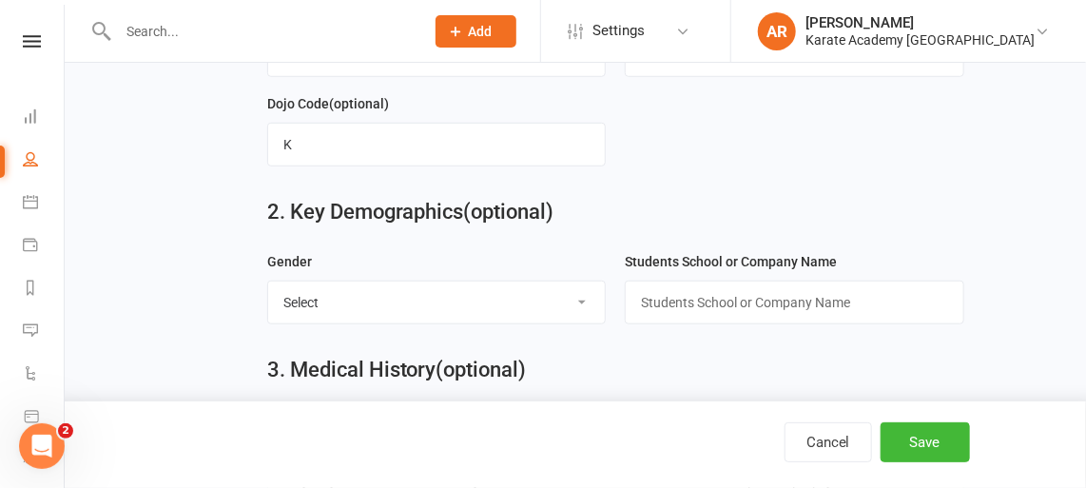
click at [346, 298] on select "Select [DEMOGRAPHIC_DATA] [DEMOGRAPHIC_DATA]" at bounding box center [437, 303] width 338 height 42
select select "[DEMOGRAPHIC_DATA]"
click at [268, 282] on select "Select [DEMOGRAPHIC_DATA] [DEMOGRAPHIC_DATA]" at bounding box center [437, 303] width 338 height 42
click at [735, 291] on input "text" at bounding box center [795, 303] width 340 height 44
paste input "[GEOGRAPHIC_DATA]"
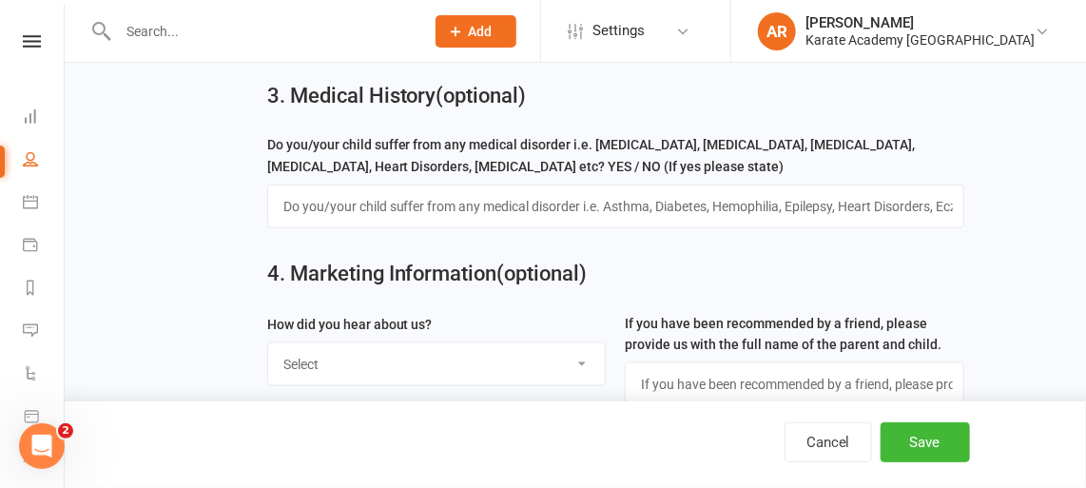
scroll to position [737, 0]
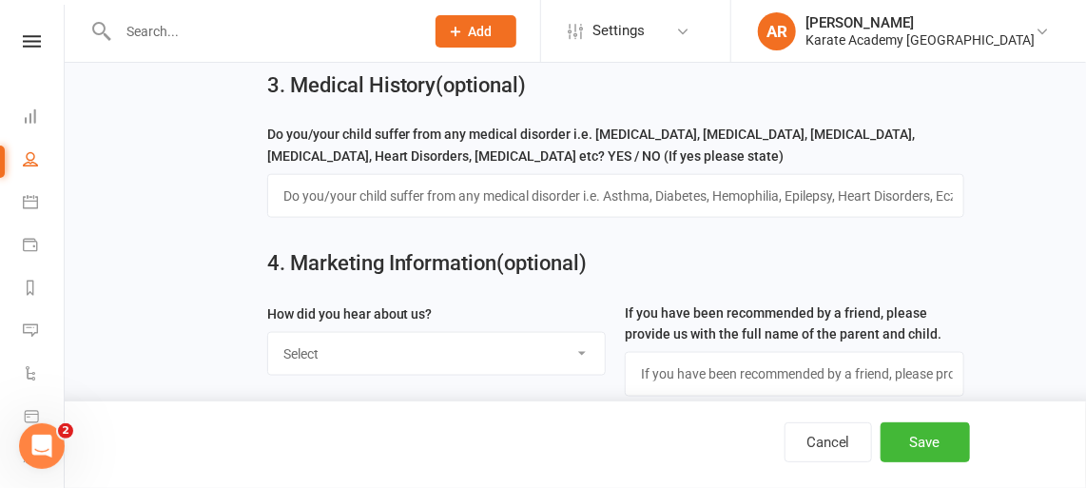
type input "[GEOGRAPHIC_DATA]"
click at [689, 203] on input "text" at bounding box center [616, 196] width 698 height 44
type input "No"
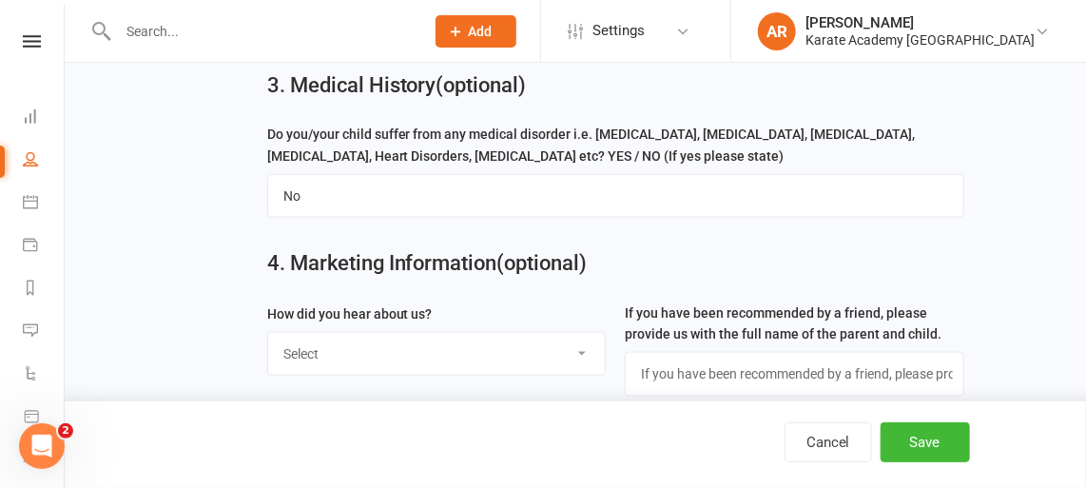
click at [444, 341] on select "Select Online Search (Google) Social Media Walk In Leaflet Banner Poster Friend…" at bounding box center [437, 354] width 338 height 42
select select "Online Search (Google)"
click at [268, 333] on select "Select Online Search (Google) Social Media Walk In Leaflet Banner Poster Friend…" at bounding box center [437, 354] width 338 height 42
click at [919, 441] on button "Save" at bounding box center [925, 442] width 89 height 40
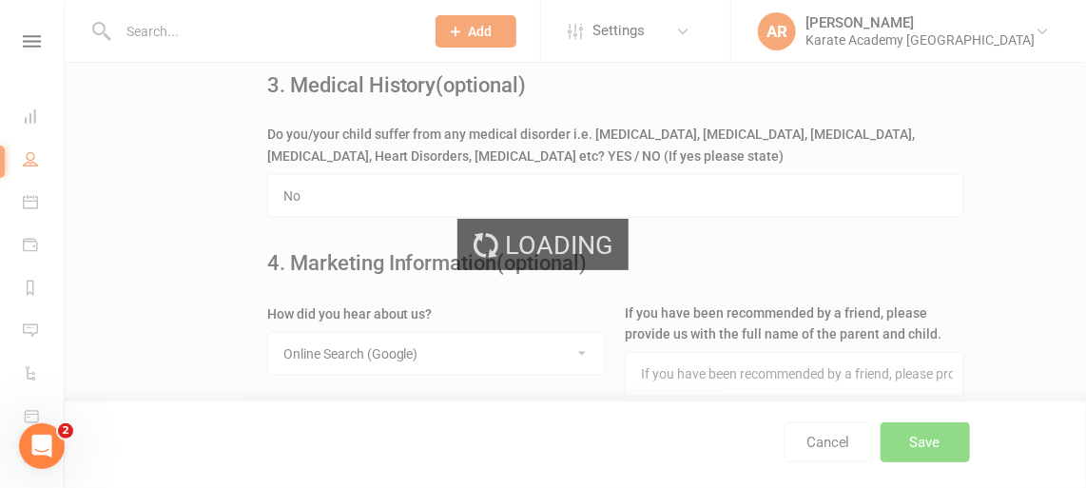
scroll to position [0, 0]
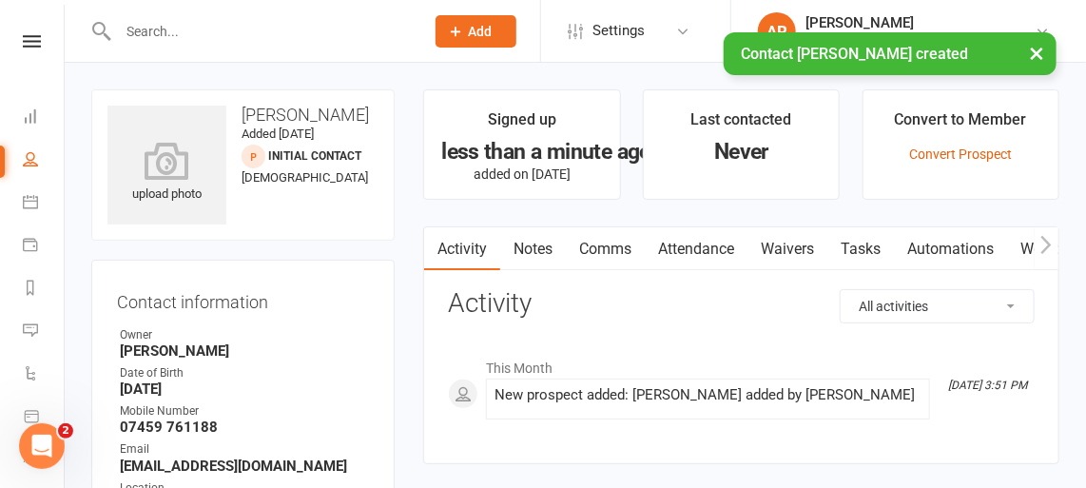
click at [262, 110] on h3 "[PERSON_NAME]" at bounding box center [242, 115] width 271 height 19
copy h3 "[PERSON_NAME]"
click at [30, 197] on icon at bounding box center [30, 201] width 15 height 15
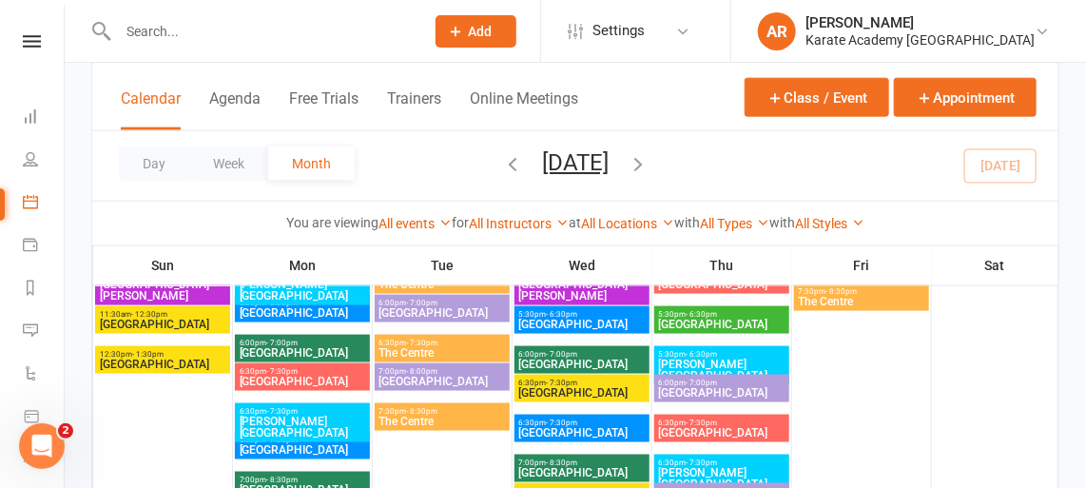
scroll to position [797, 0]
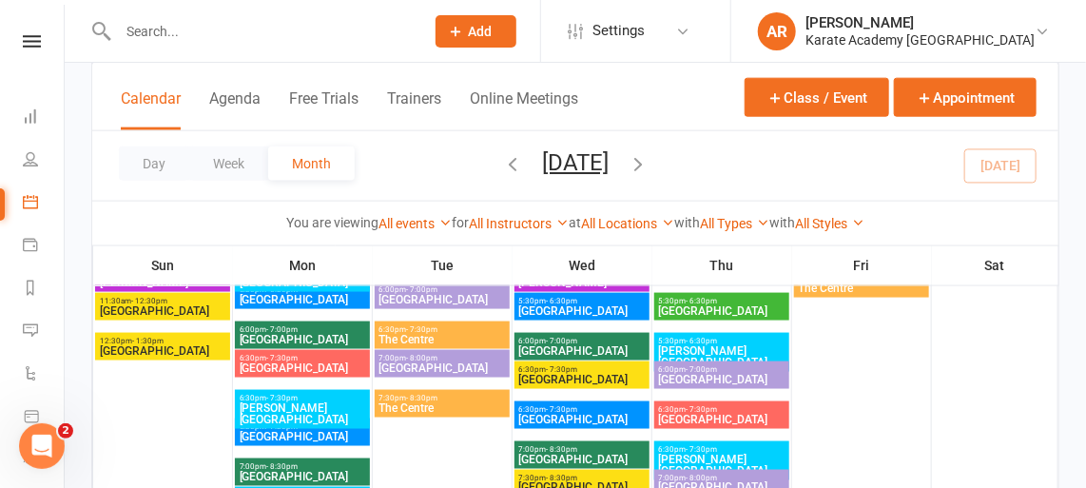
click at [734, 337] on span "5:30pm - 6:30pm" at bounding box center [721, 341] width 127 height 9
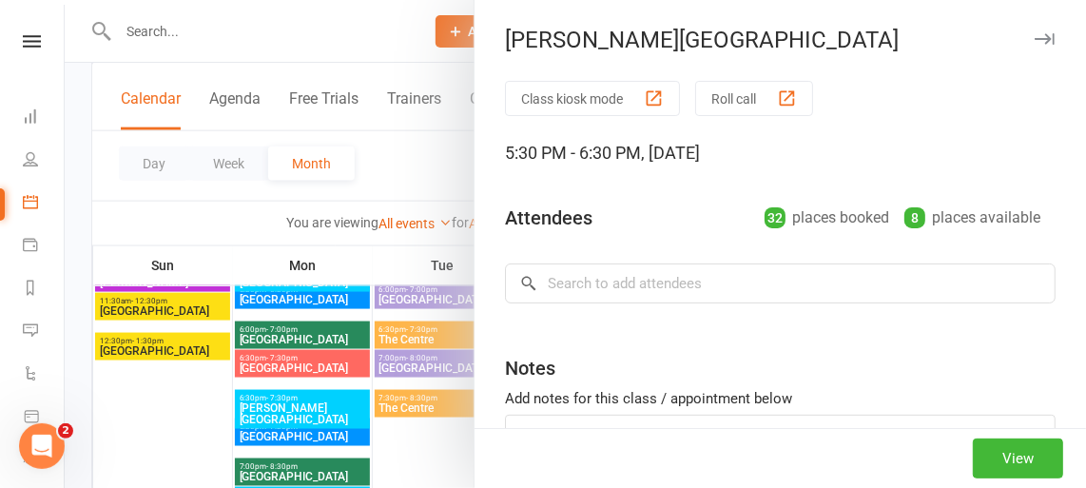
click at [765, 231] on div "32 places booked" at bounding box center [827, 218] width 125 height 27
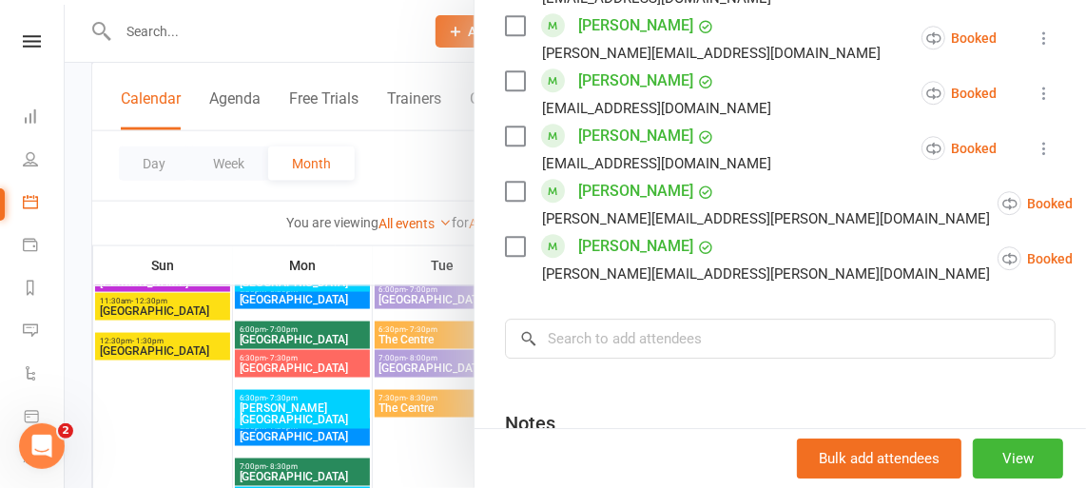
scroll to position [1921, 0]
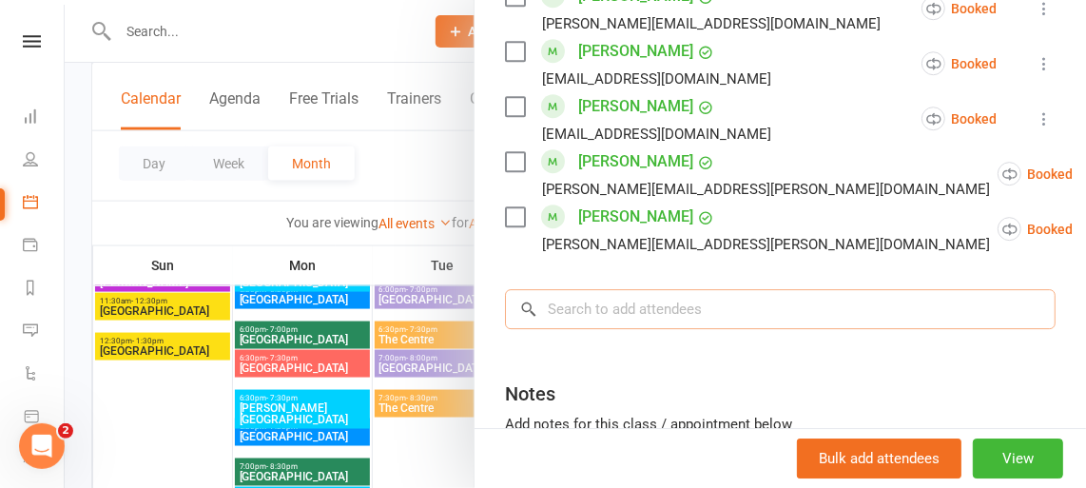
click at [709, 310] on input "search" at bounding box center [780, 309] width 551 height 40
paste input "[PERSON_NAME]"
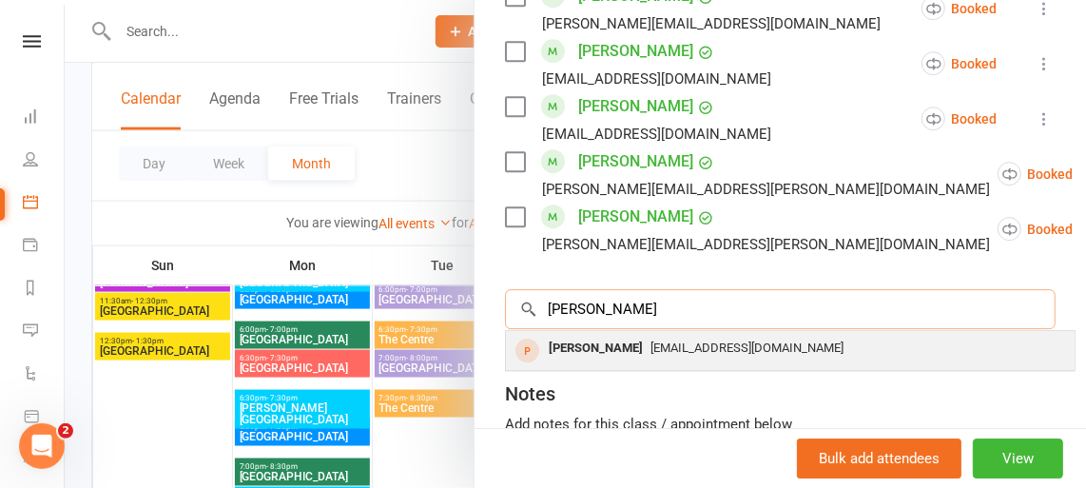
type input "[PERSON_NAME]"
click at [653, 354] on div "[EMAIL_ADDRESS][DOMAIN_NAME]" at bounding box center [791, 349] width 554 height 28
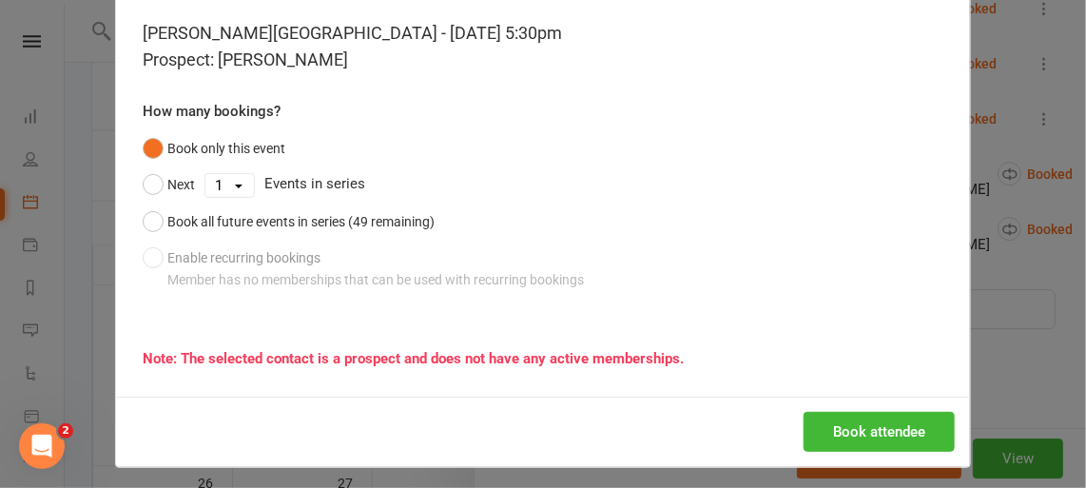
scroll to position [83, 0]
click at [858, 423] on button "Book attendee" at bounding box center [879, 431] width 151 height 40
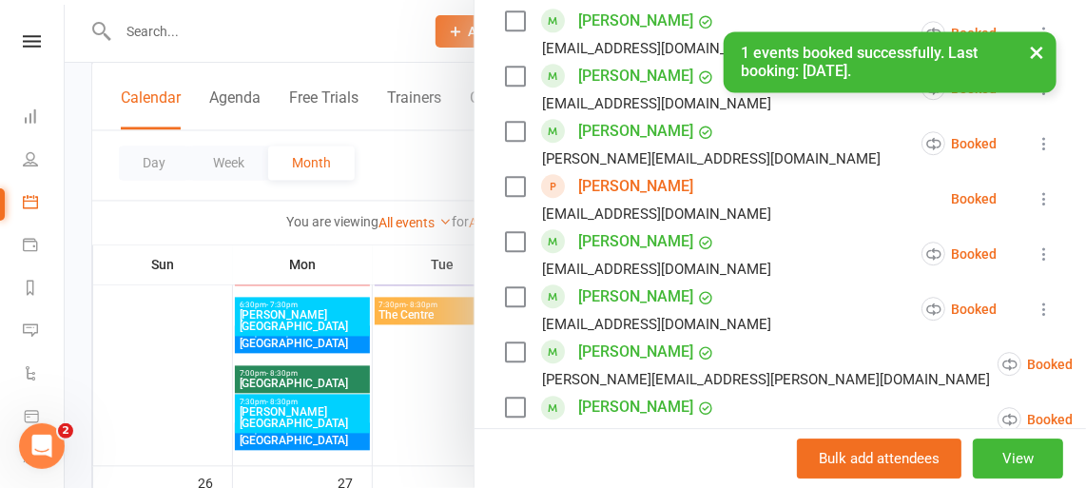
scroll to position [1796, 0]
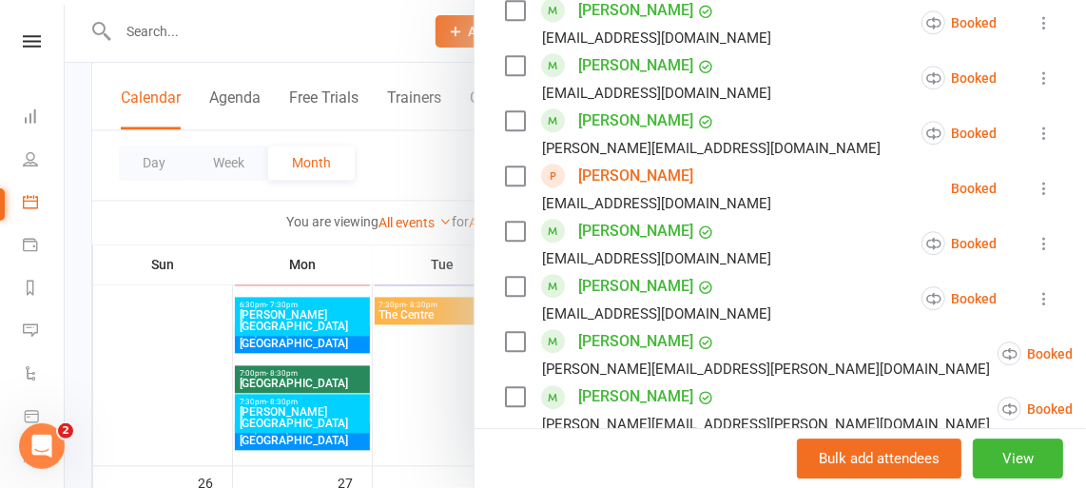
click at [597, 169] on link "[PERSON_NAME]" at bounding box center [635, 176] width 115 height 30
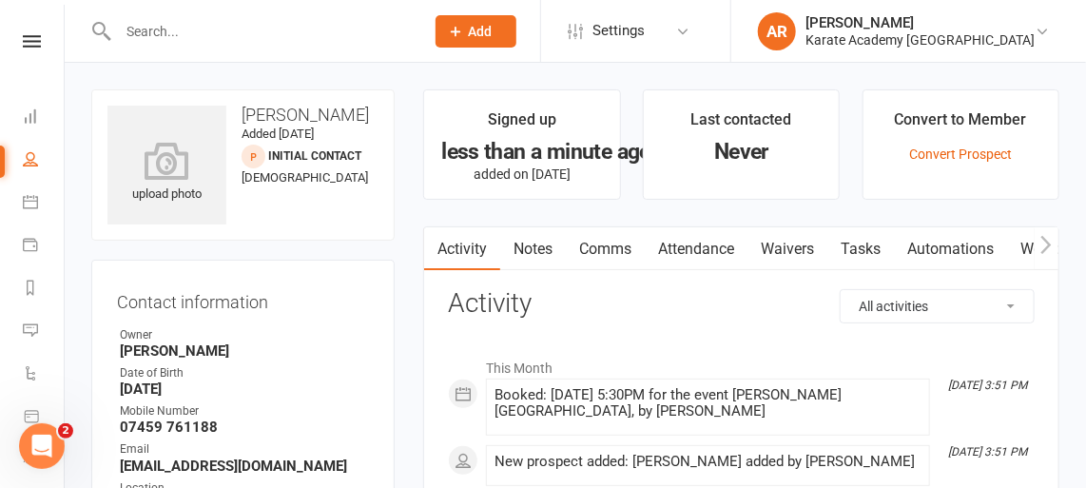
click at [973, 258] on link "Automations" at bounding box center [950, 249] width 113 height 44
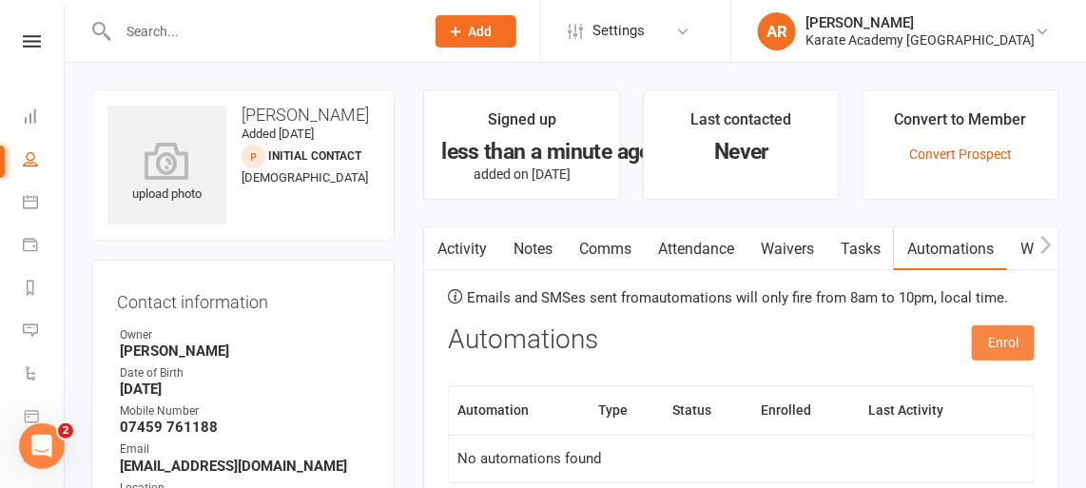
click at [1007, 345] on button "Enrol" at bounding box center [1003, 342] width 63 height 34
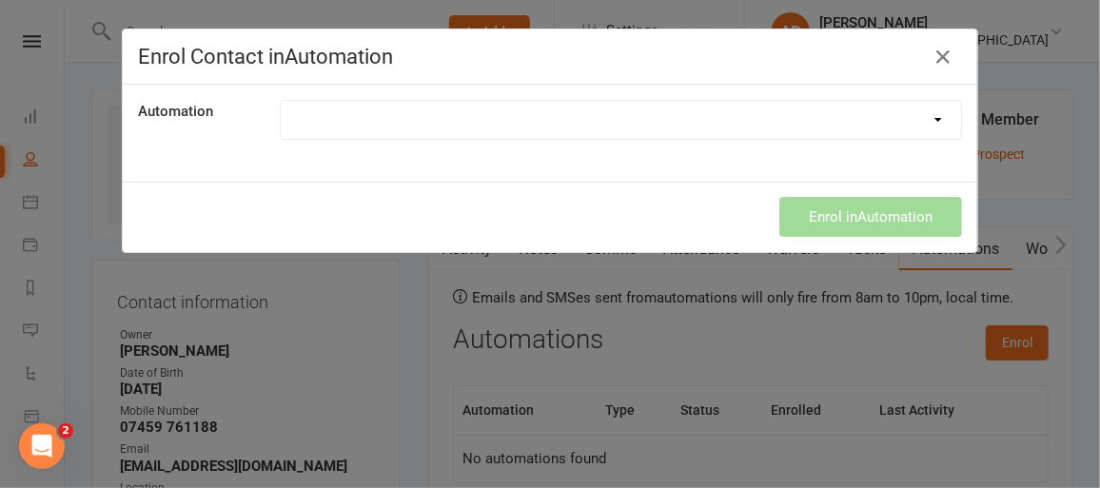
click at [561, 124] on select "1. Free Trial Lesson Confirmation 2. Free Trial Lesson Reminder 1 Day Follow up…" at bounding box center [621, 120] width 680 height 38
select select "1894"
click at [281, 101] on select "1. Free Trial Lesson Confirmation 2. Free Trial Lesson Reminder 1 Day Follow up…" at bounding box center [621, 120] width 680 height 38
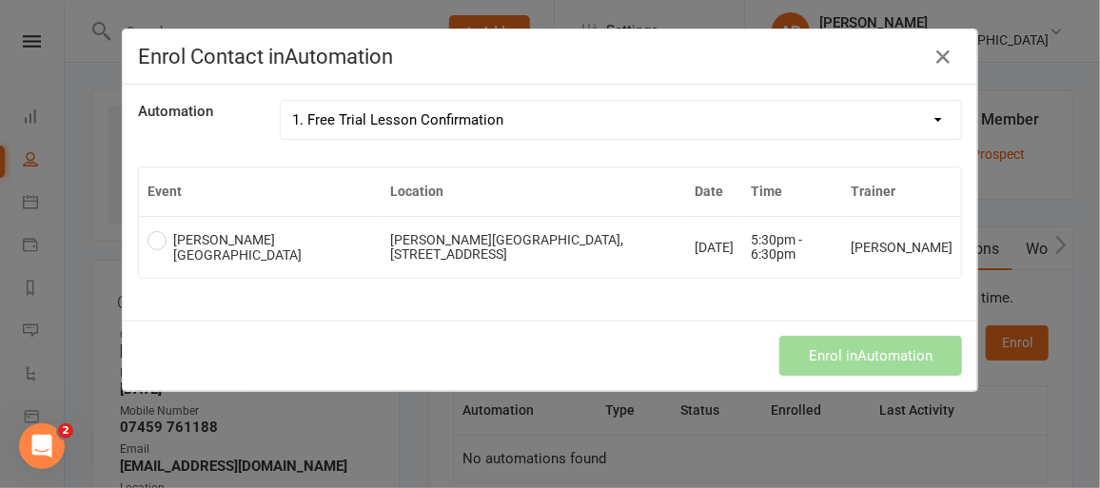
click at [492, 265] on td "[PERSON_NAME][GEOGRAPHIC_DATA], [STREET_ADDRESS]" at bounding box center [533, 247] width 304 height 62
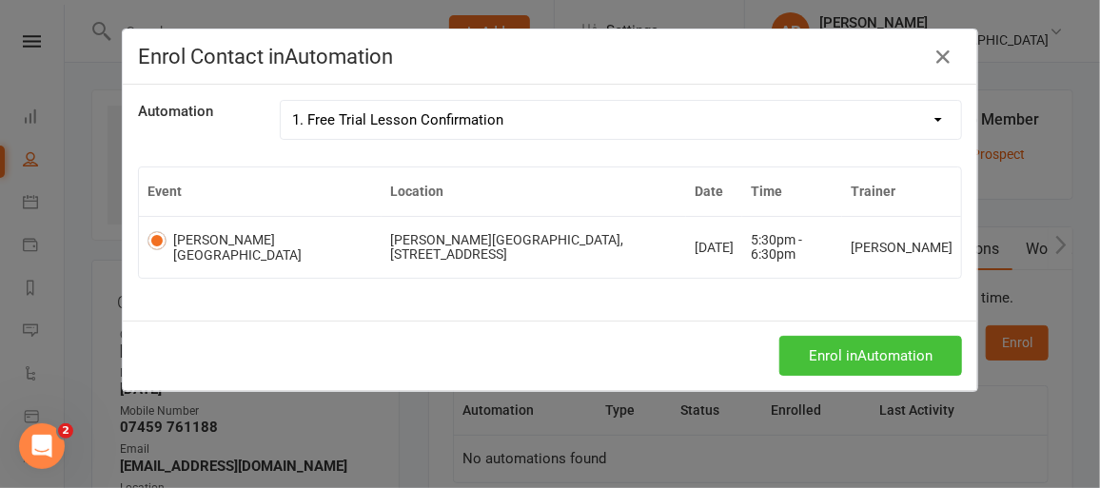
click at [814, 350] on button "Enrol in Automation" at bounding box center [870, 356] width 183 height 40
